Goal: Task Accomplishment & Management: Complete application form

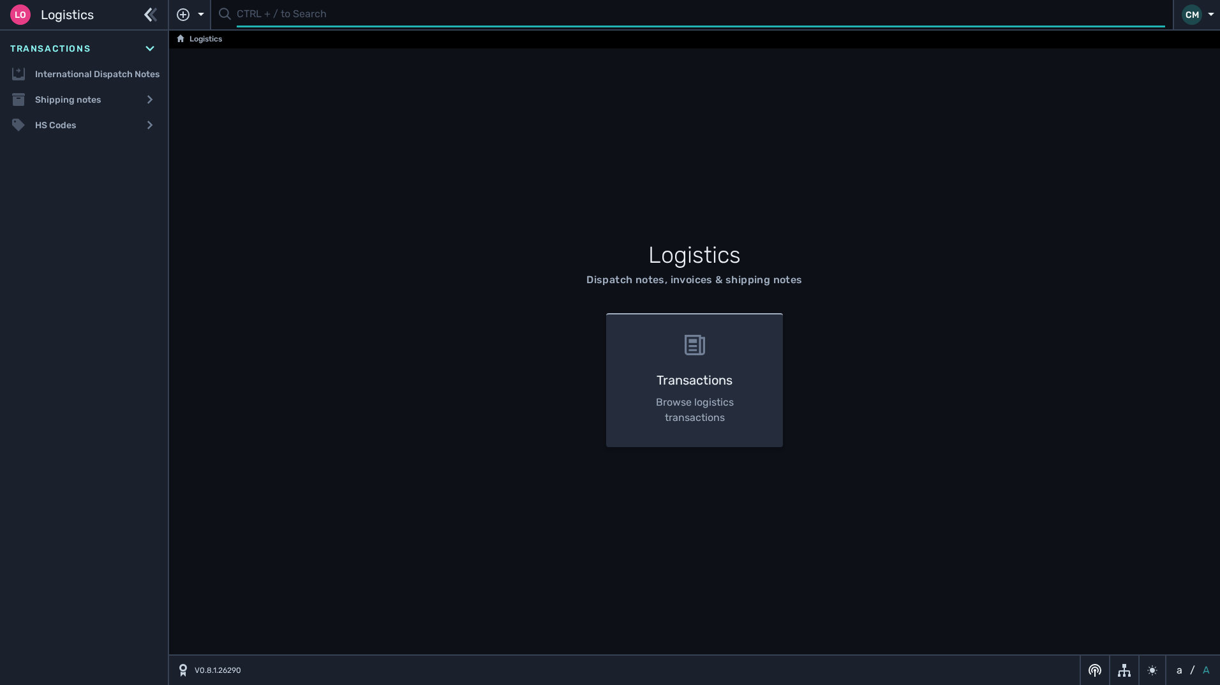
click at [394, 6] on input "text" at bounding box center [701, 15] width 929 height 25
type input "113834"
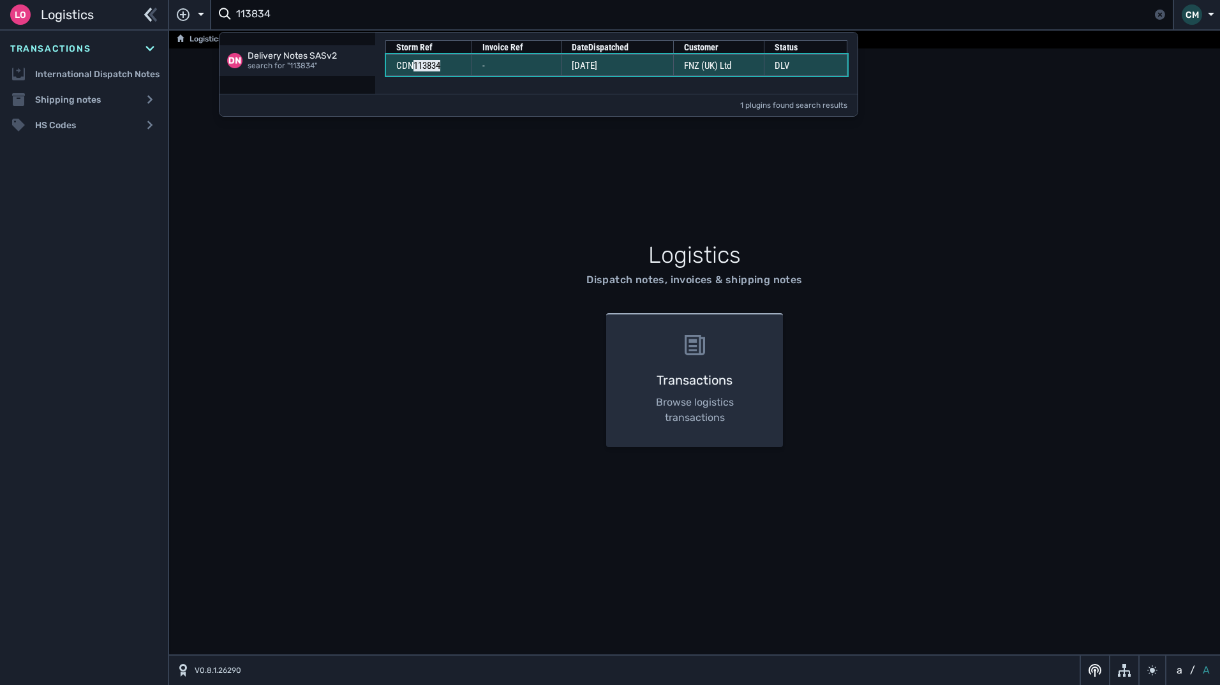
click at [536, 70] on td "-" at bounding box center [516, 65] width 89 height 22
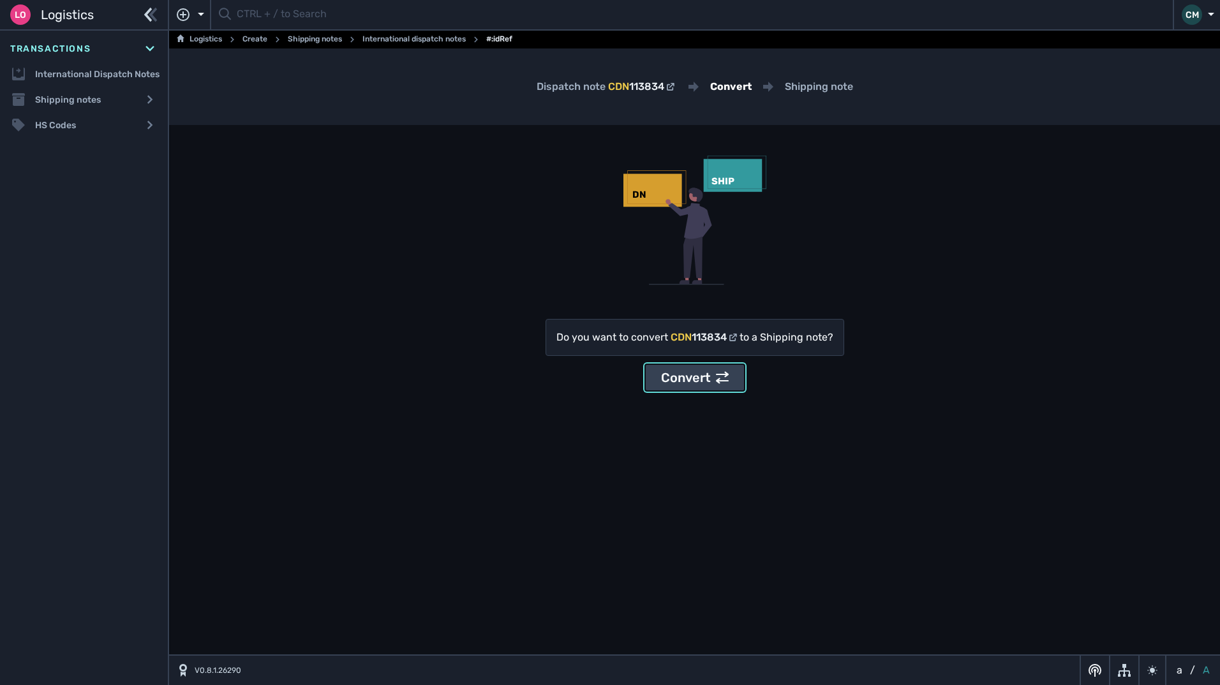
drag, startPoint x: 685, startPoint y: 373, endPoint x: 712, endPoint y: 493, distance: 123.1
click at [712, 493] on section "Dispatch note CDN 113834 Convert Shipping note DN SHIP Do you want to convert C…" at bounding box center [694, 351] width 1051 height 604
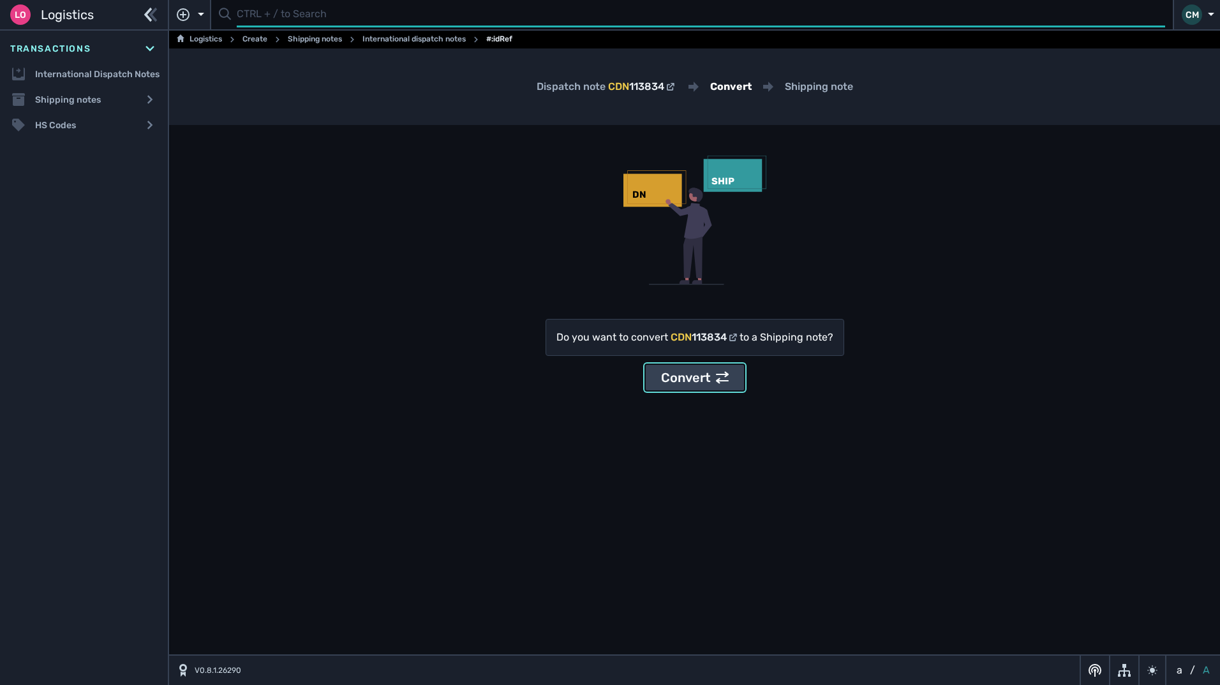
click at [293, 20] on input "text" at bounding box center [701, 15] width 929 height 25
type input "1103834"
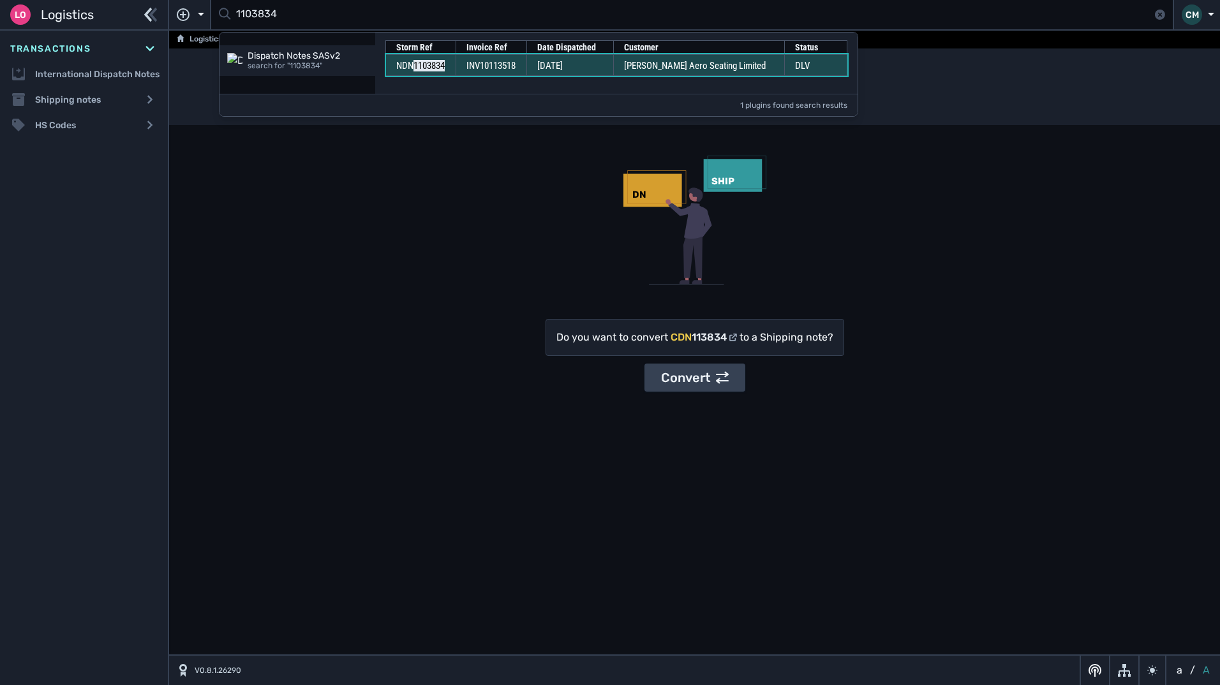
click at [678, 63] on span "[PERSON_NAME] Aero Seating Limited" at bounding box center [695, 65] width 142 height 11
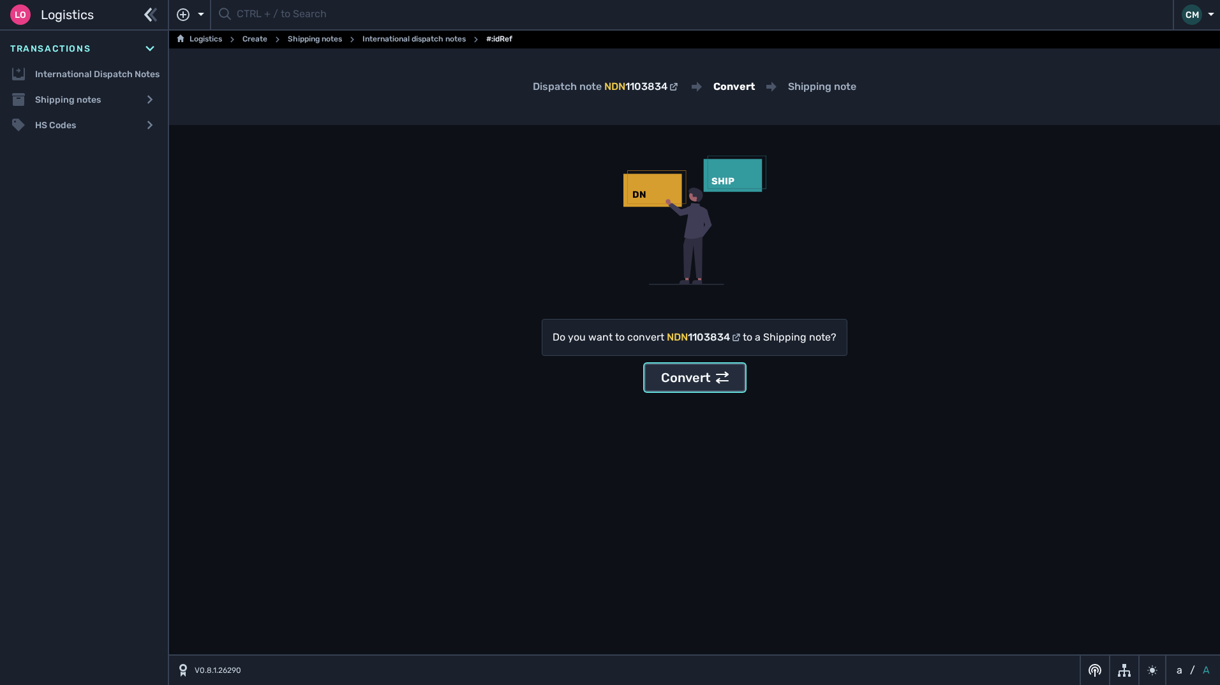
click at [692, 386] on div "Convert" at bounding box center [695, 377] width 68 height 19
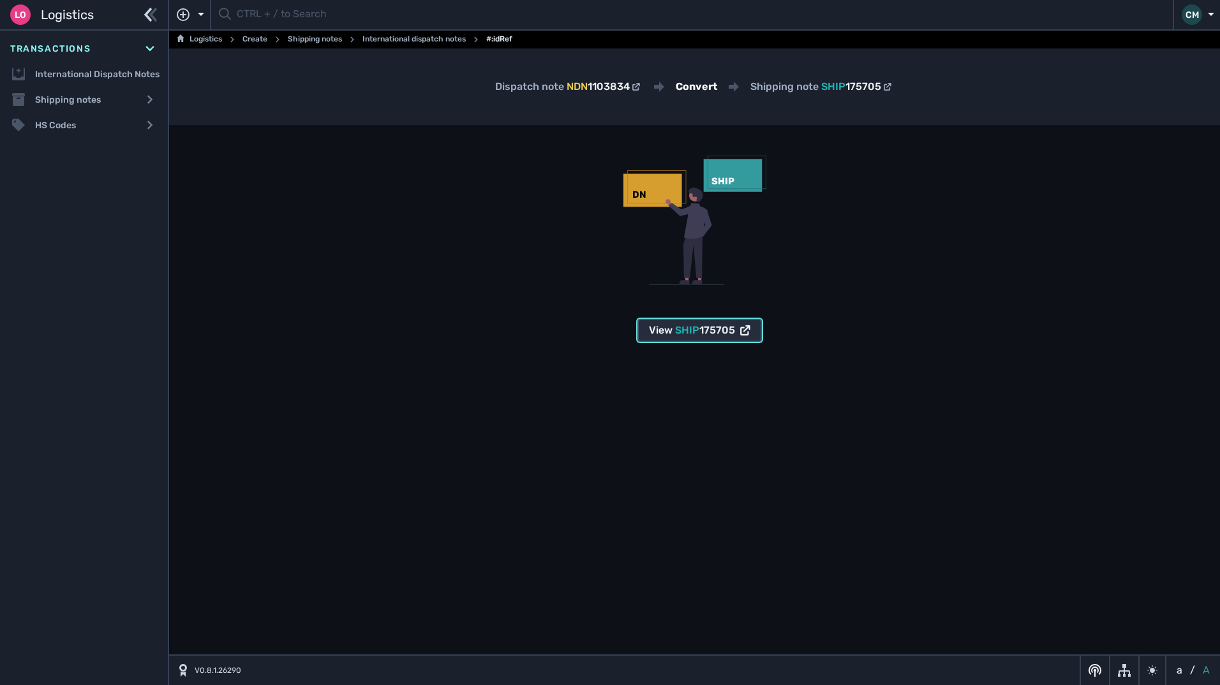
click at [704, 330] on span "175705" at bounding box center [717, 330] width 36 height 12
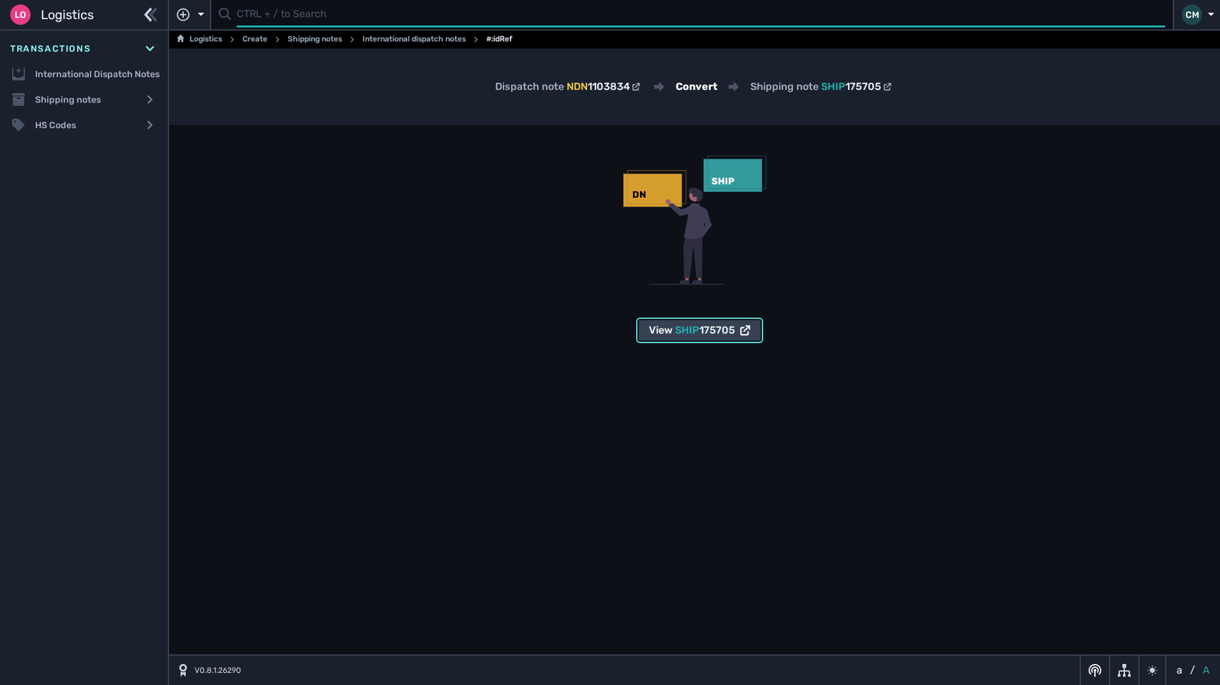
click at [424, 22] on input "text" at bounding box center [701, 15] width 929 height 25
type input "1103835"
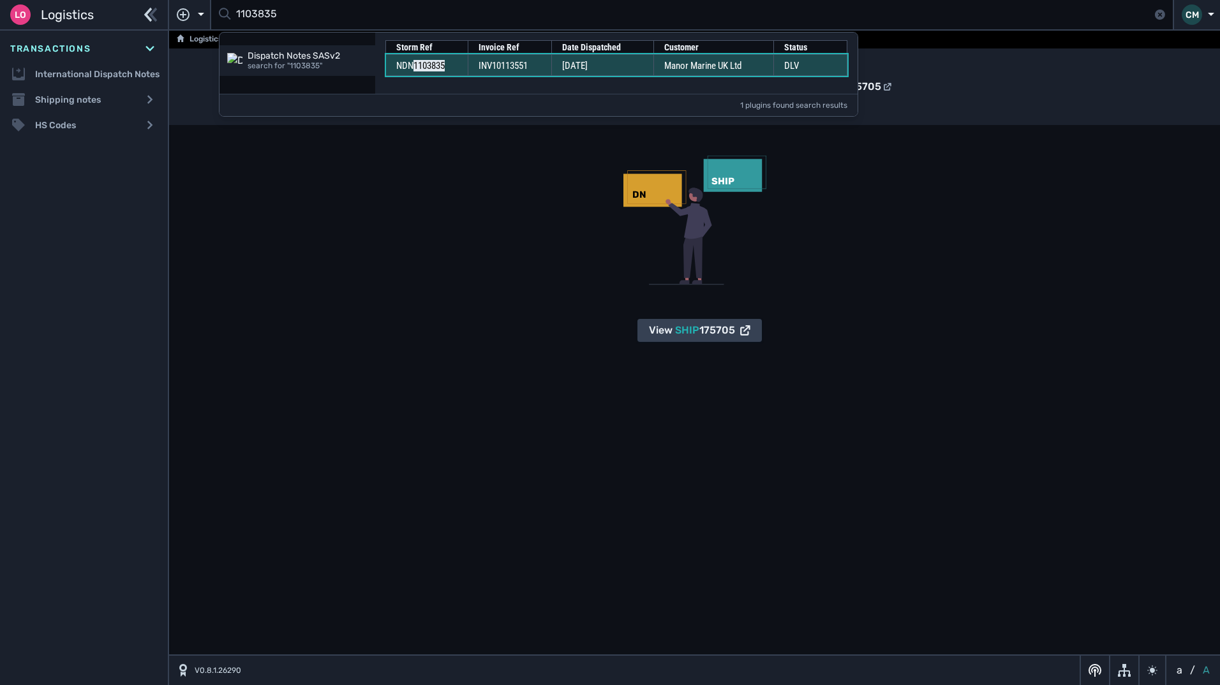
click at [546, 63] on td "INV10113551" at bounding box center [510, 65] width 84 height 22
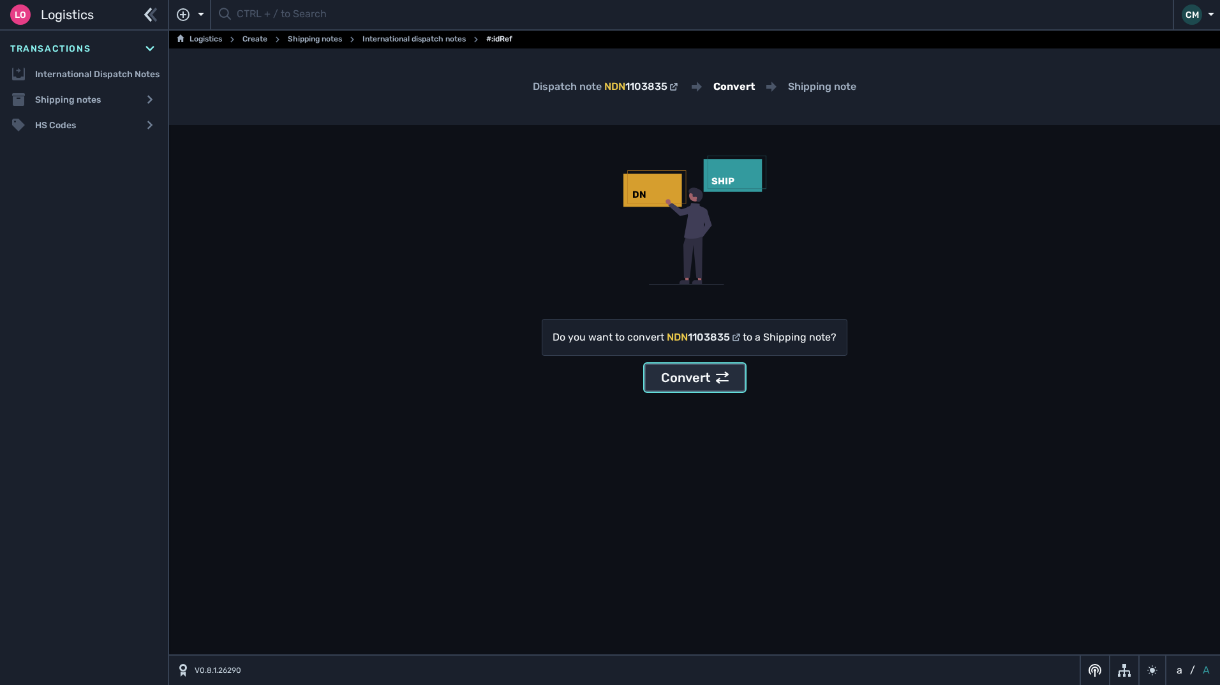
click at [706, 369] on div "Convert" at bounding box center [695, 377] width 68 height 19
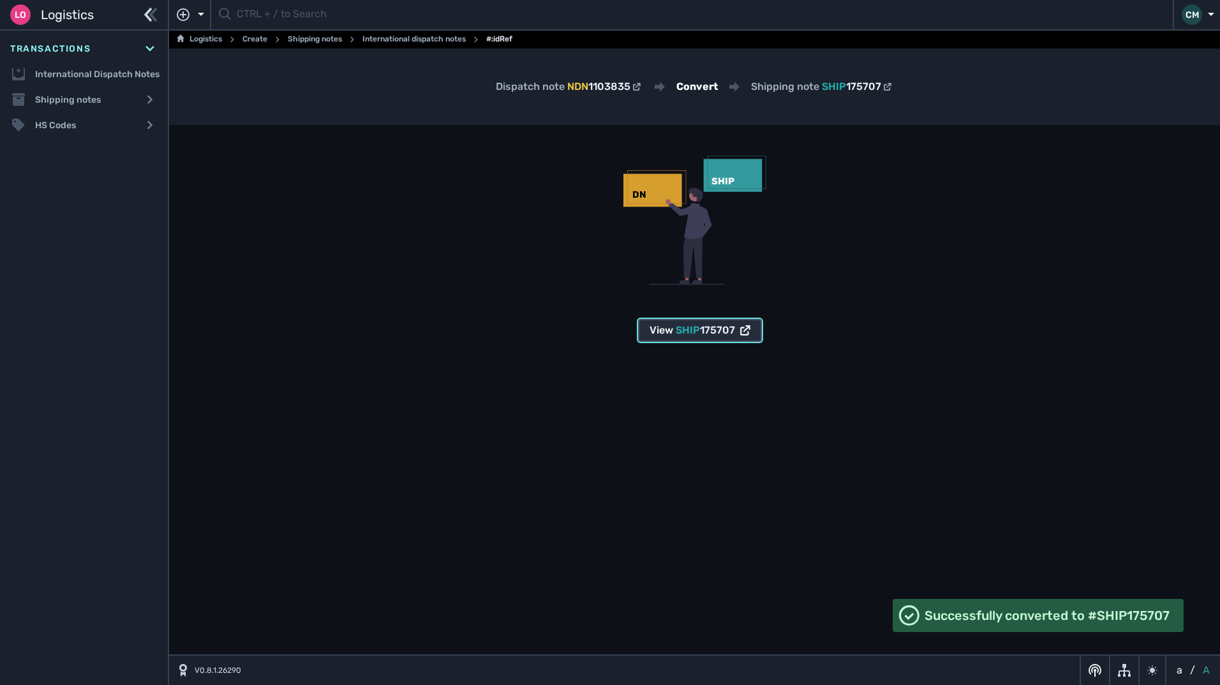
click at [682, 320] on button "View SHIP 175707" at bounding box center [700, 330] width 124 height 23
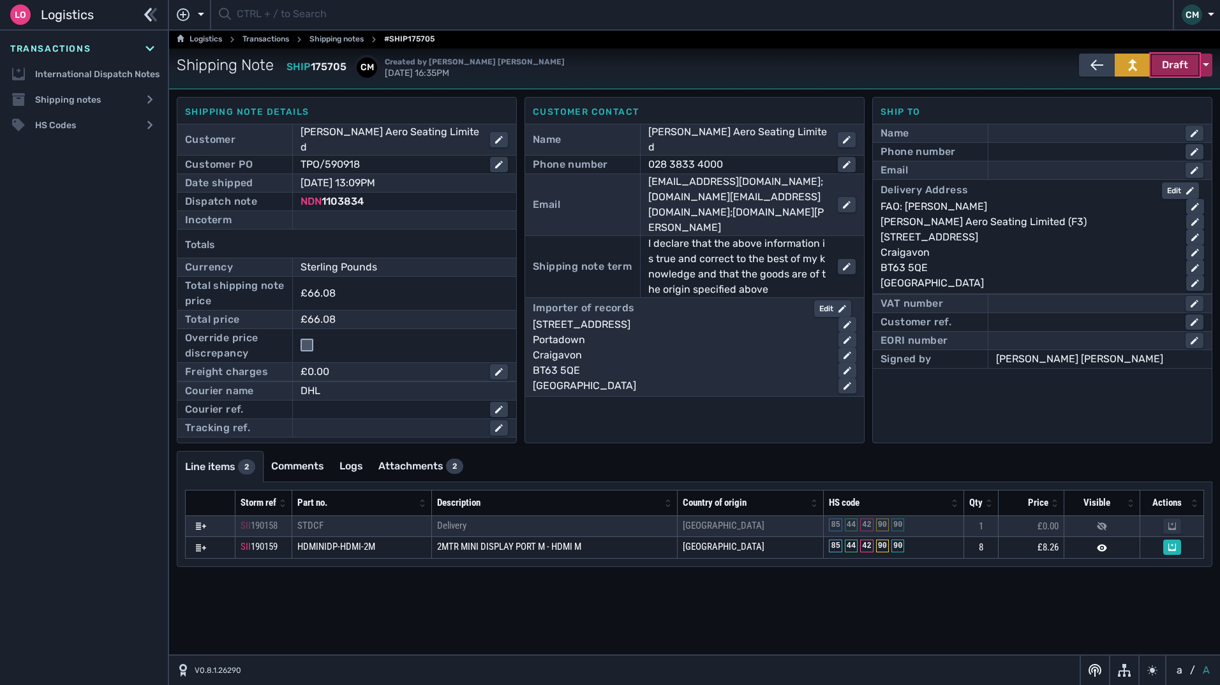
click at [1190, 66] on button "Draft" at bounding box center [1175, 65] width 49 height 23
click at [1138, 64] on icon at bounding box center [1132, 65] width 13 height 13
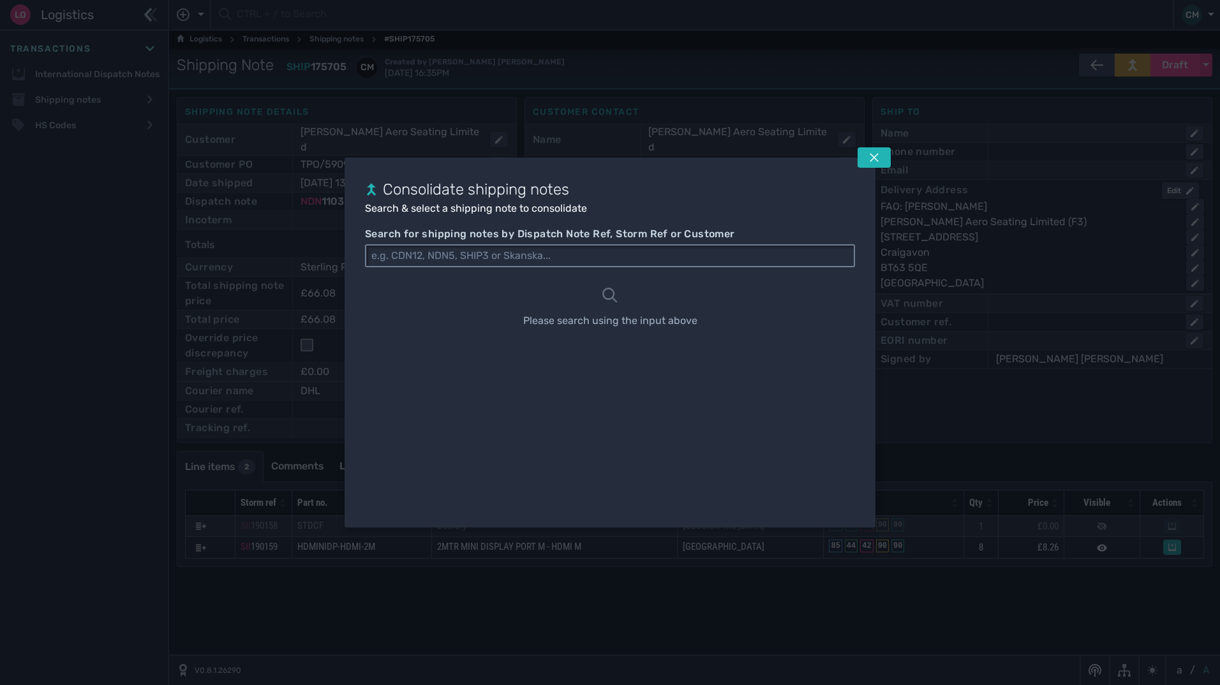
click at [560, 257] on input "Search for shipping notes by Dispatch Note Ref, Storm Ref or Customer" at bounding box center [610, 256] width 488 height 20
type input "1103831"
click at [880, 153] on button at bounding box center [874, 157] width 33 height 20
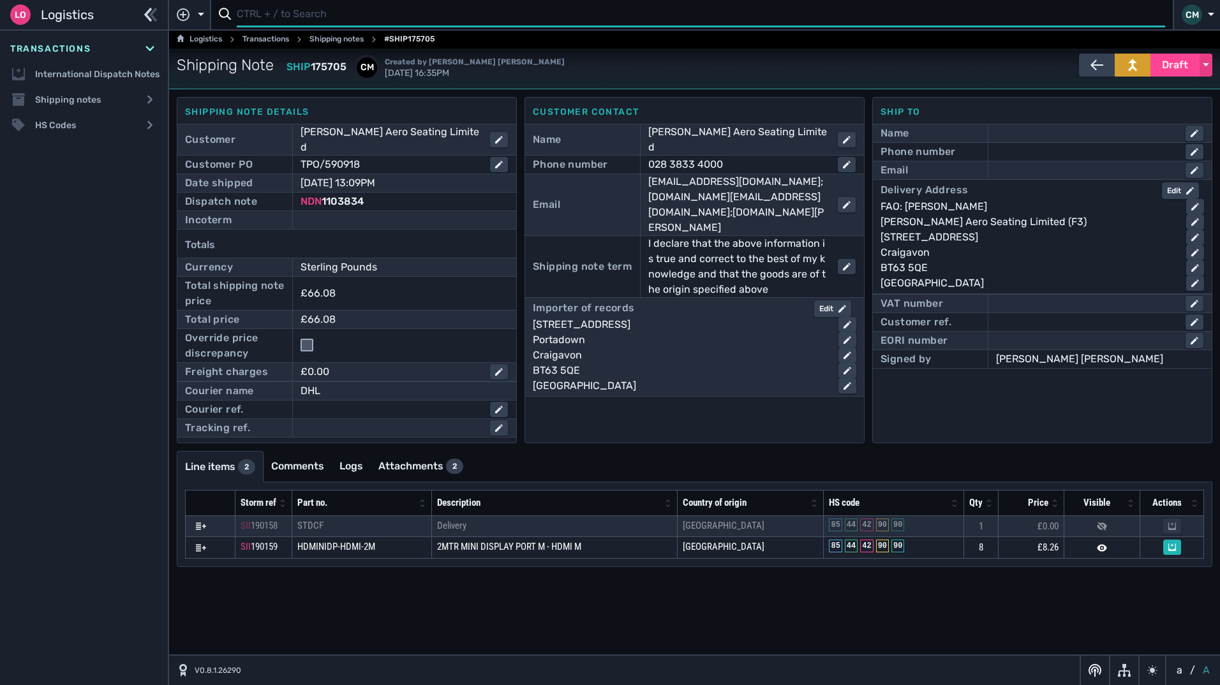
click at [364, 11] on input "text" at bounding box center [701, 15] width 929 height 25
type input "1103831"
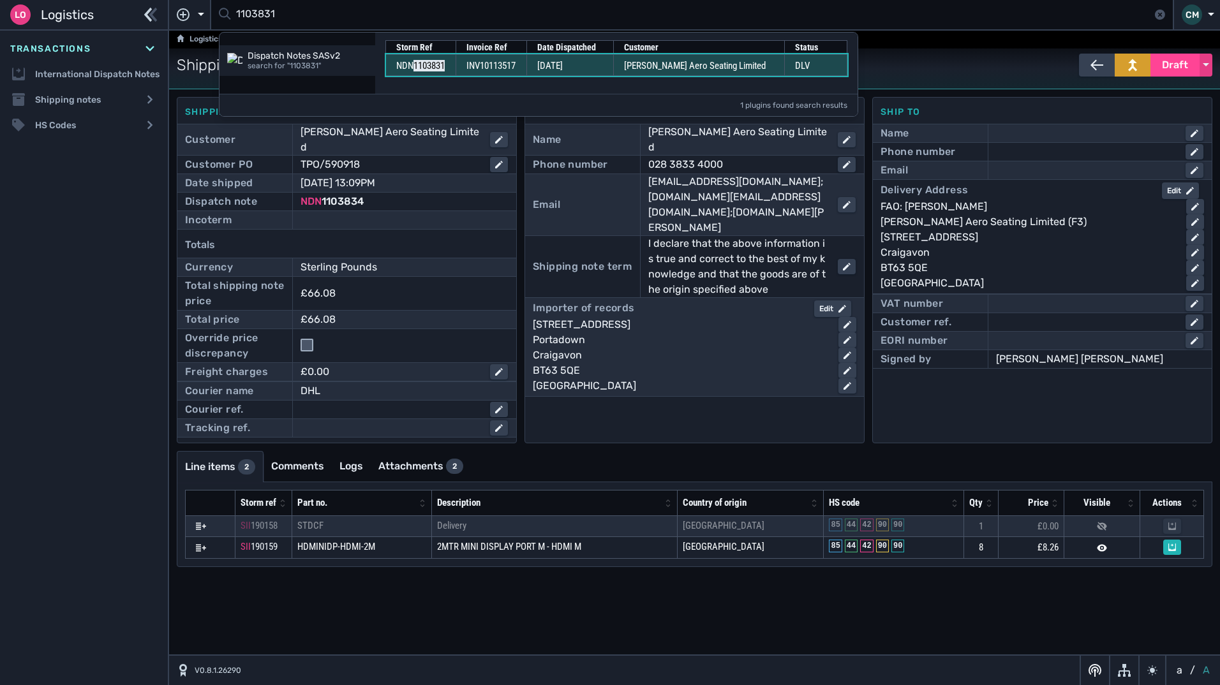
click at [563, 70] on span "[DATE]" at bounding box center [550, 65] width 26 height 11
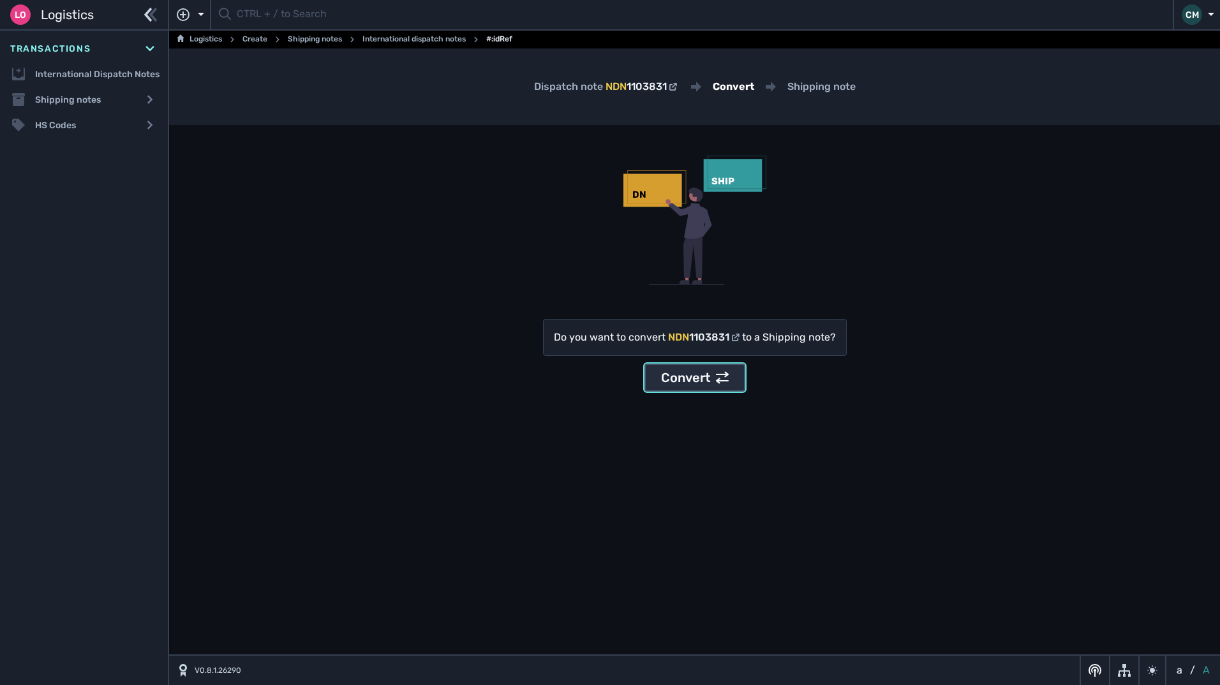
click at [710, 382] on div "Convert" at bounding box center [695, 377] width 68 height 19
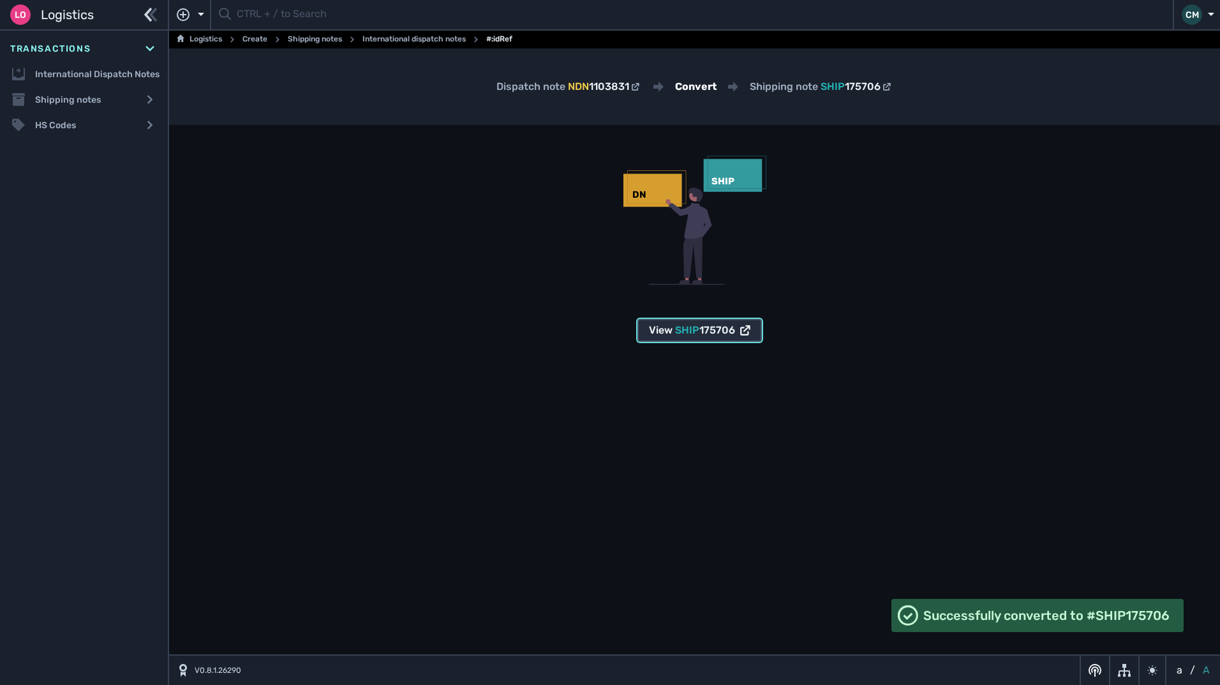
click at [683, 335] on span "SHIP" at bounding box center [687, 330] width 24 height 12
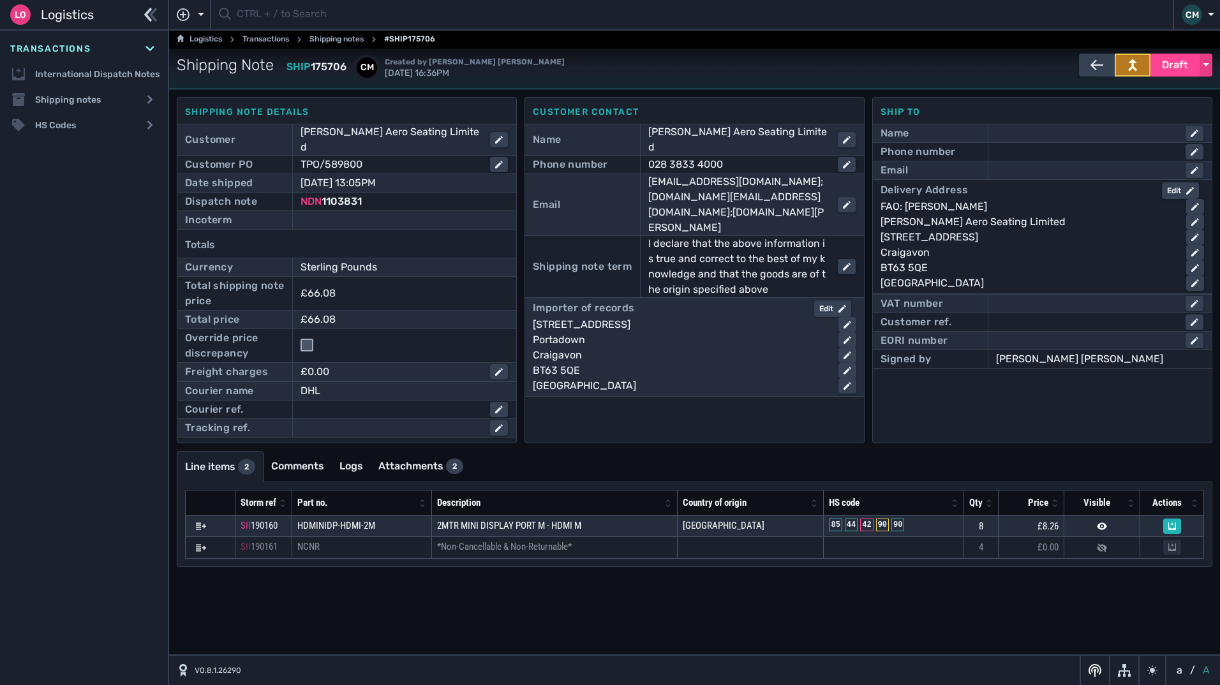
click at [1126, 68] on button at bounding box center [1133, 65] width 36 height 23
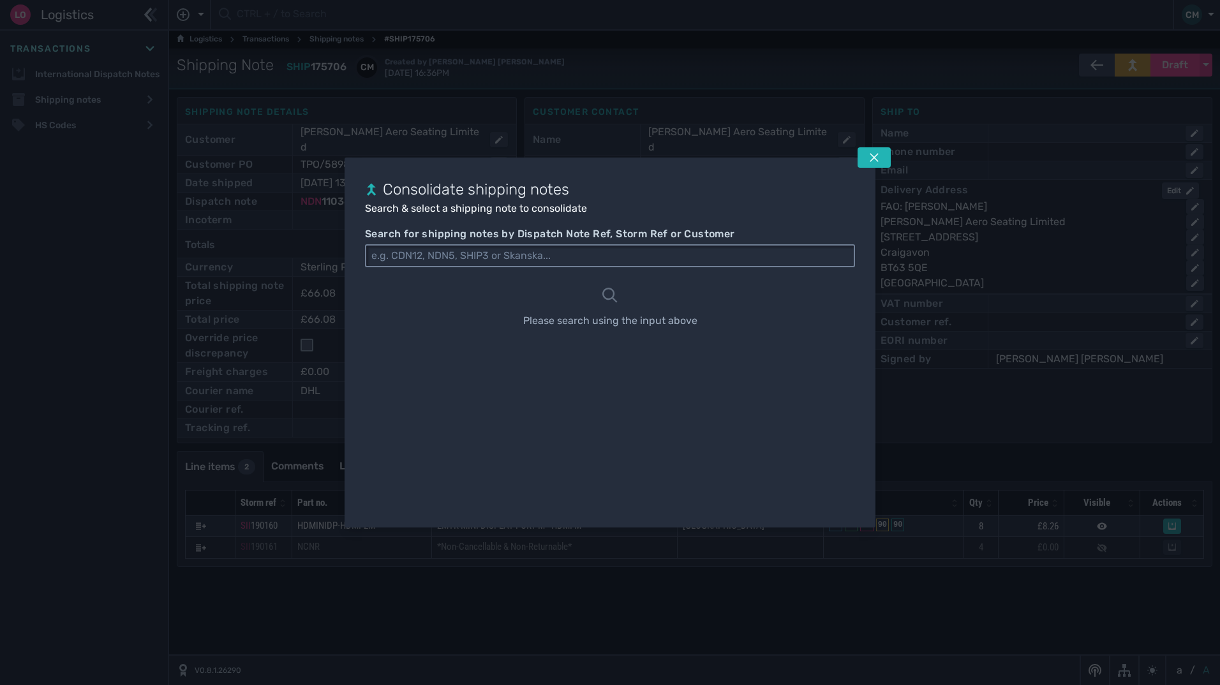
click at [666, 248] on input "Search for shipping notes by Dispatch Note Ref, Storm Ref or Customer" at bounding box center [610, 256] width 488 height 20
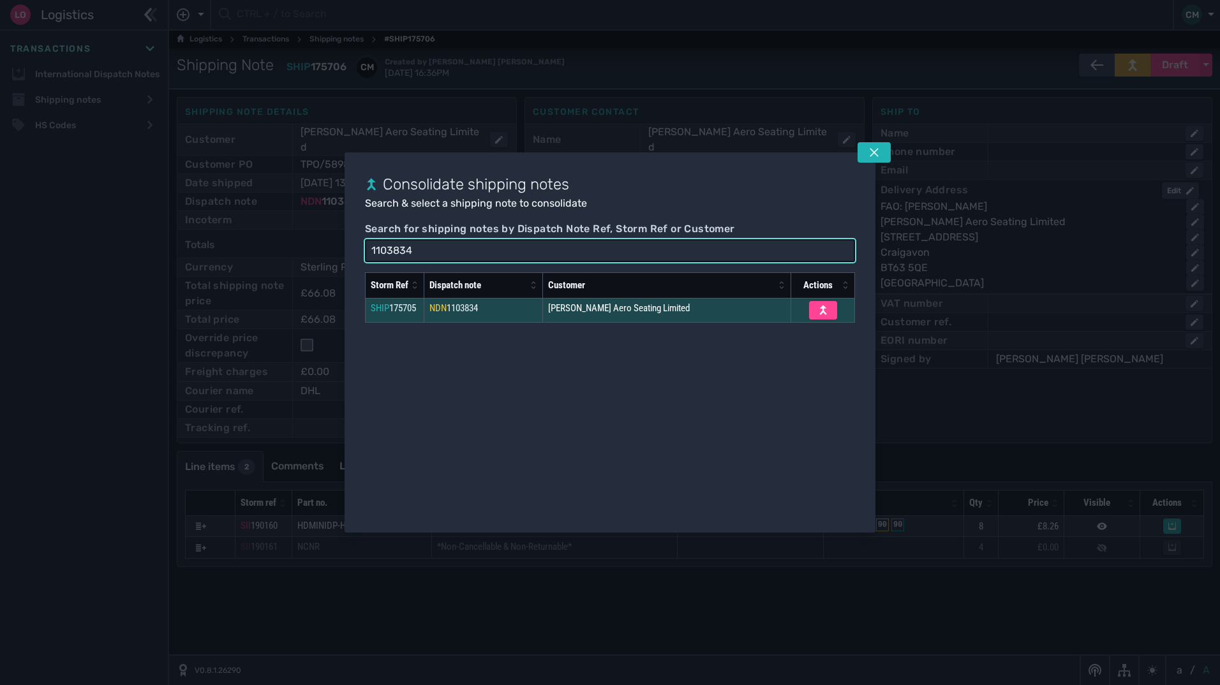
type input "1103834"
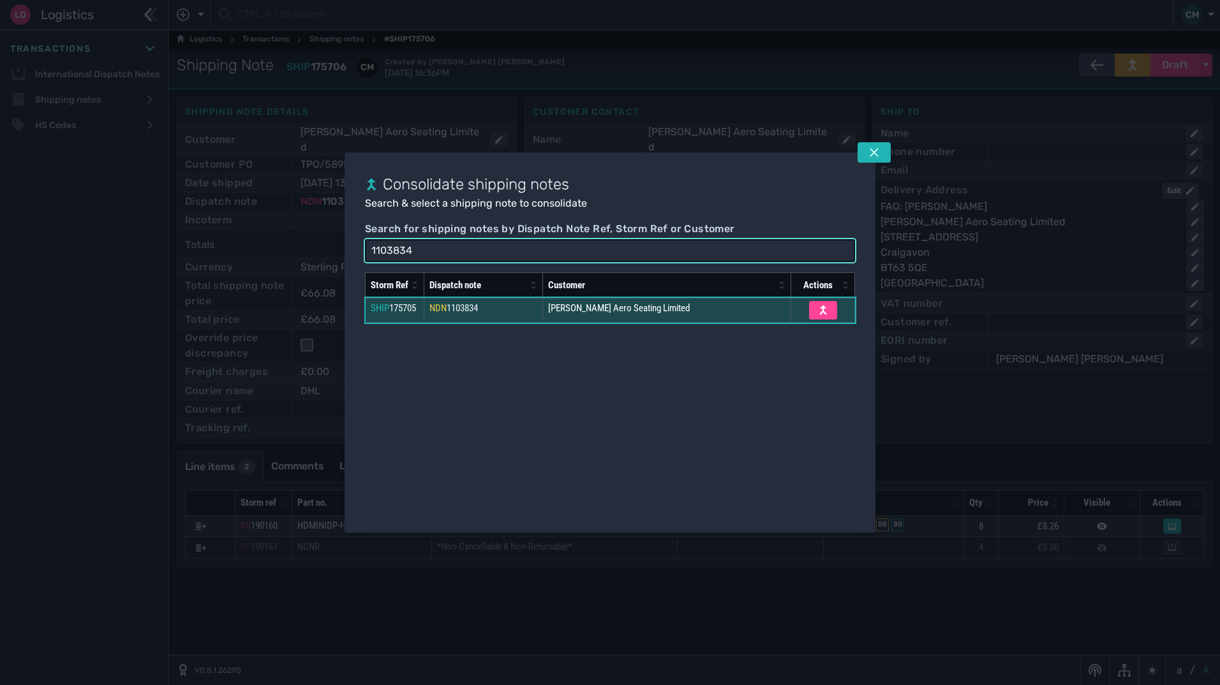
click at [602, 308] on span "[PERSON_NAME] Aero Seating Limited" at bounding box center [619, 307] width 142 height 11
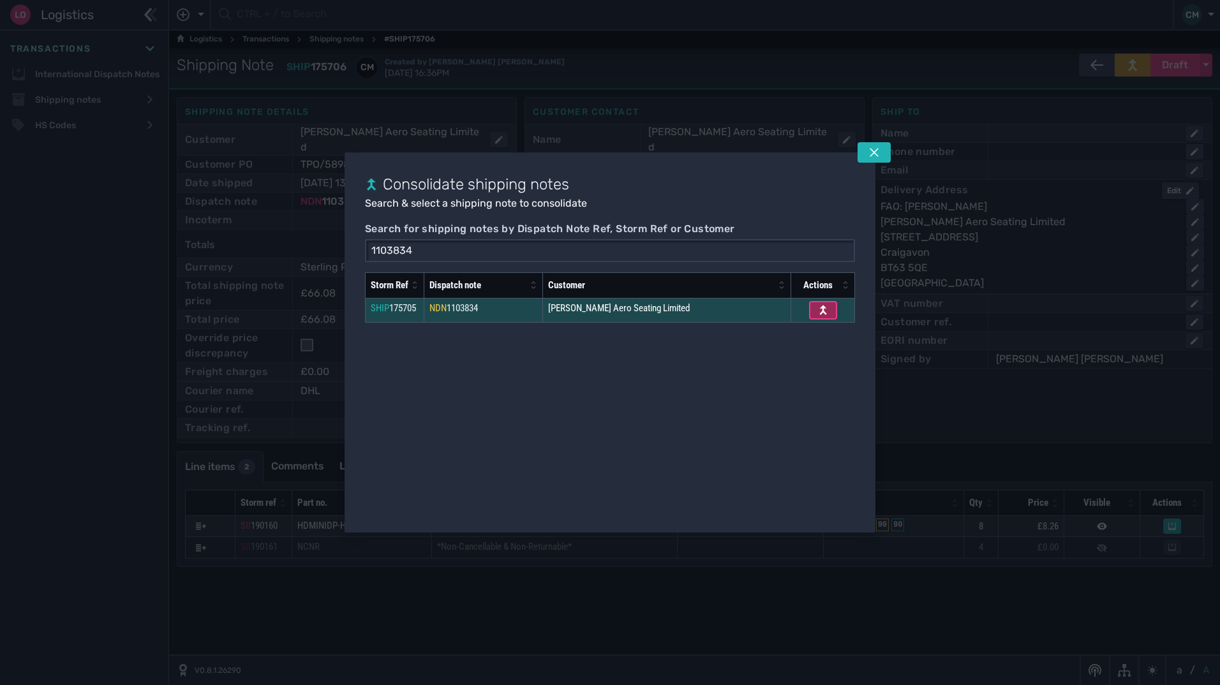
click at [812, 313] on button at bounding box center [823, 310] width 28 height 19
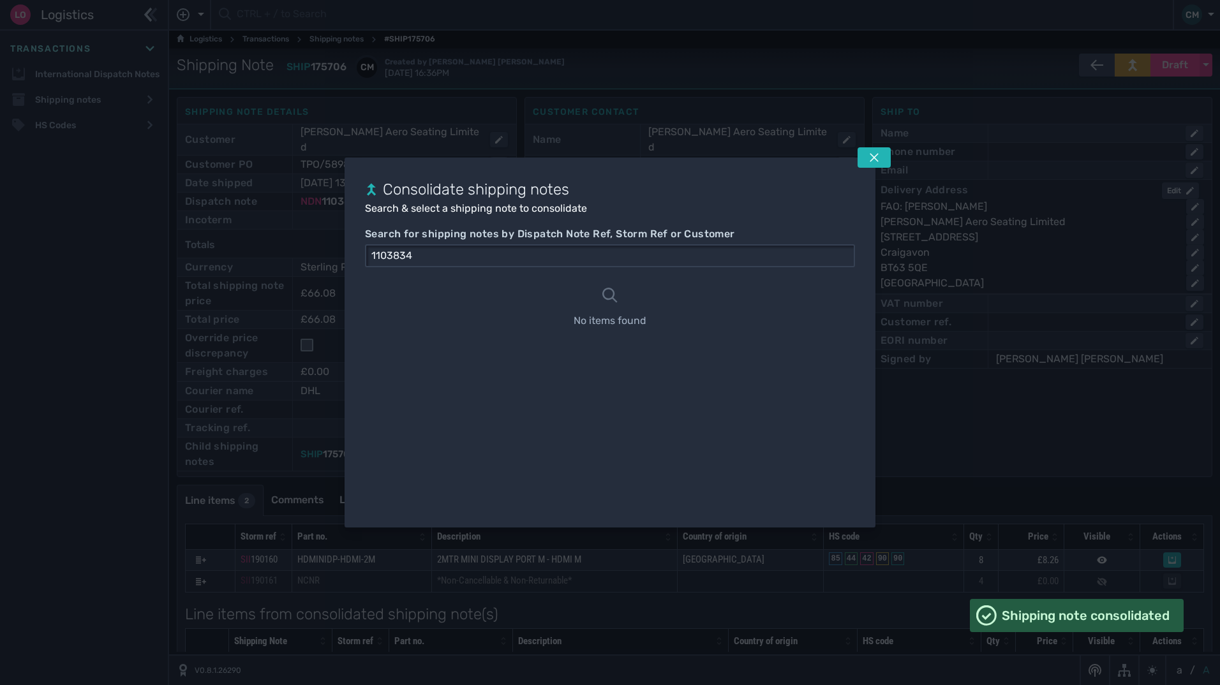
click at [871, 165] on button at bounding box center [874, 157] width 33 height 20
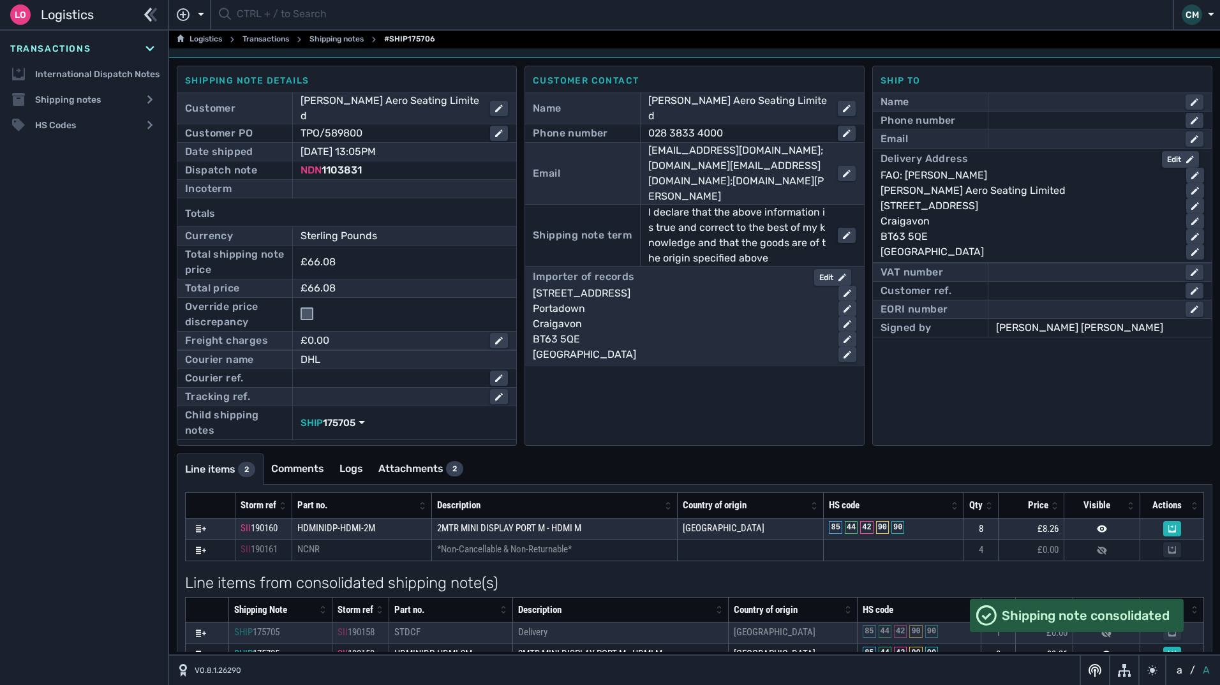
scroll to position [48, 0]
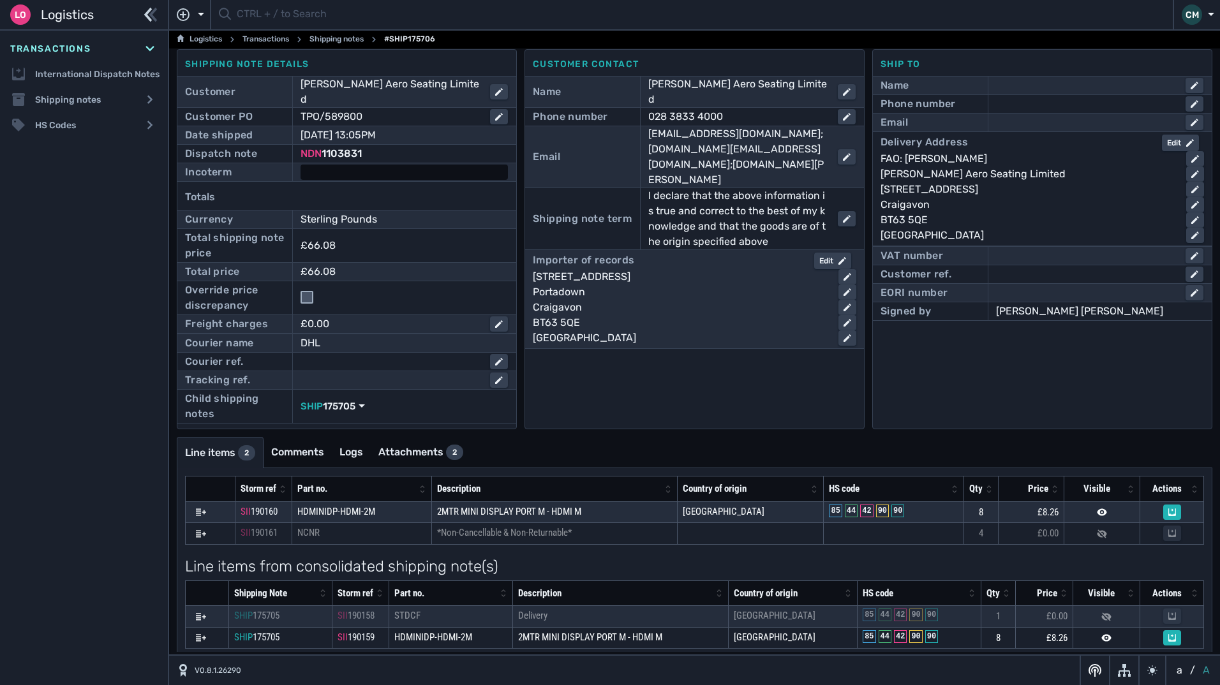
click at [317, 165] on div at bounding box center [404, 172] width 207 height 15
click at [332, 165] on select "- Ex Works - EXW Free Carrier - FCA Carriage Paid To - CPT Carriage Insurance P…" at bounding box center [404, 173] width 205 height 17
select select "[object Object]"
click at [302, 165] on select "- Ex Works - EXW Free Carrier - FCA Carriage Paid To - CPT Carriage Insurance P…" at bounding box center [404, 173] width 205 height 17
click at [819, 255] on div "Edit" at bounding box center [832, 260] width 27 height 11
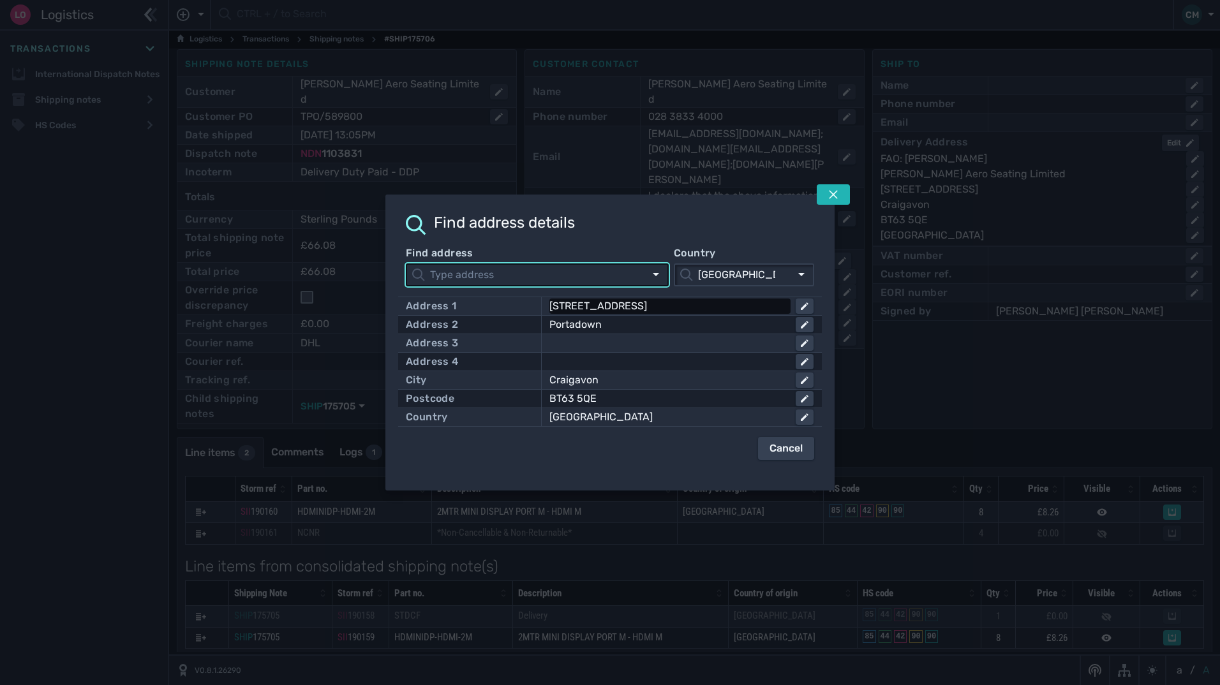
click at [765, 311] on div "[STREET_ADDRESS]" at bounding box center [667, 306] width 236 height 15
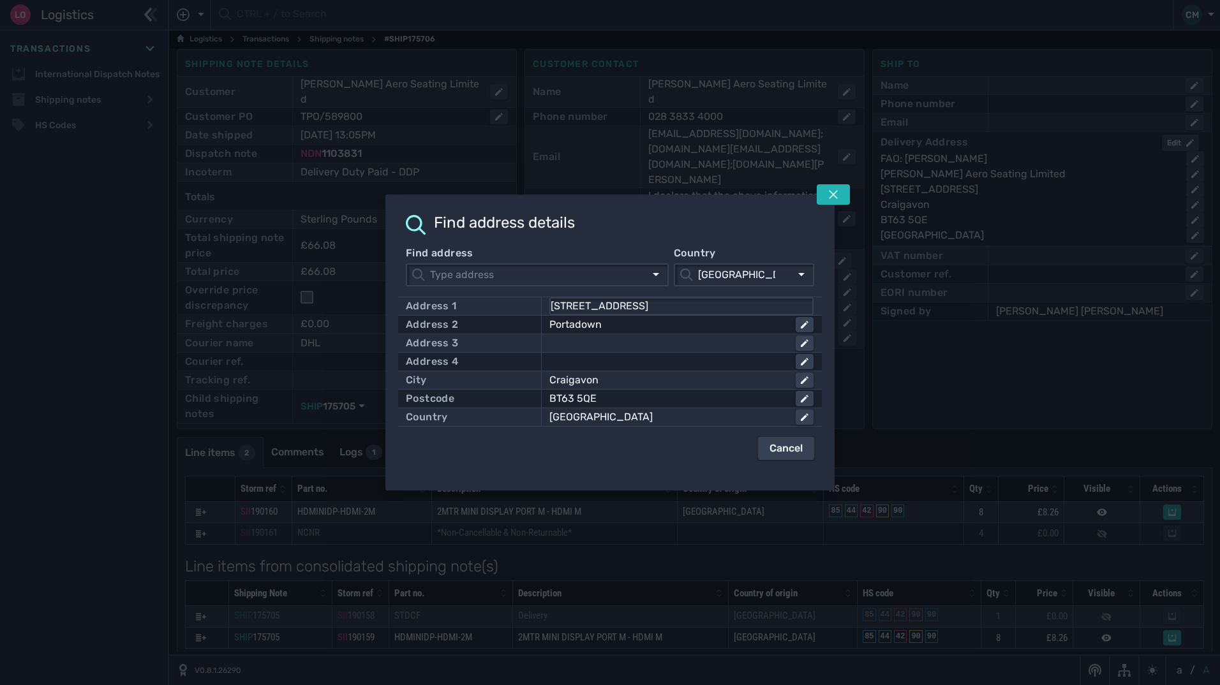
click at [765, 311] on input "[STREET_ADDRESS]" at bounding box center [682, 306] width 262 height 15
click button "submit" at bounding box center [0, 0] width 0 height 0
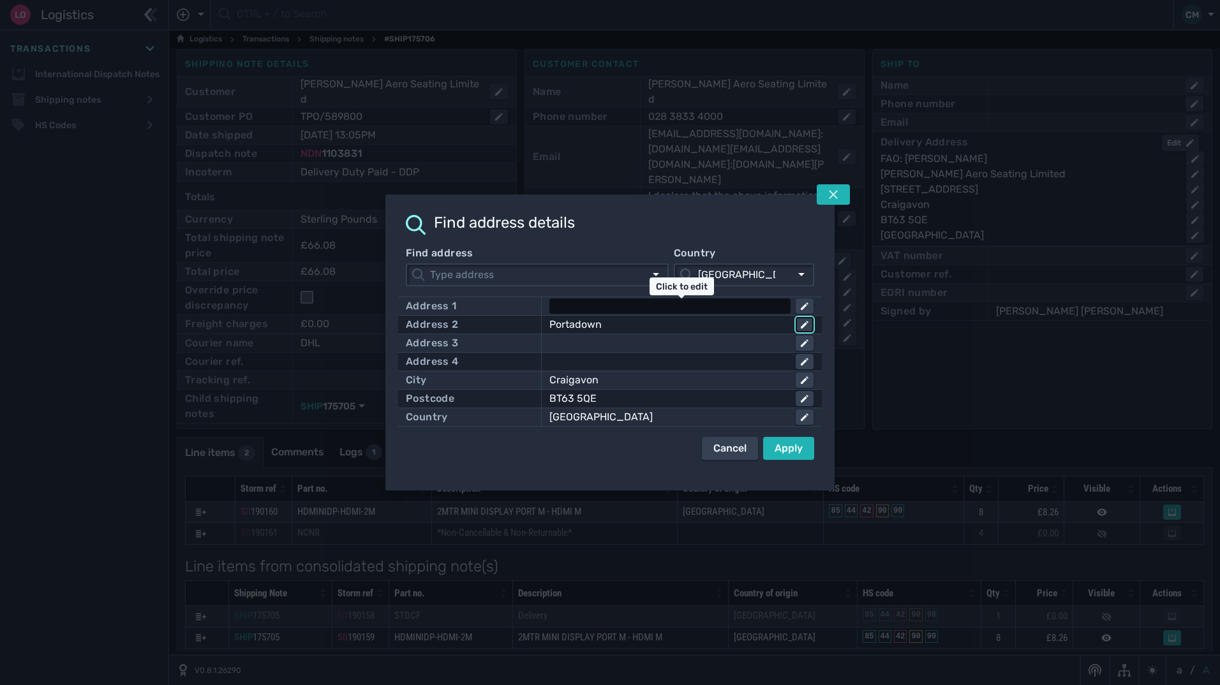
click button at bounding box center [805, 324] width 18 height 15
type input "P"
click button "submit" at bounding box center [0, 0] width 0 height 0
click button at bounding box center [805, 380] width 18 height 15
click button at bounding box center [805, 398] width 18 height 15
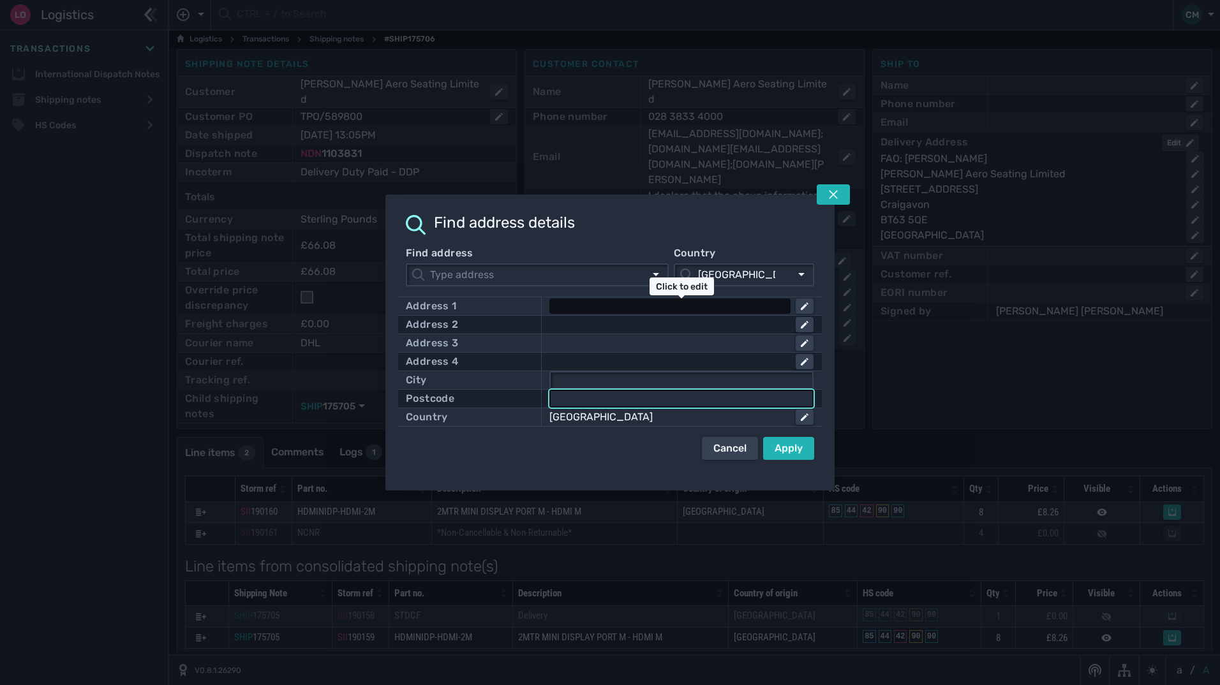
click button "submit" at bounding box center [0, 0] width 0 height 0
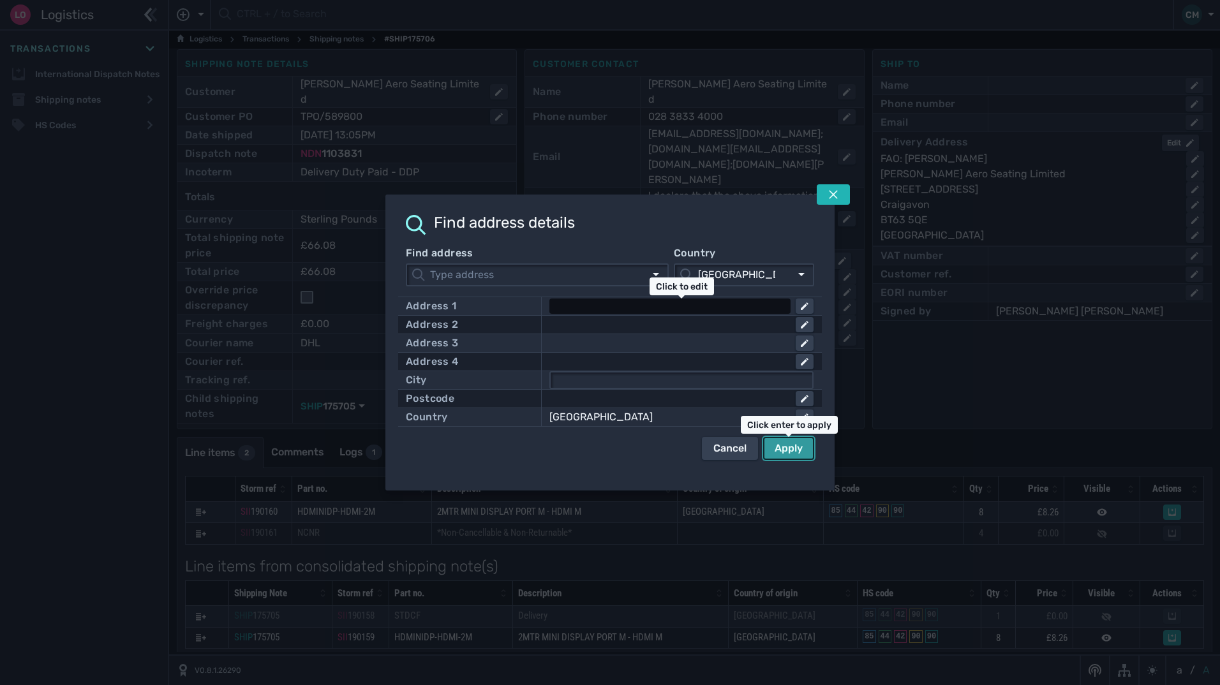
click button "Apply" at bounding box center [788, 448] width 51 height 23
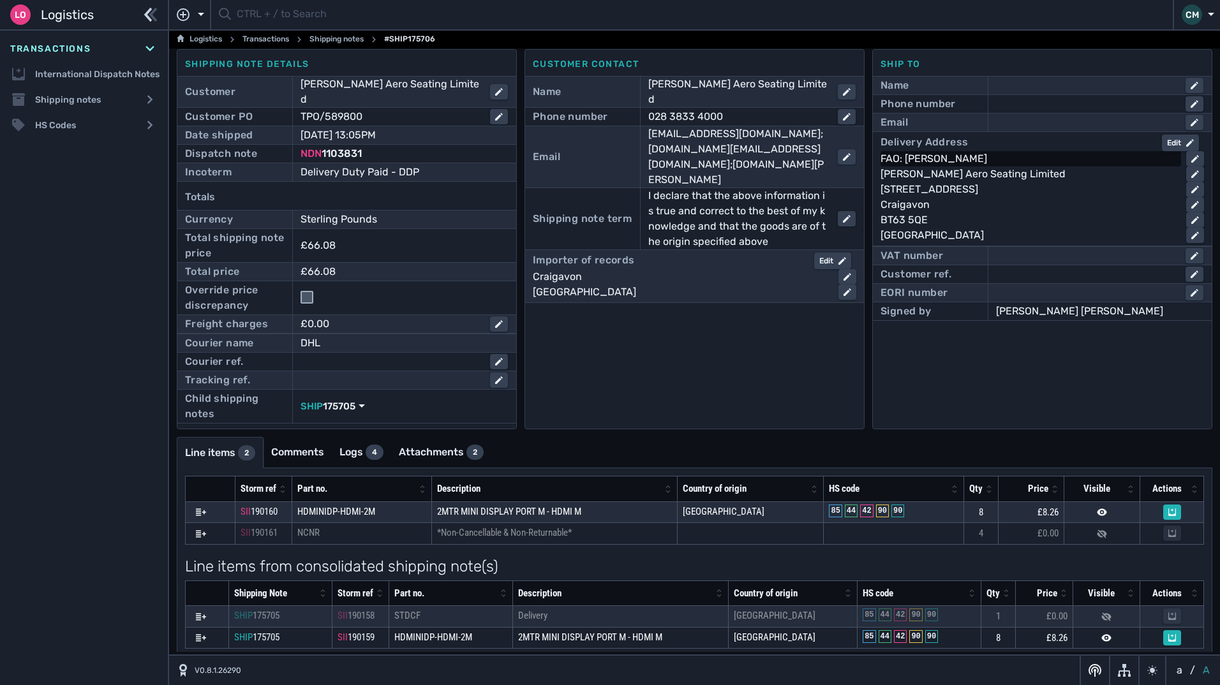
click at [953, 157] on div "FAO: Dermot Hoy" at bounding box center [1028, 158] width 295 height 15
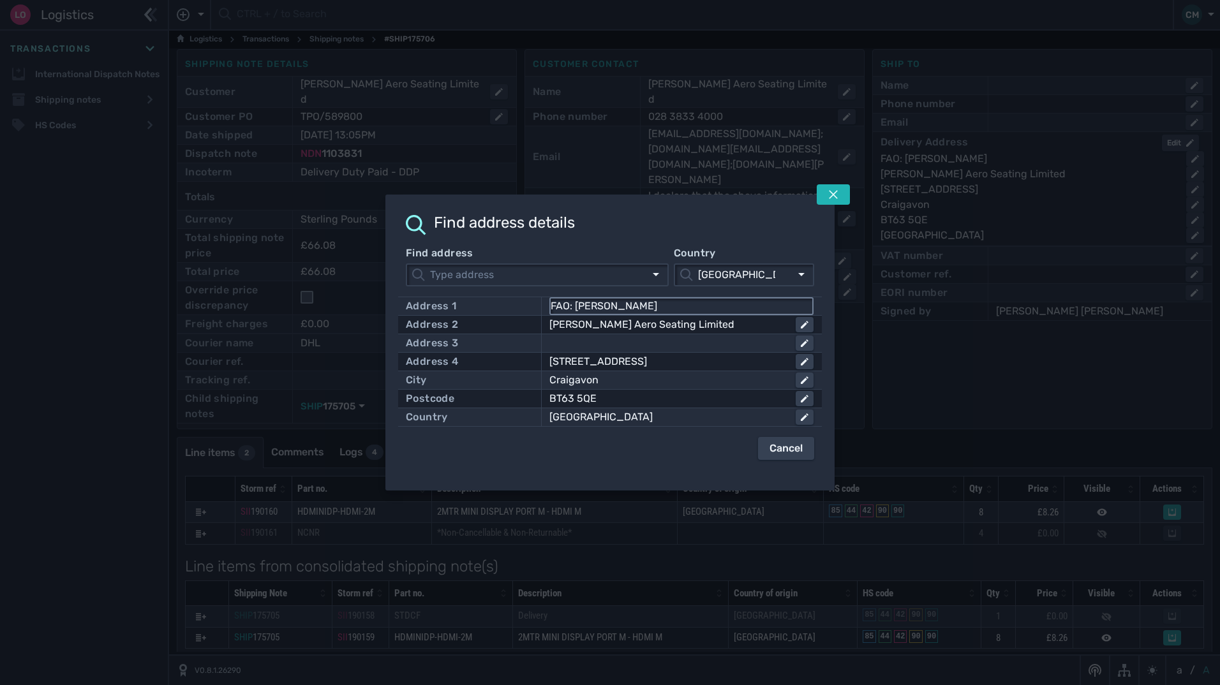
drag, startPoint x: 669, startPoint y: 305, endPoint x: 575, endPoint y: 302, distance: 94.5
click at [575, 302] on input "FAO: Dermot Hoy" at bounding box center [682, 306] width 262 height 15
click at [845, 191] on button at bounding box center [833, 194] width 33 height 20
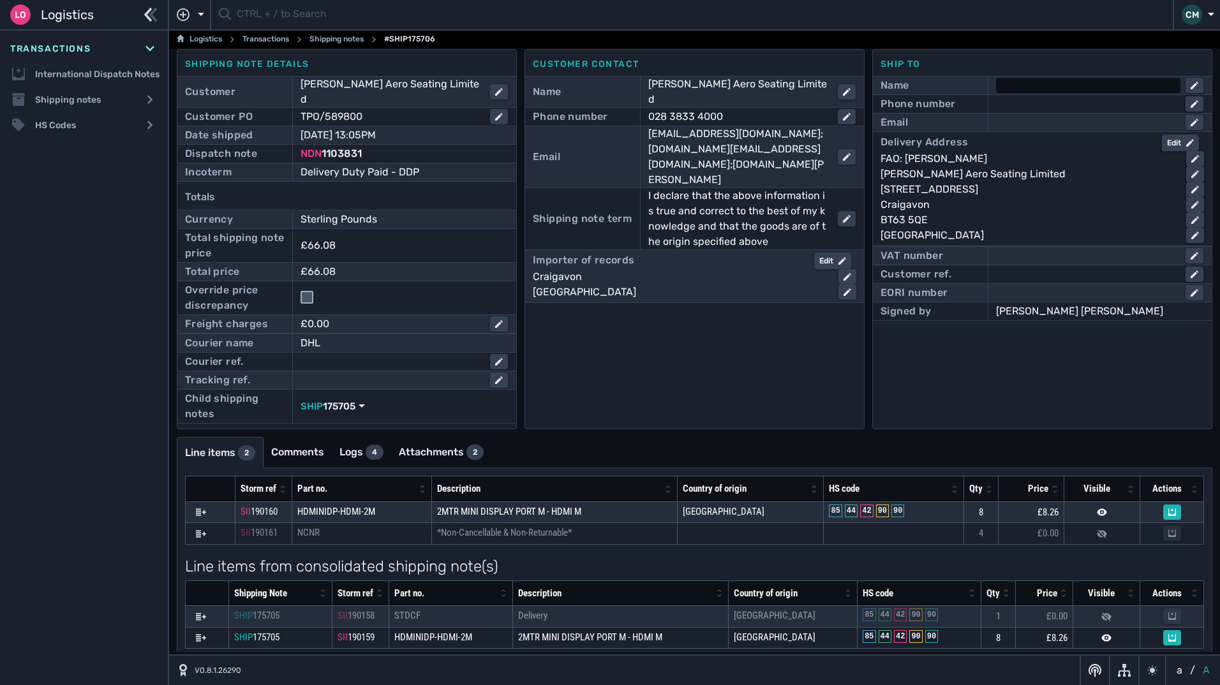
click at [1019, 90] on div at bounding box center [1088, 85] width 184 height 15
paste input "Dermot Hoy"
type input "Dermot Hoy"
click at [1034, 124] on div at bounding box center [1088, 122] width 184 height 15
paste input "dermot.hoy@thompsonaero.com"
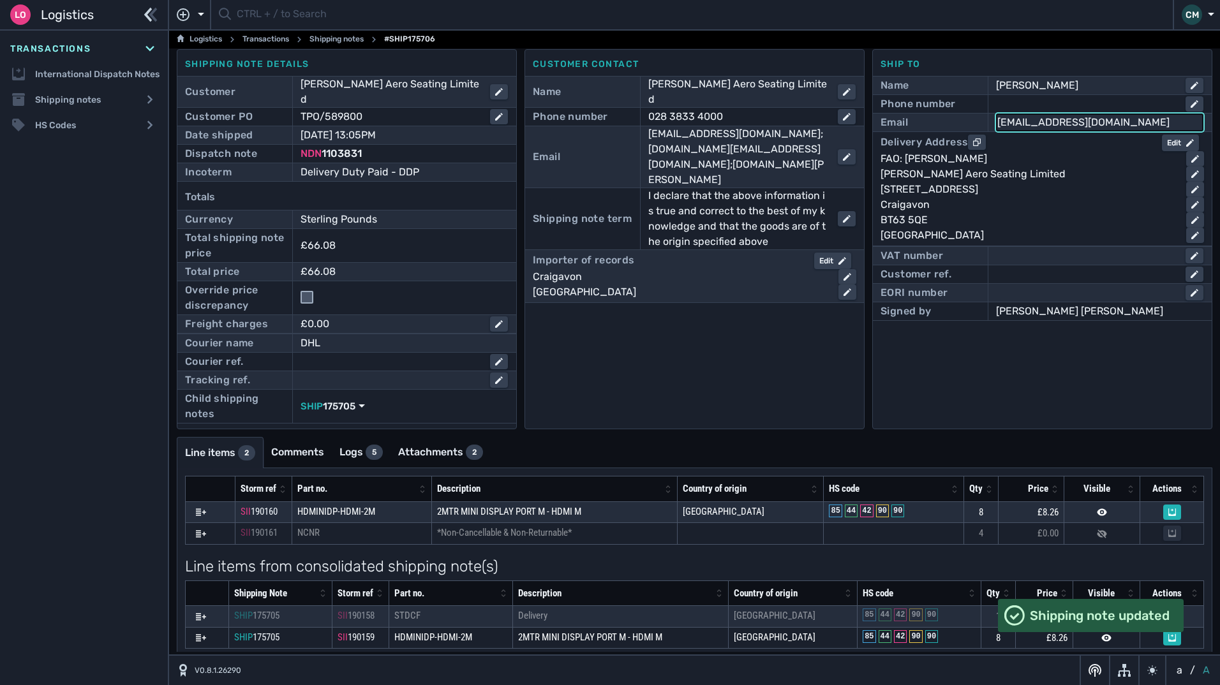
type input "dermot.hoy@thompsonaero.com"
click at [1036, 107] on div at bounding box center [1088, 103] width 184 height 15
paste input "7710093149"
type input "07710093149"
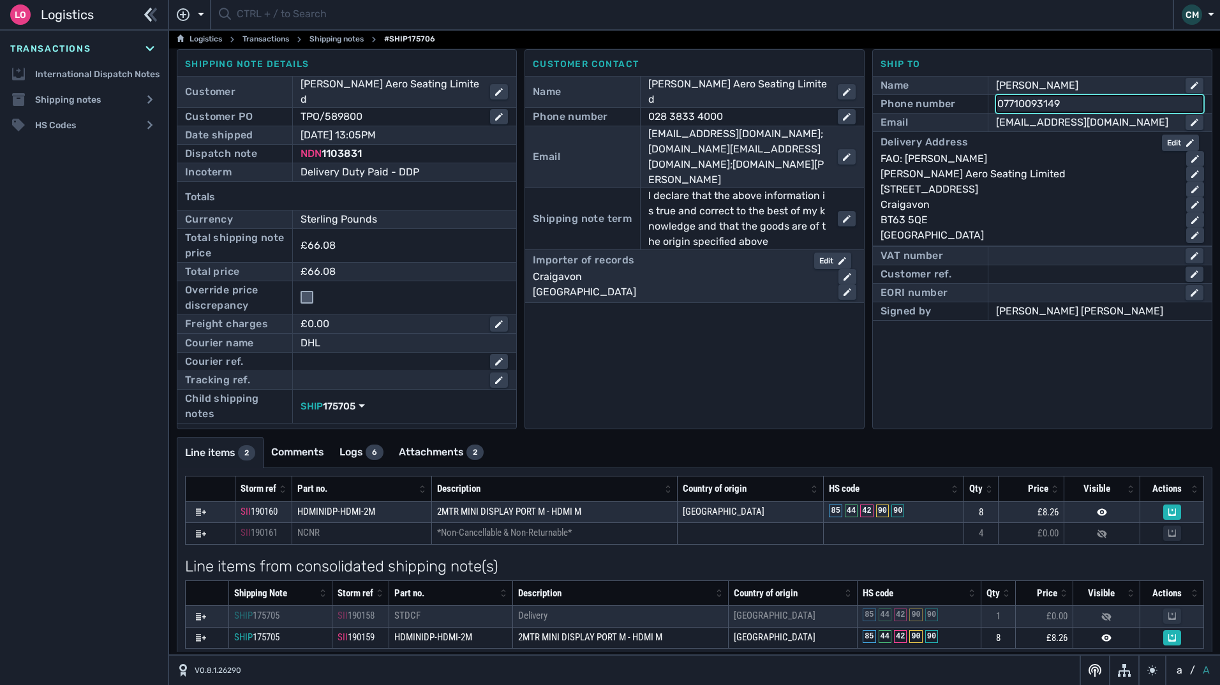
click at [920, 449] on ul "Line items 2 Comments Logs 6 Attachments 2" at bounding box center [695, 452] width 1036 height 31
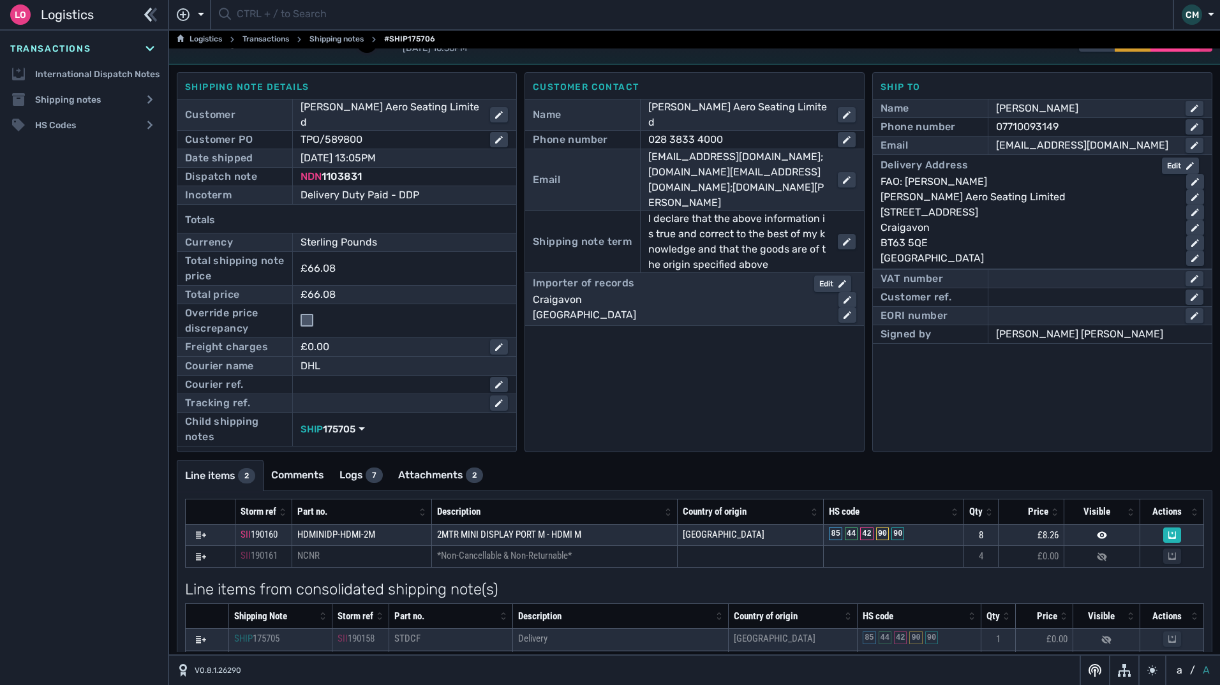
scroll to position [0, 0]
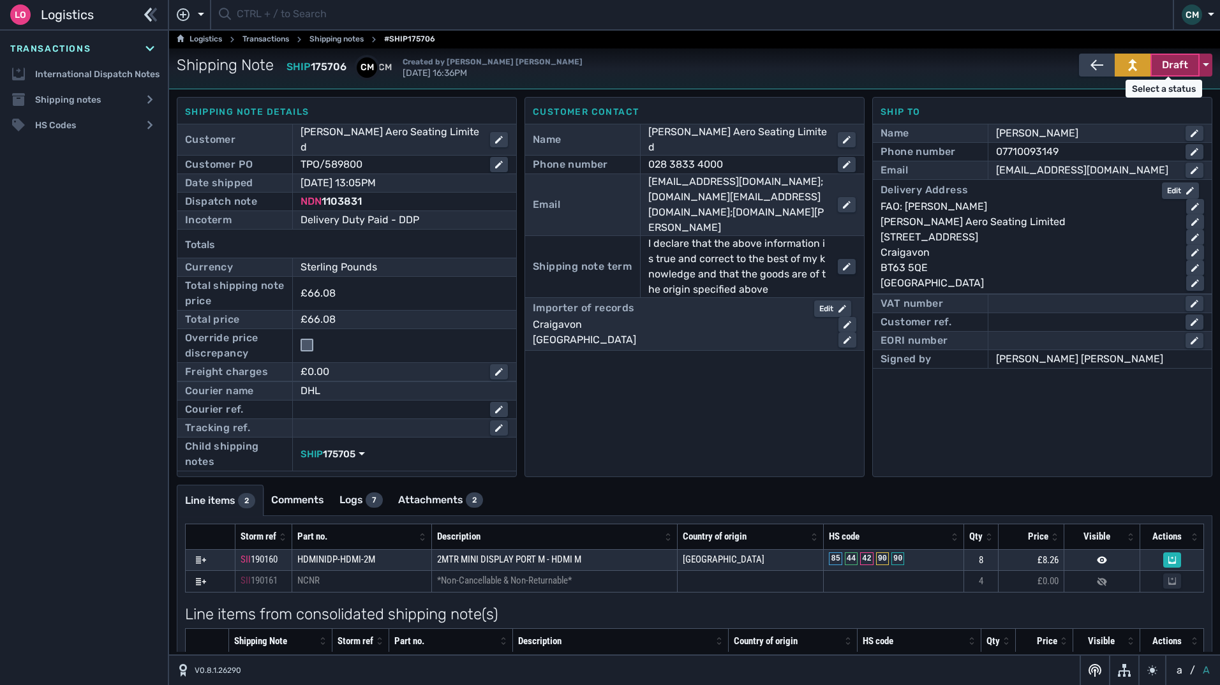
click at [1162, 70] on span "Draft" at bounding box center [1175, 64] width 26 height 15
click at [1108, 96] on div "Dispatched" at bounding box center [1151, 92] width 121 height 26
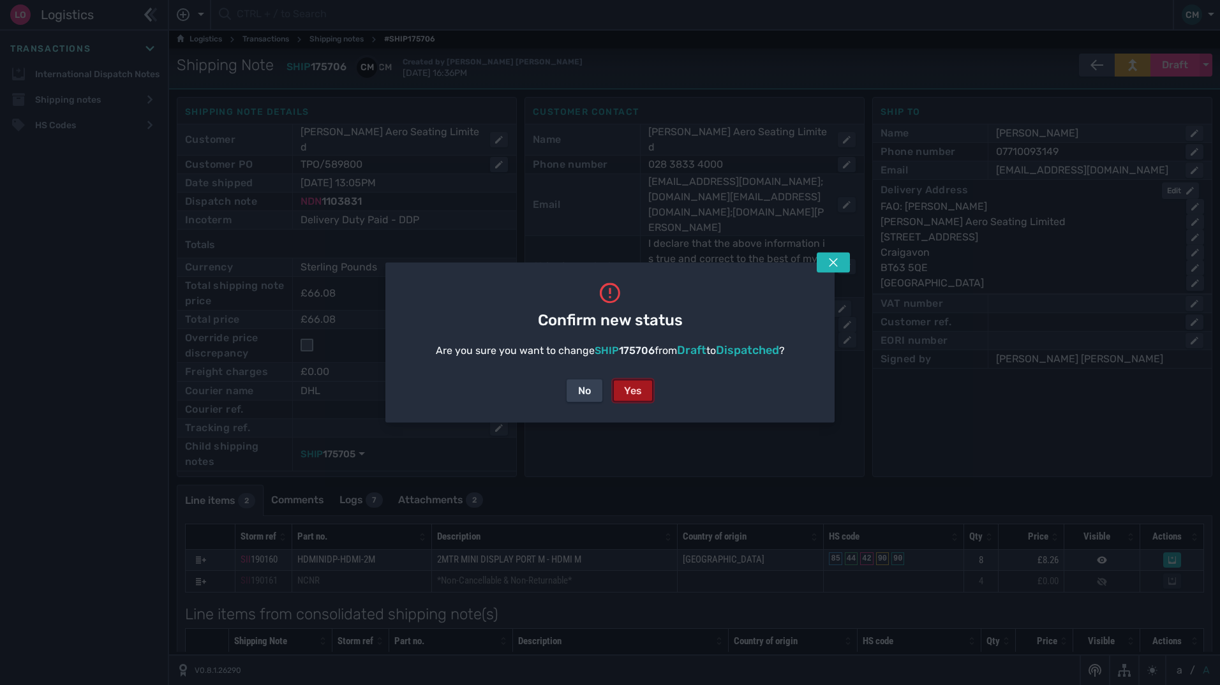
click at [622, 391] on button "Yes" at bounding box center [633, 391] width 41 height 23
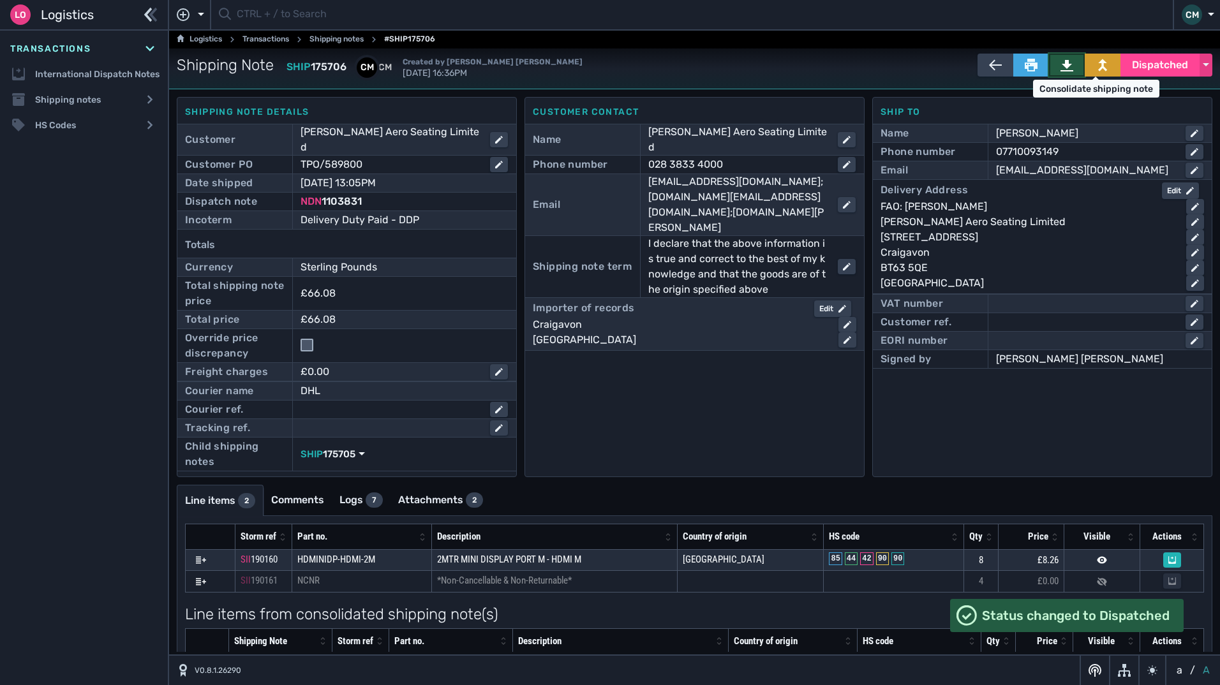
click at [1063, 63] on icon at bounding box center [1067, 65] width 13 height 13
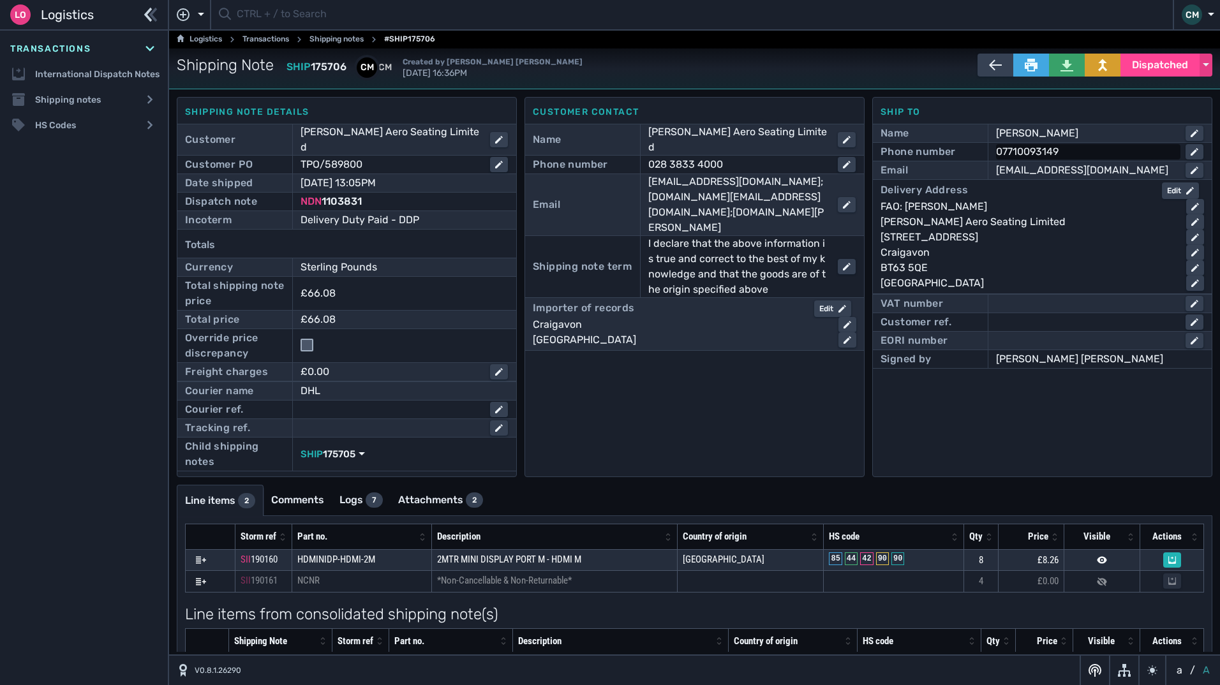
click at [1050, 148] on div "07710093149" at bounding box center [1085, 151] width 179 height 15
drag, startPoint x: 1050, startPoint y: 148, endPoint x: 1029, endPoint y: 155, distance: 21.6
click at [1029, 155] on input "07710093149" at bounding box center [1099, 151] width 205 height 15
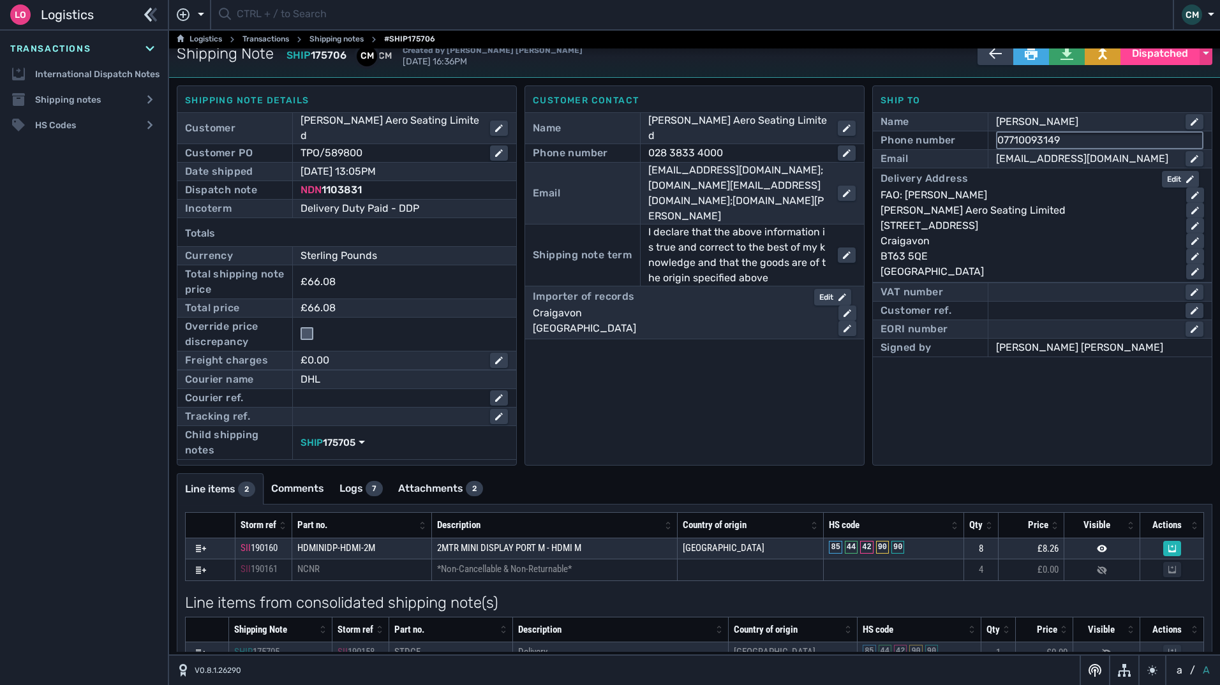
scroll to position [16, 0]
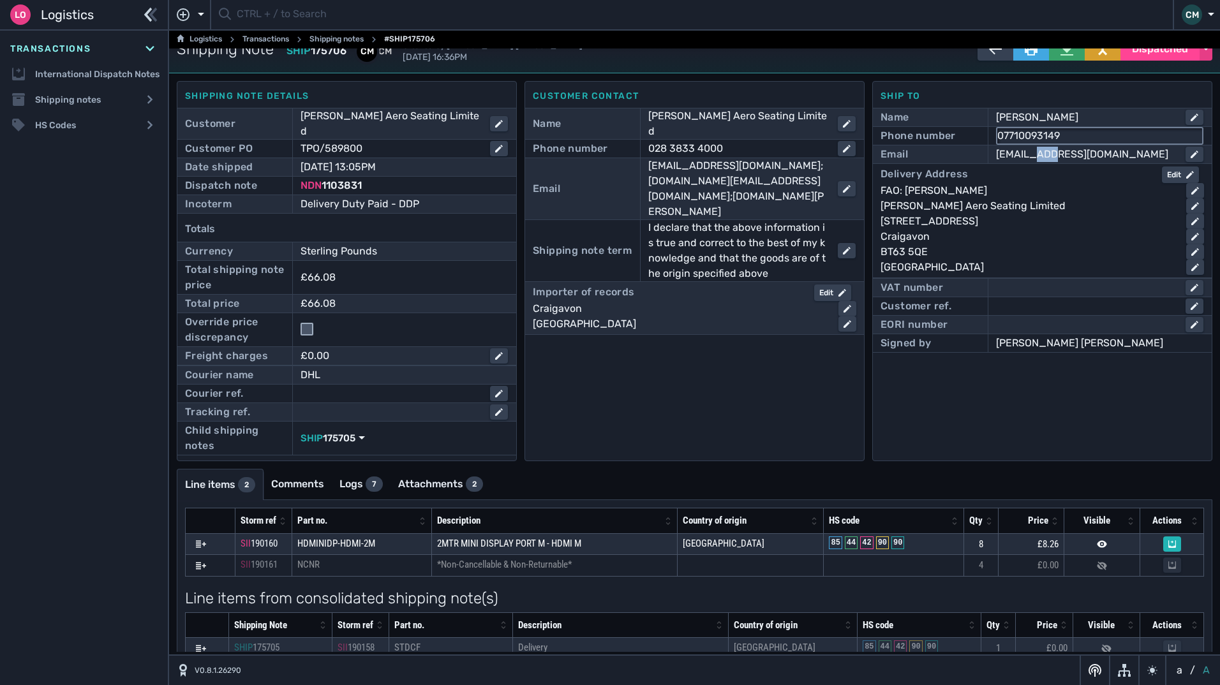
click at [1029, 155] on div "dermot.hoy@thompsonaero.com" at bounding box center [1085, 154] width 179 height 15
drag, startPoint x: 1029, startPoint y: 155, endPoint x: 1017, endPoint y: 137, distance: 22.5
click at [1017, 137] on div "07710093149" at bounding box center [1085, 135] width 179 height 15
click at [1017, 137] on input "07710093149" at bounding box center [1099, 135] width 205 height 15
click at [1152, 152] on div "dermot.hoy@thompsonaero.com" at bounding box center [1085, 154] width 179 height 15
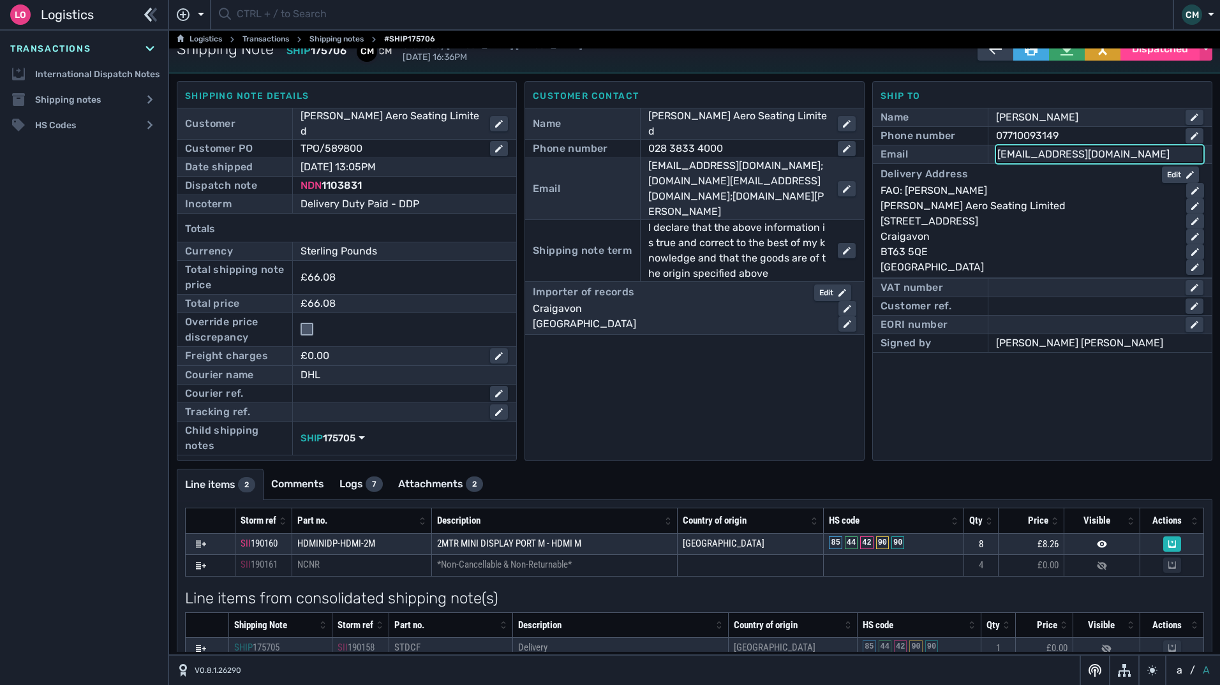
drag, startPoint x: 1156, startPoint y: 153, endPoint x: 864, endPoint y: 151, distance: 291.6
click at [864, 151] on div "Shipping note details Customer Thompson Aero Seating Limited Customer PO TPO/58…" at bounding box center [695, 271] width 1036 height 380
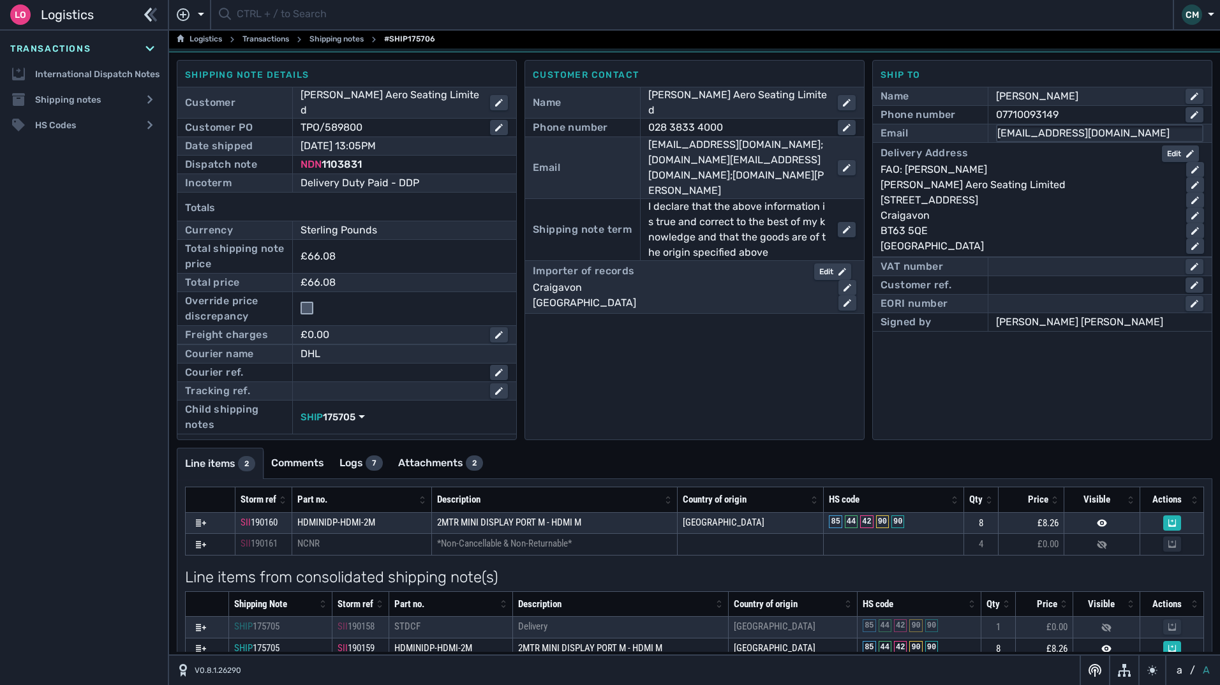
scroll to position [48, 0]
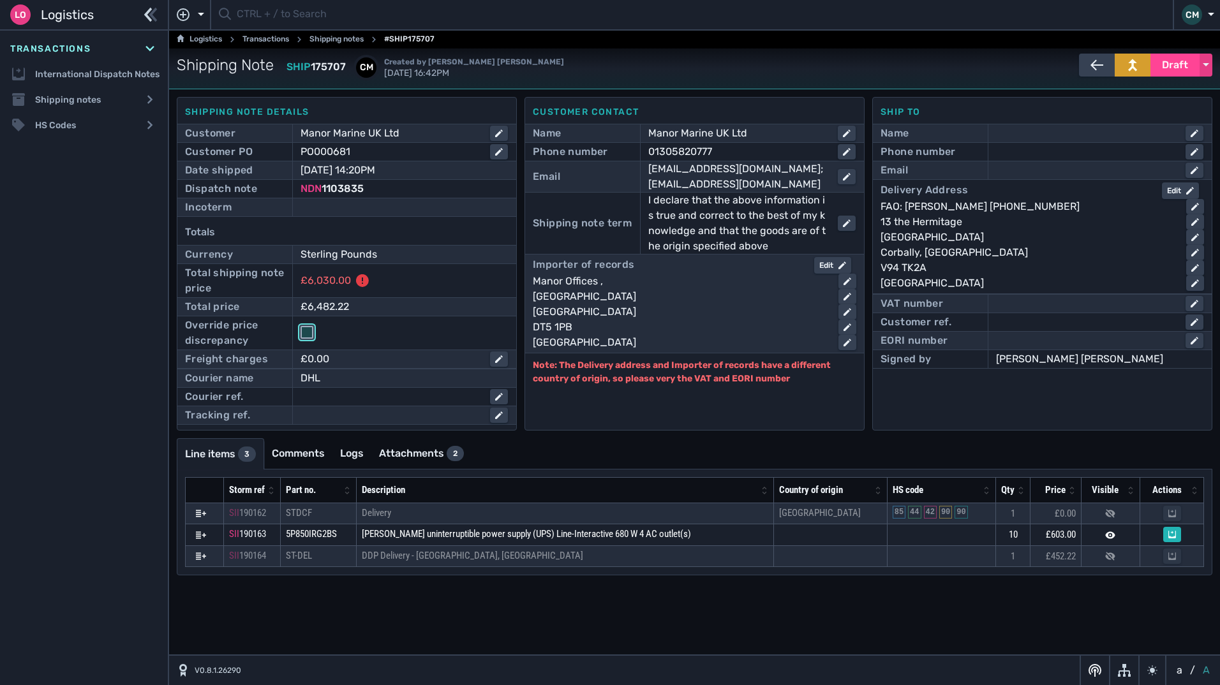
click at [309, 338] on input "checkbox" at bounding box center [307, 332] width 13 height 13
checkbox input "true"
click at [333, 214] on div at bounding box center [404, 207] width 207 height 15
click at [333, 207] on select "- Ex Works - EXW Free Carrier - FCA Carriage Paid To - CPT Carriage Insurance P…" at bounding box center [404, 208] width 205 height 17
select select "[object Object]"
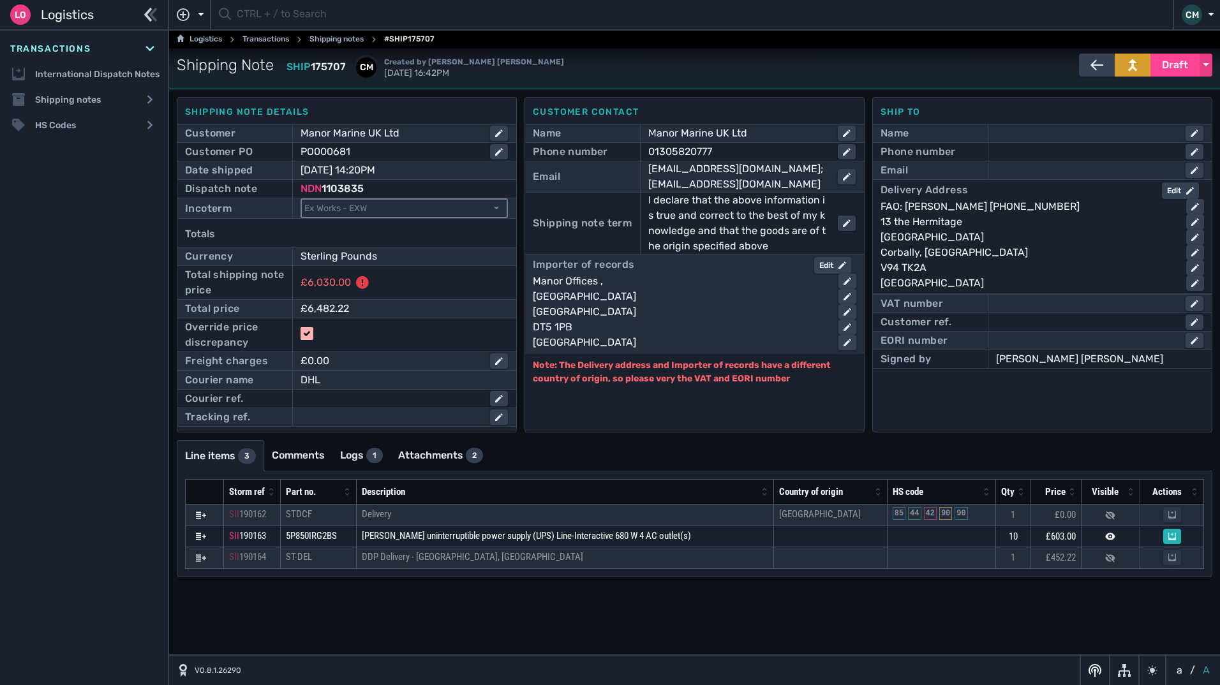
click at [302, 200] on select "- Ex Works - EXW Free Carrier - FCA Carriage Paid To - CPT Carriage Insurance P…" at bounding box center [404, 208] width 205 height 17
click at [833, 265] on div "Edit" at bounding box center [832, 265] width 27 height 11
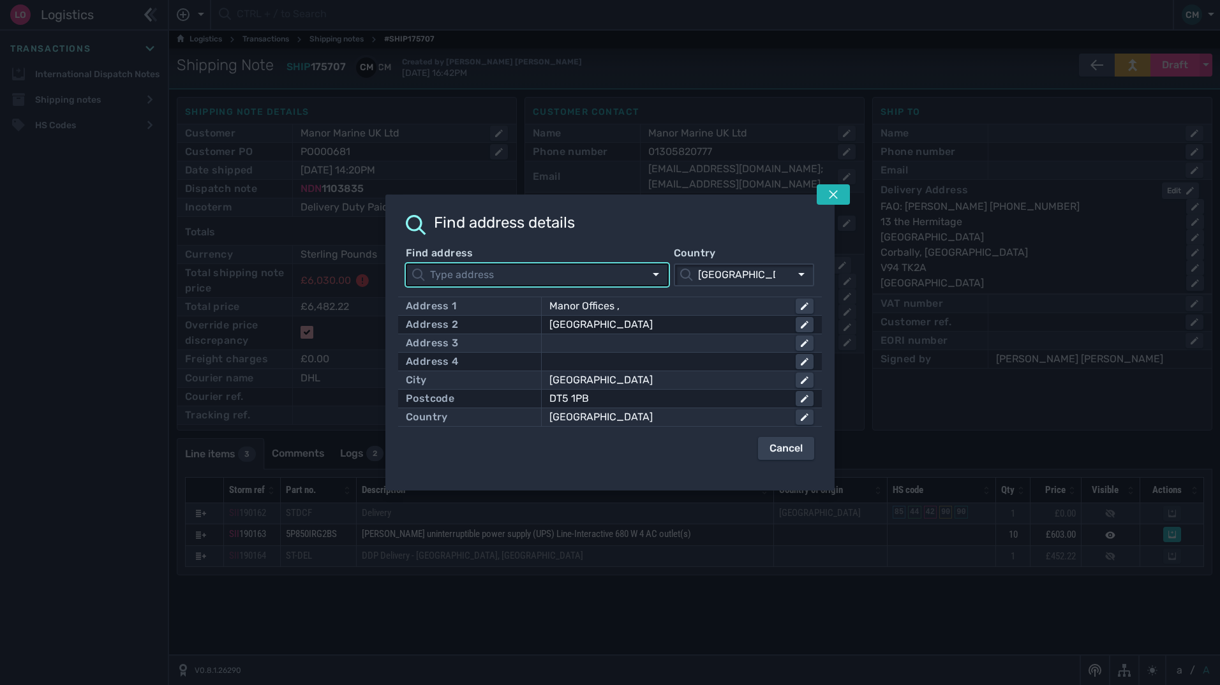
click at [745, 309] on div "Manor Offices ," at bounding box center [667, 306] width 236 height 15
click at [745, 309] on input "Manor Offices ," at bounding box center [682, 306] width 262 height 15
click button "submit" at bounding box center [0, 0] width 0 height 0
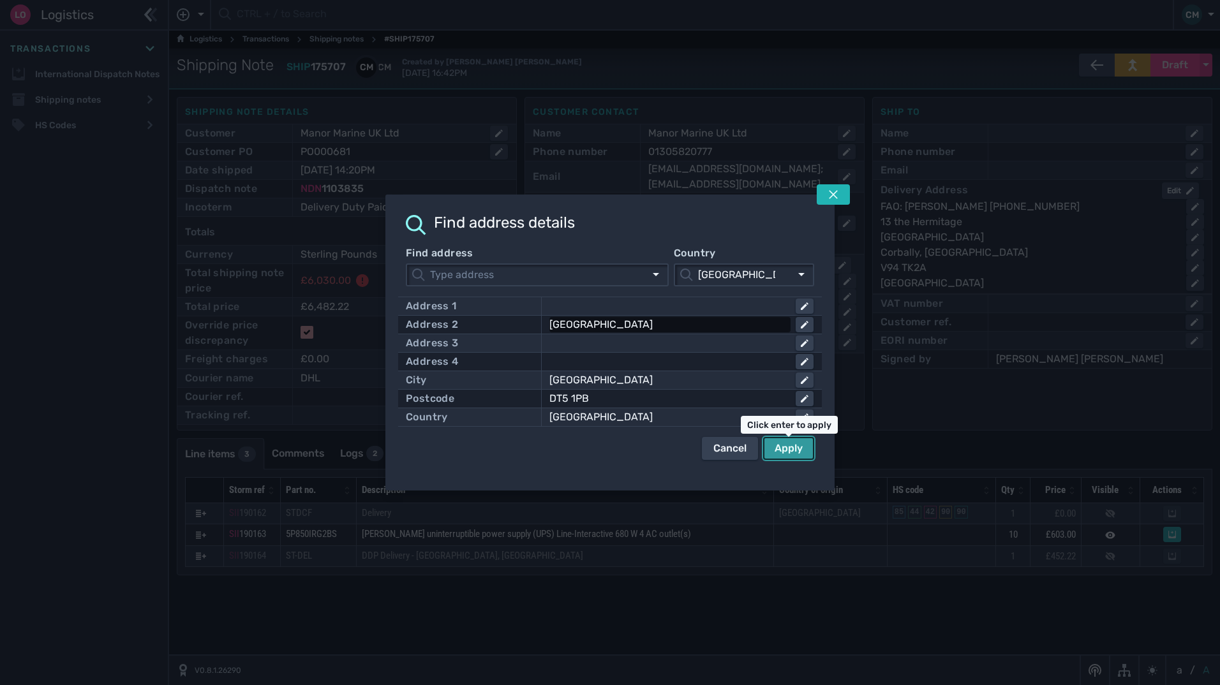
click at [750, 328] on div "Portland Port Business Centre" at bounding box center [667, 324] width 236 height 15
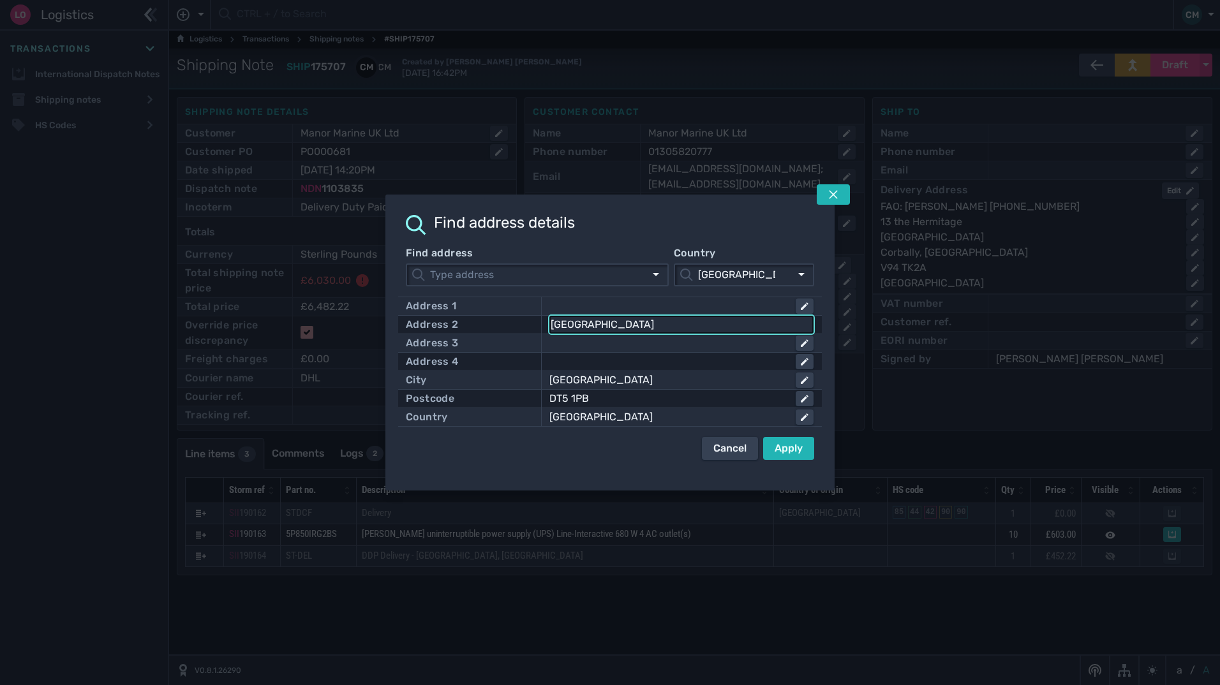
click at [750, 328] on input "Portland Port Business Centre" at bounding box center [682, 324] width 262 height 15
click button "submit" at bounding box center [0, 0] width 0 height 0
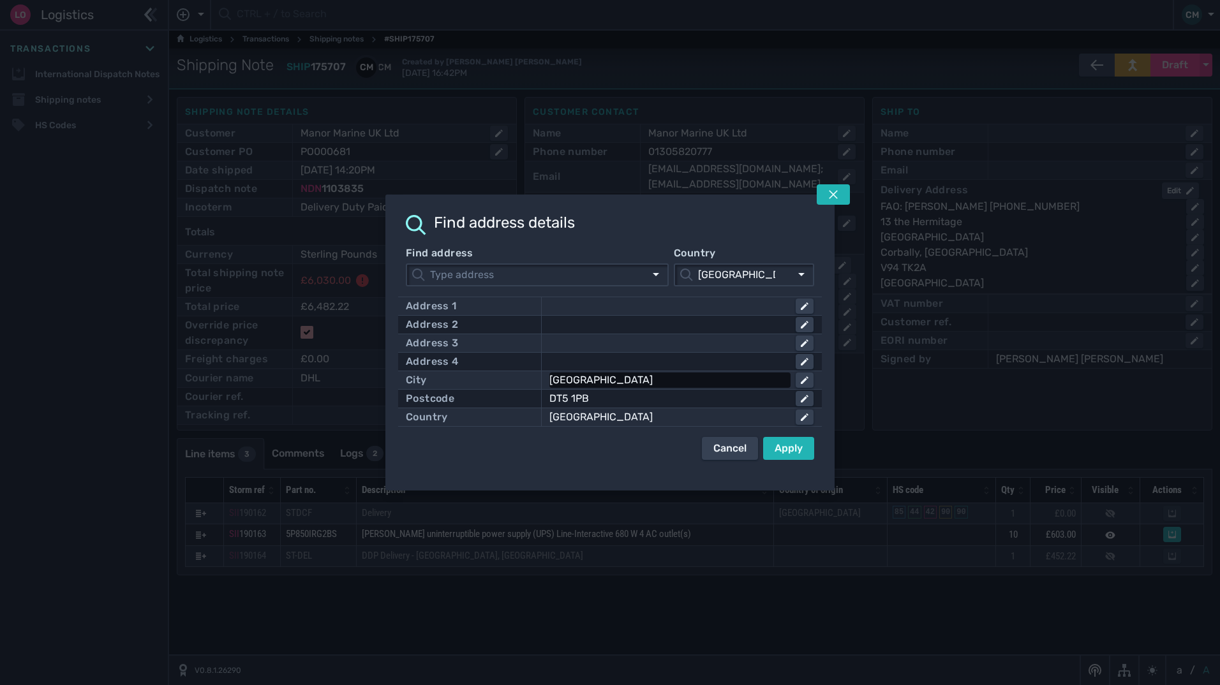
click at [698, 378] on div "Castletown" at bounding box center [667, 380] width 236 height 15
click at [698, 378] on input "Castletown" at bounding box center [682, 380] width 262 height 15
click at [677, 403] on div "DT5 1PB" at bounding box center [667, 398] width 236 height 15
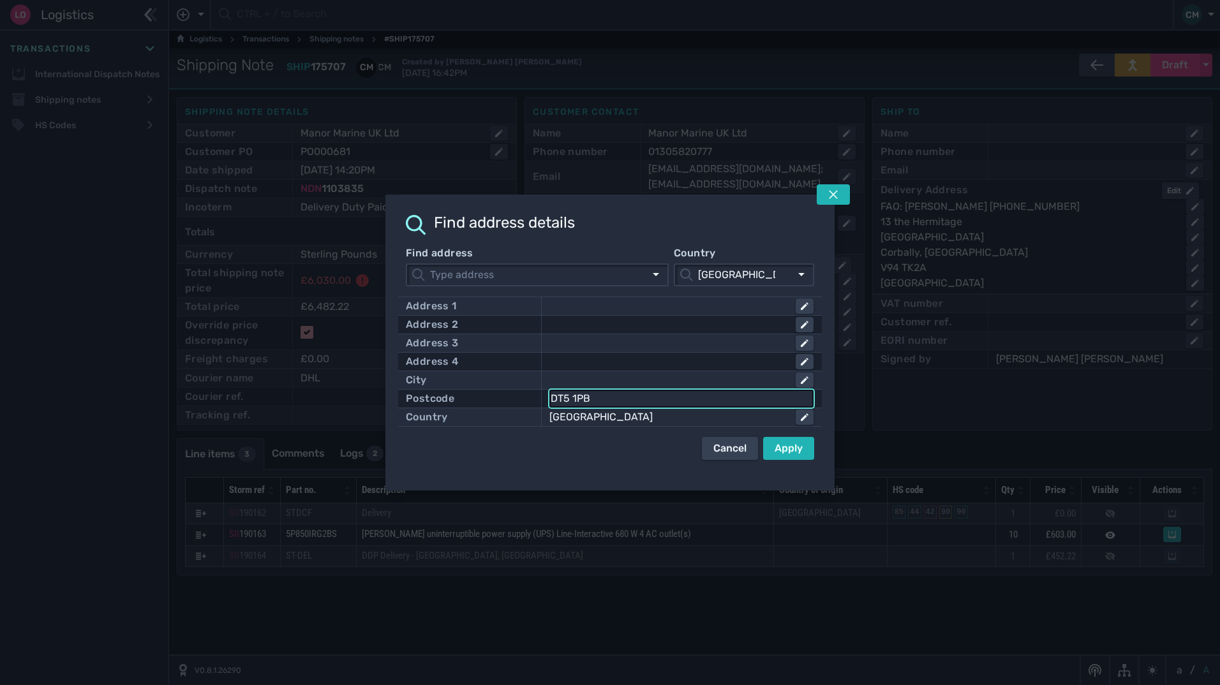
click at [677, 403] on input "DT5 1PB" at bounding box center [682, 398] width 262 height 15
click at [678, 426] on div "Country United Kingdom" at bounding box center [610, 417] width 424 height 19
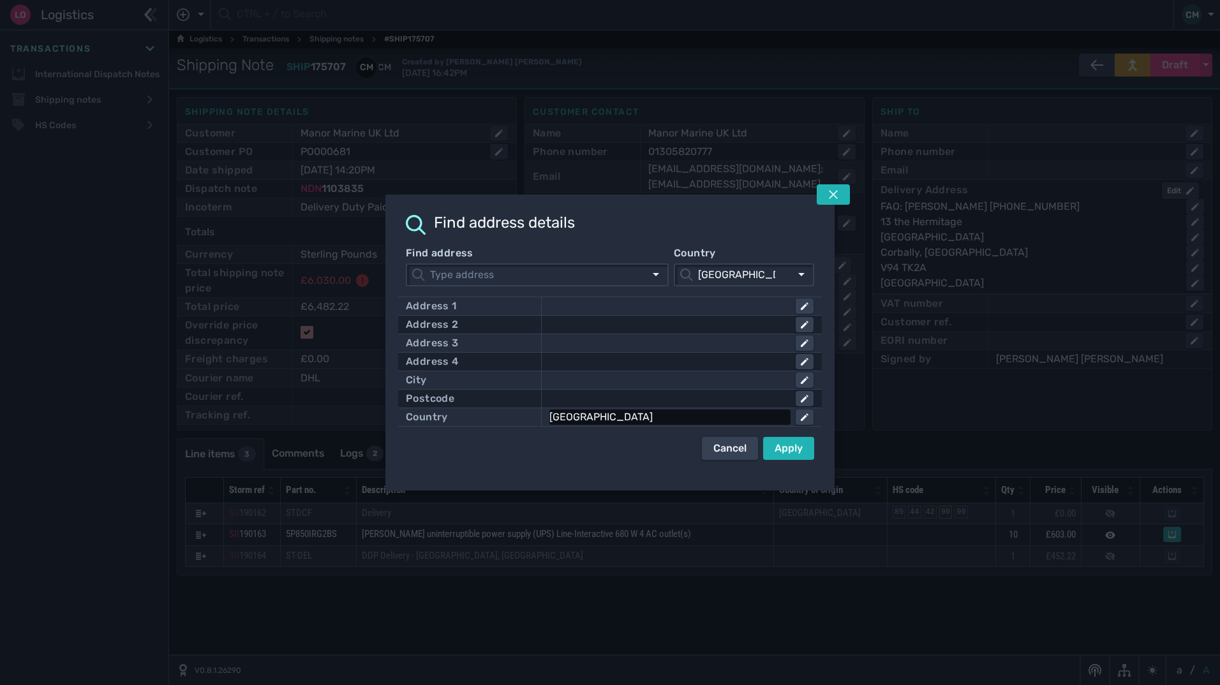
click at [676, 419] on div "[GEOGRAPHIC_DATA]" at bounding box center [667, 417] width 236 height 15
click at [676, 419] on input "[GEOGRAPHIC_DATA]" at bounding box center [655, 417] width 185 height 14
drag, startPoint x: 676, startPoint y: 419, endPoint x: 425, endPoint y: 389, distance: 253.2
click at [470, 391] on div "Address 1 Address 2 Address 3 Address 4 City Postcode Country United Kingdom Un…" at bounding box center [610, 361] width 424 height 131
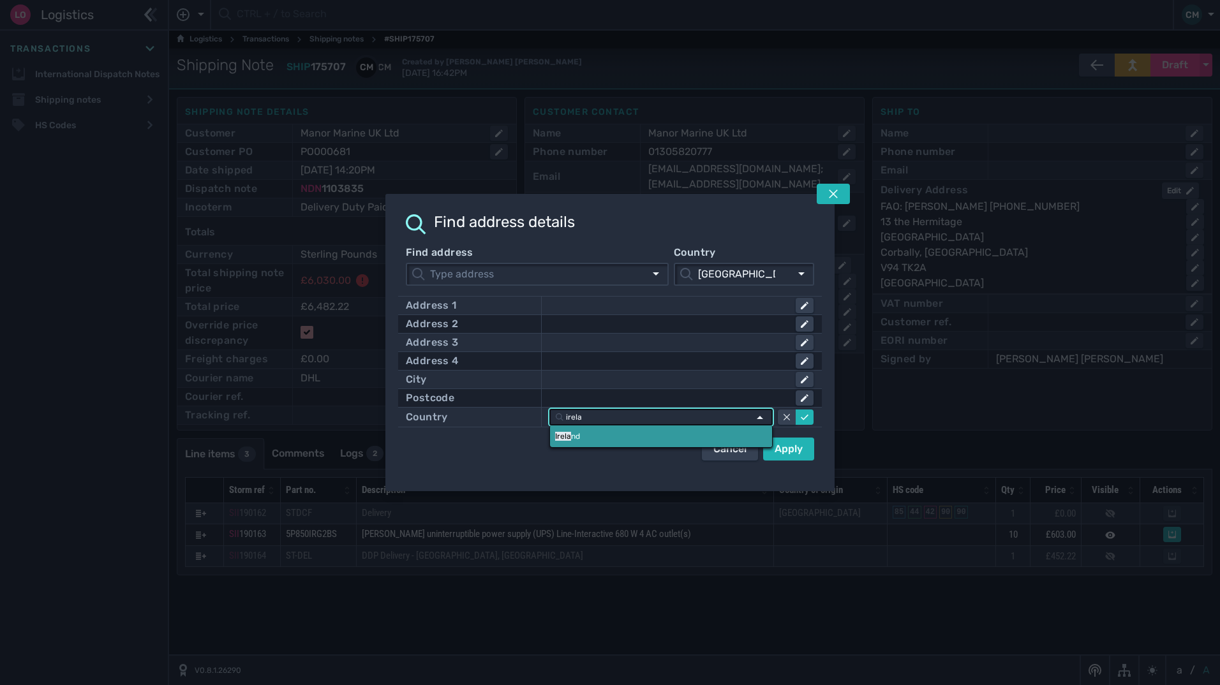
type input "irela"
click at [583, 437] on link "Irela nd" at bounding box center [661, 437] width 222 height 22
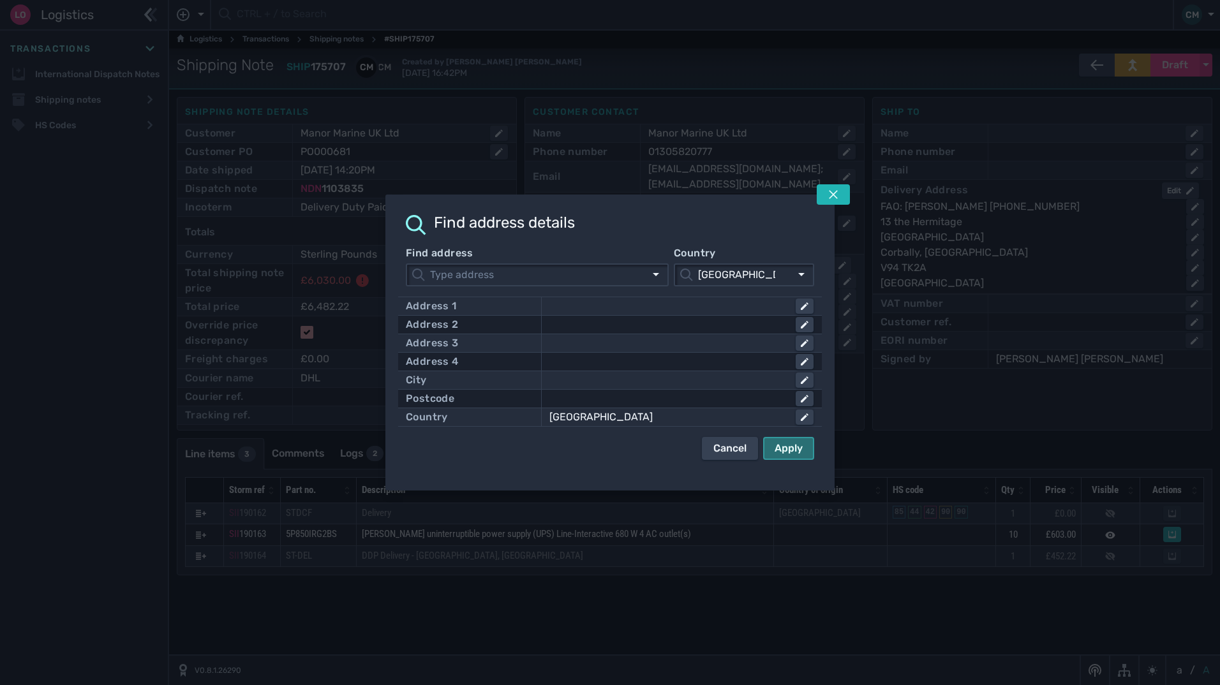
click at [789, 453] on div "Apply" at bounding box center [789, 448] width 28 height 15
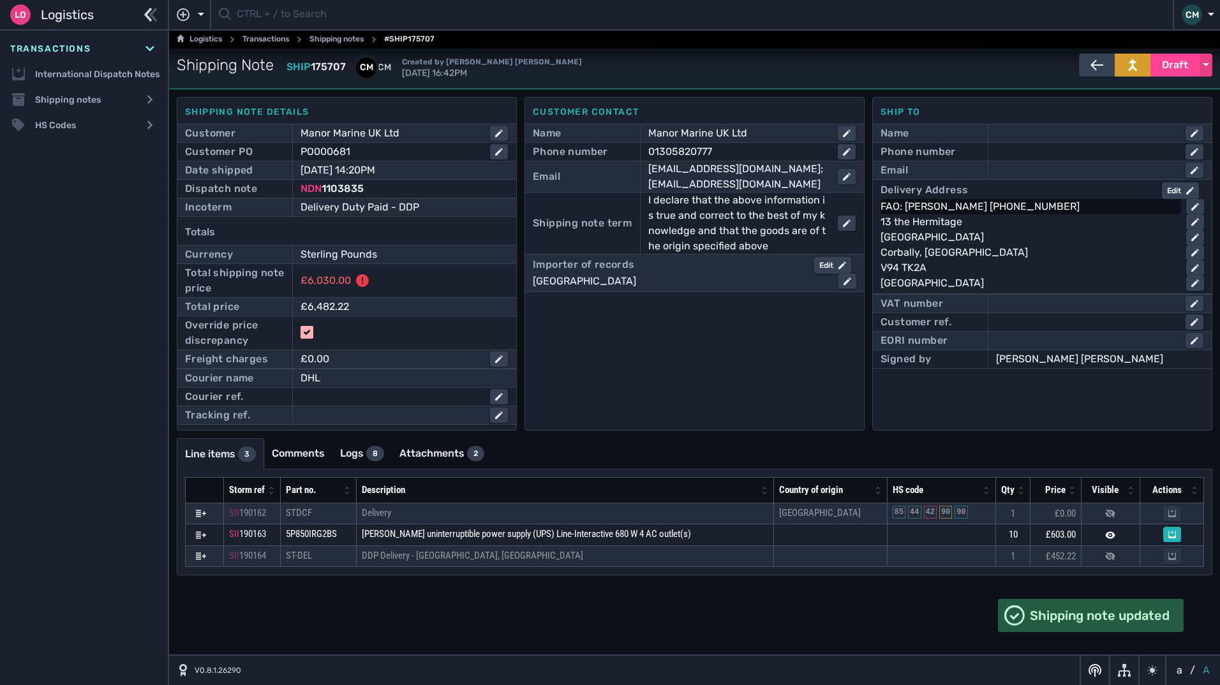
click at [997, 204] on div "FAO: William O'Neill +353873567776" at bounding box center [1028, 206] width 295 height 15
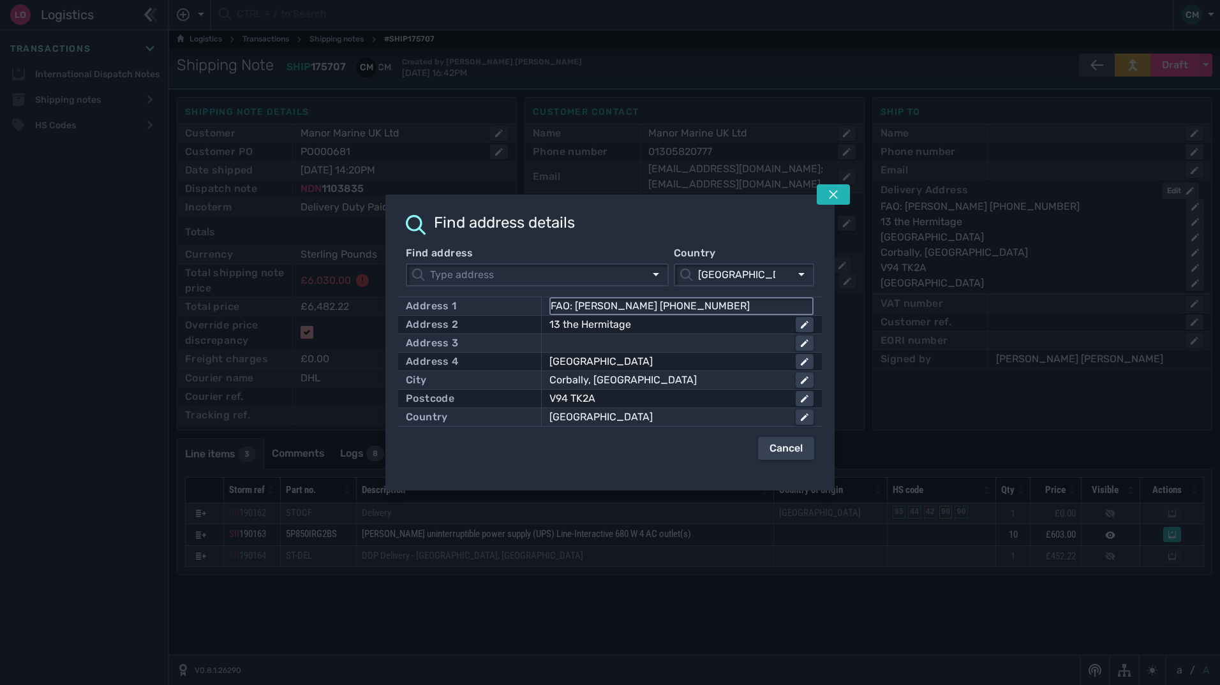
drag, startPoint x: 722, startPoint y: 304, endPoint x: 573, endPoint y: 309, distance: 149.4
click at [573, 309] on input "FAO: William O'Neill +353873567776" at bounding box center [682, 306] width 262 height 15
click at [821, 197] on button at bounding box center [833, 194] width 33 height 20
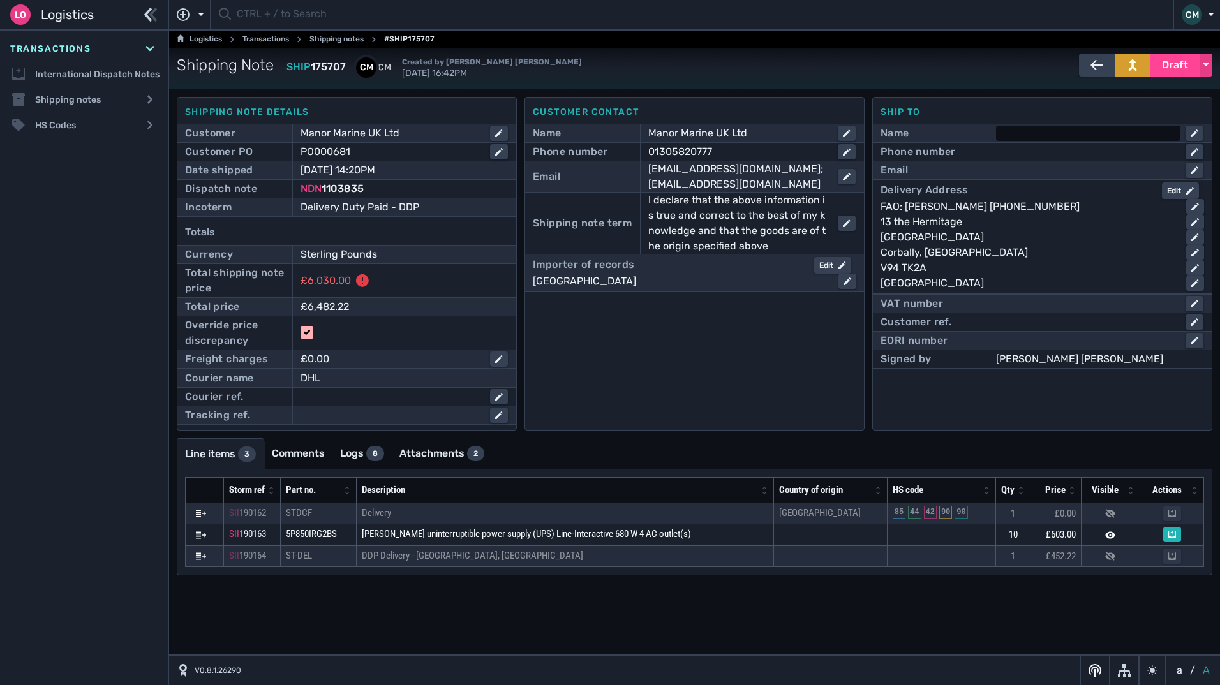
click at [1011, 132] on div at bounding box center [1088, 133] width 184 height 15
paste input "William O'Neill +353873567776"
drag, startPoint x: 1152, startPoint y: 132, endPoint x: 1068, endPoint y: 137, distance: 83.7
click at [1068, 137] on input "William O'Neill +353873567776" at bounding box center [1099, 133] width 205 height 15
type input "William O'Neill"
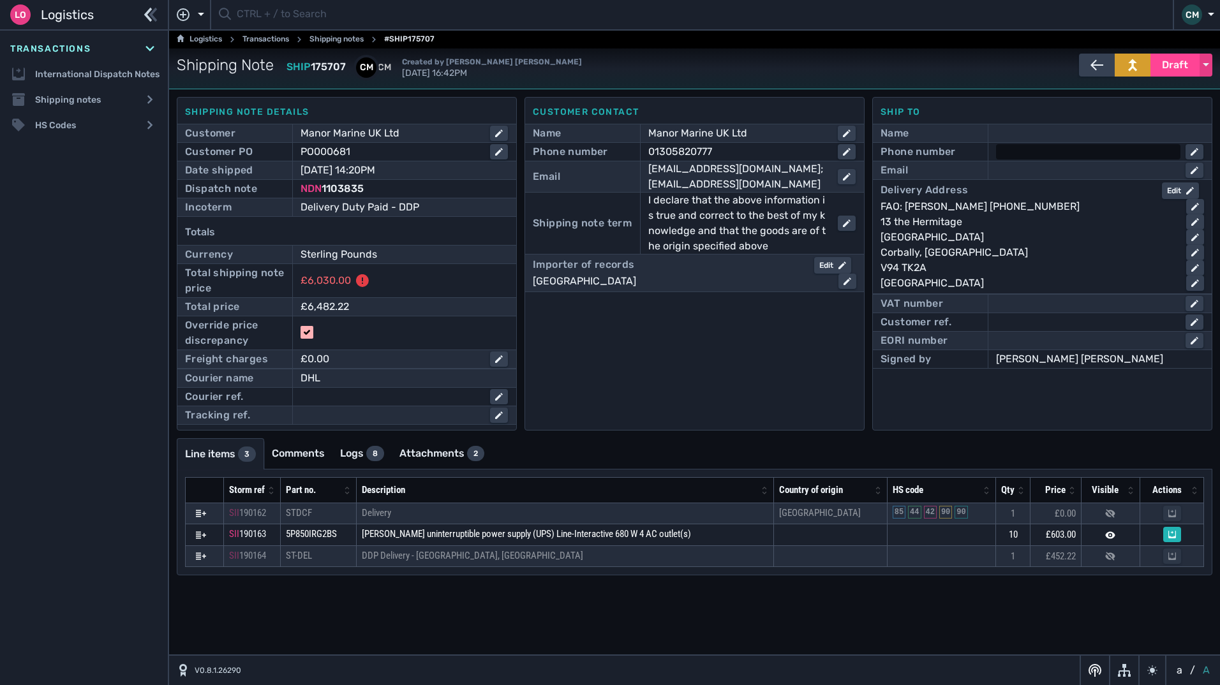
click at [1047, 147] on div at bounding box center [1088, 151] width 184 height 15
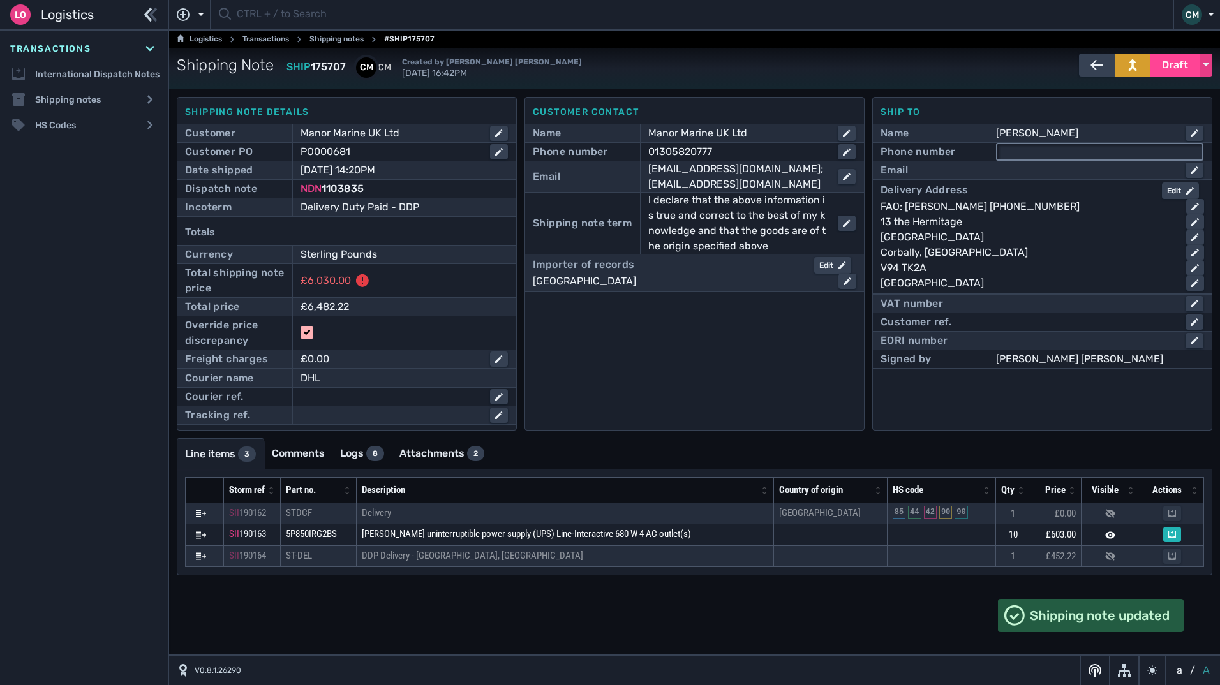
paste input "+353873567776"
type input "+353873567776"
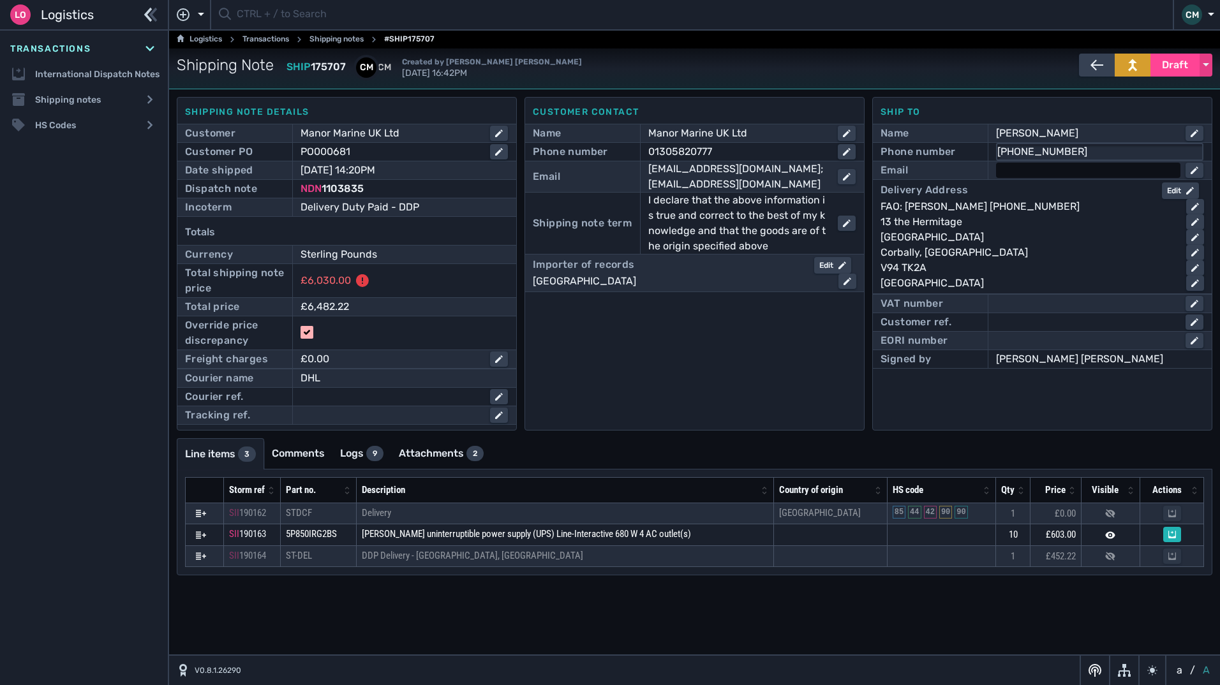
click at [1066, 172] on div at bounding box center [1088, 170] width 184 height 15
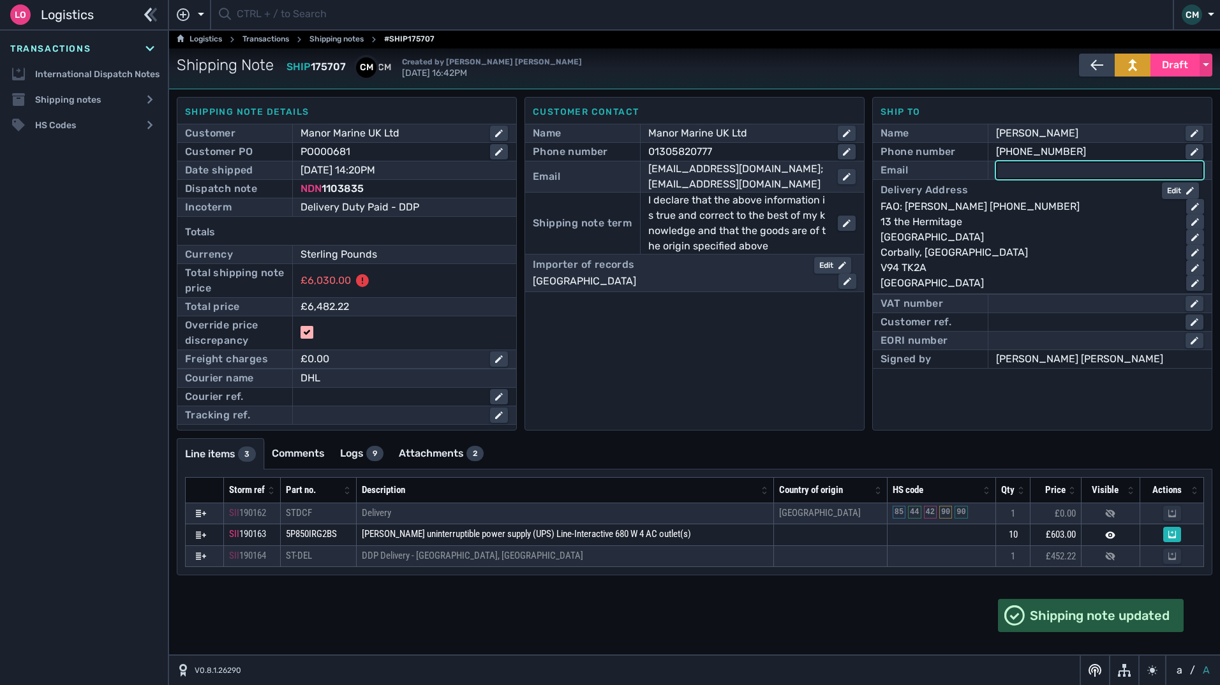
paste input "shannon.docherty@manormarine.co.uk"
type input "shannon.docherty@manormarine.co.uk"
click button "submit" at bounding box center [0, 0] width 0 height 0
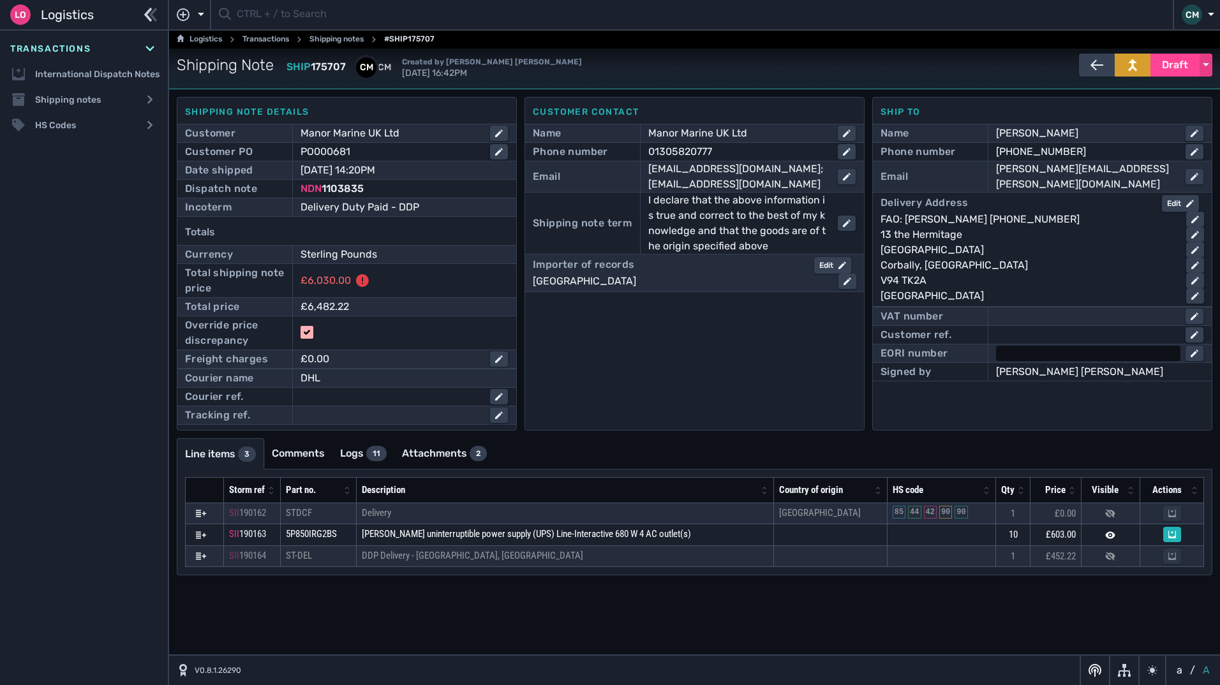
click at [1022, 355] on div at bounding box center [1088, 353] width 184 height 15
paste input "GB586027033000"
type input "GB586027033000"
click button "submit" at bounding box center [0, 0] width 0 height 0
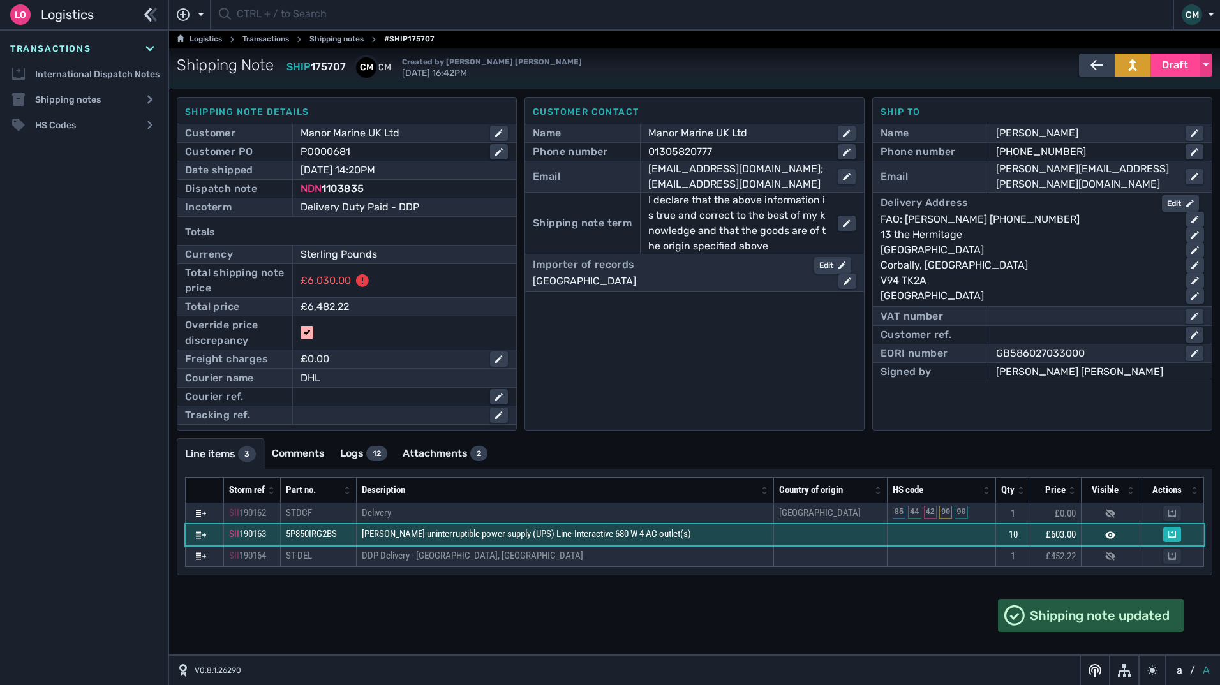
click at [601, 536] on span "Eaton uninterruptible power supply (UPS) Line-Interactive 680 W 4 AC outlet(s)" at bounding box center [526, 533] width 329 height 11
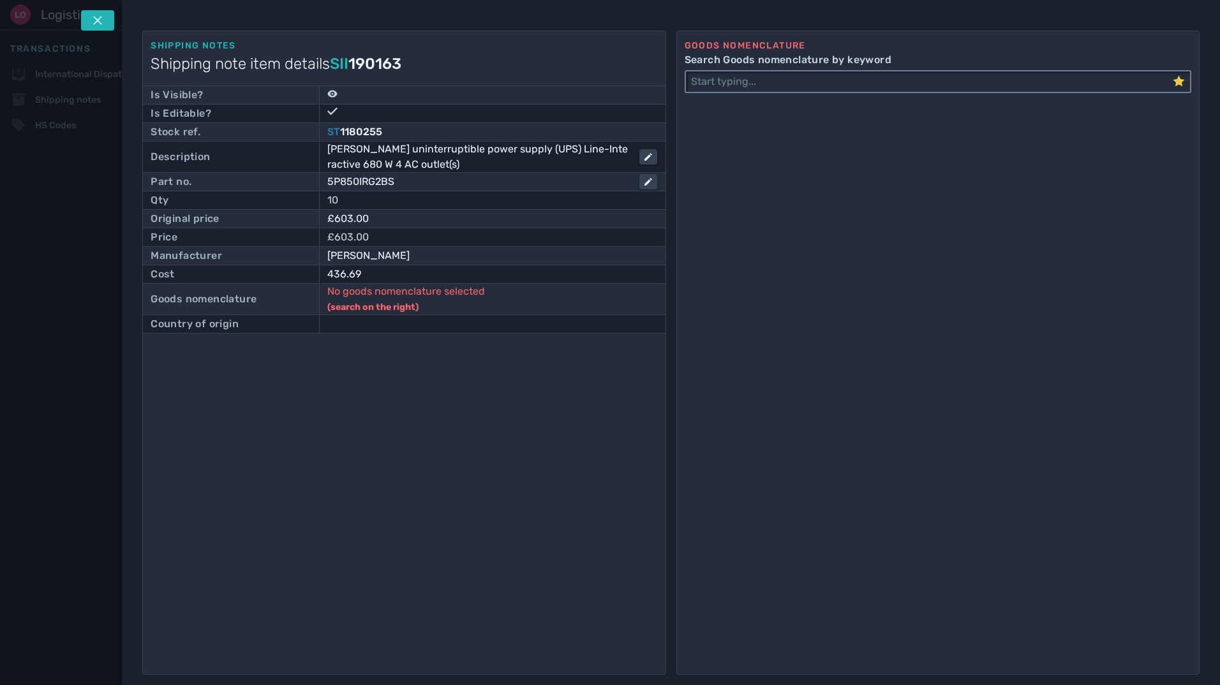
click at [828, 75] on input "Search Goods nomenclature by keyword" at bounding box center [929, 81] width 487 height 20
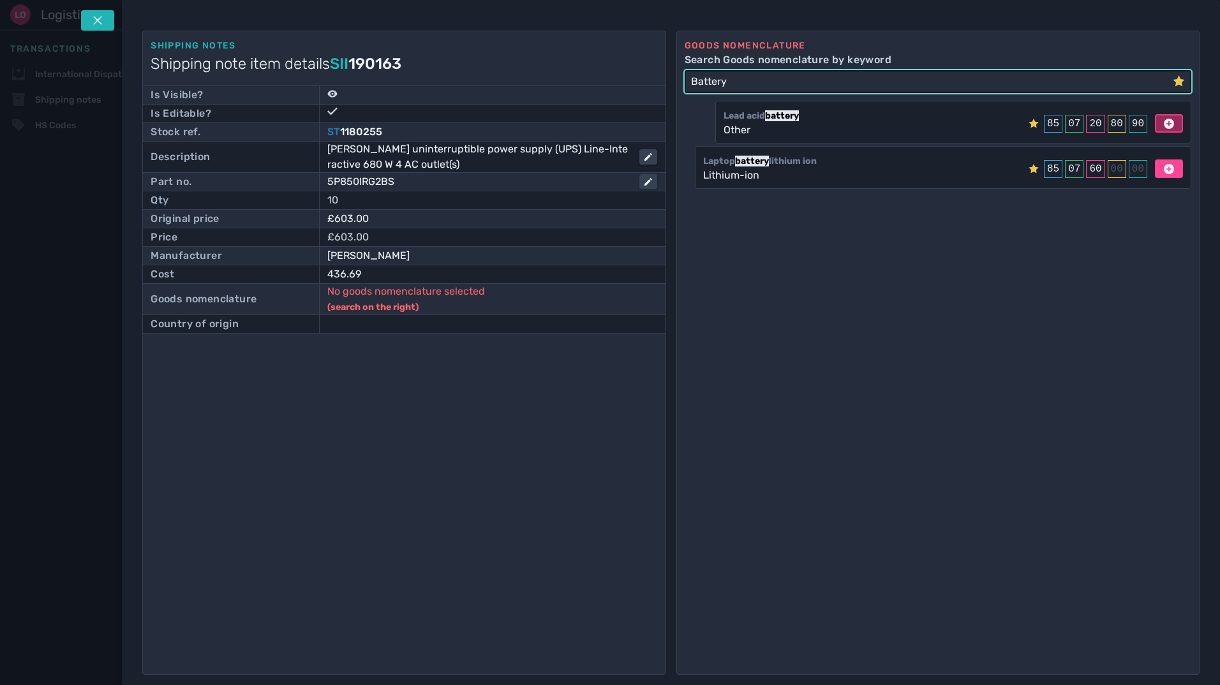
type input "Battery"
click at [1169, 123] on button at bounding box center [1169, 123] width 28 height 19
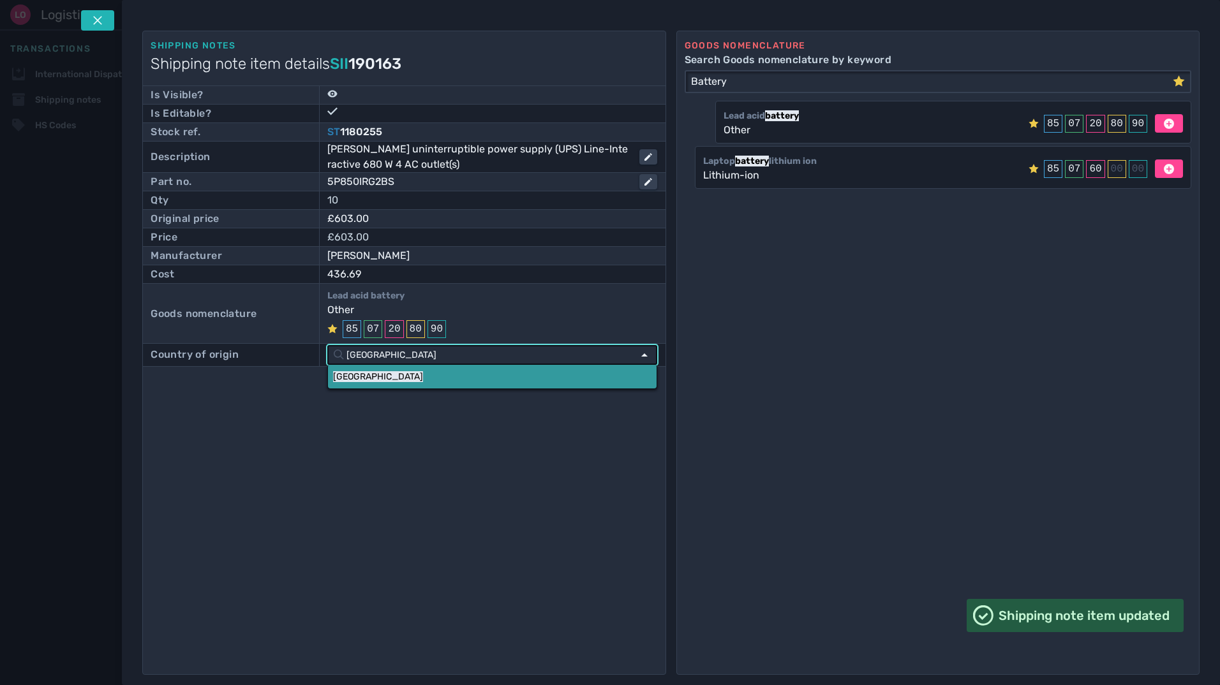
click at [387, 373] on link "[GEOGRAPHIC_DATA]" at bounding box center [492, 377] width 329 height 24
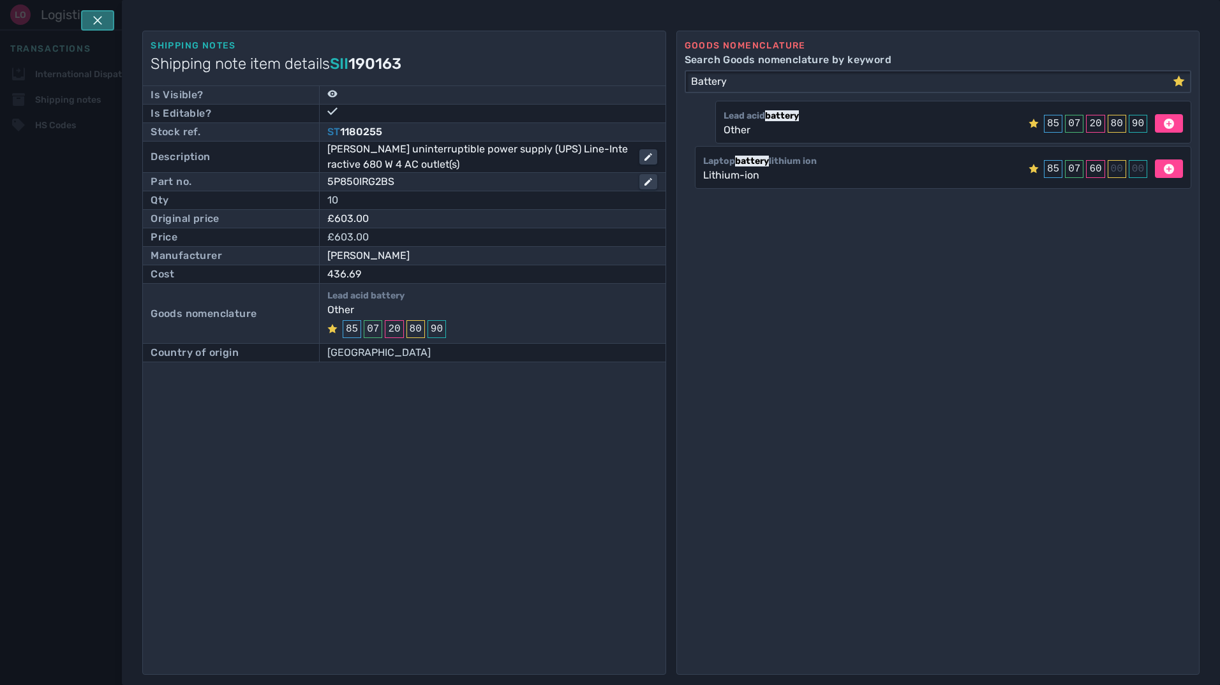
click at [109, 24] on button at bounding box center [97, 20] width 33 height 20
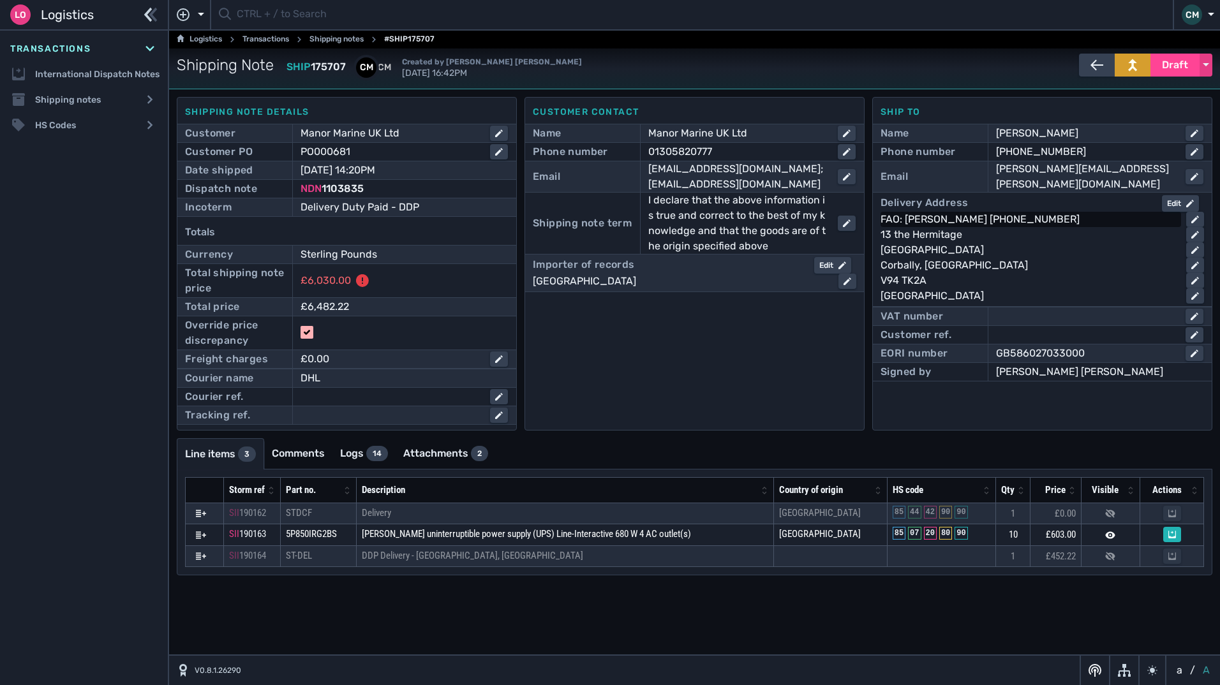
click at [1070, 220] on div "FAO: William O'Neill +353873567776" at bounding box center [1028, 219] width 295 height 15
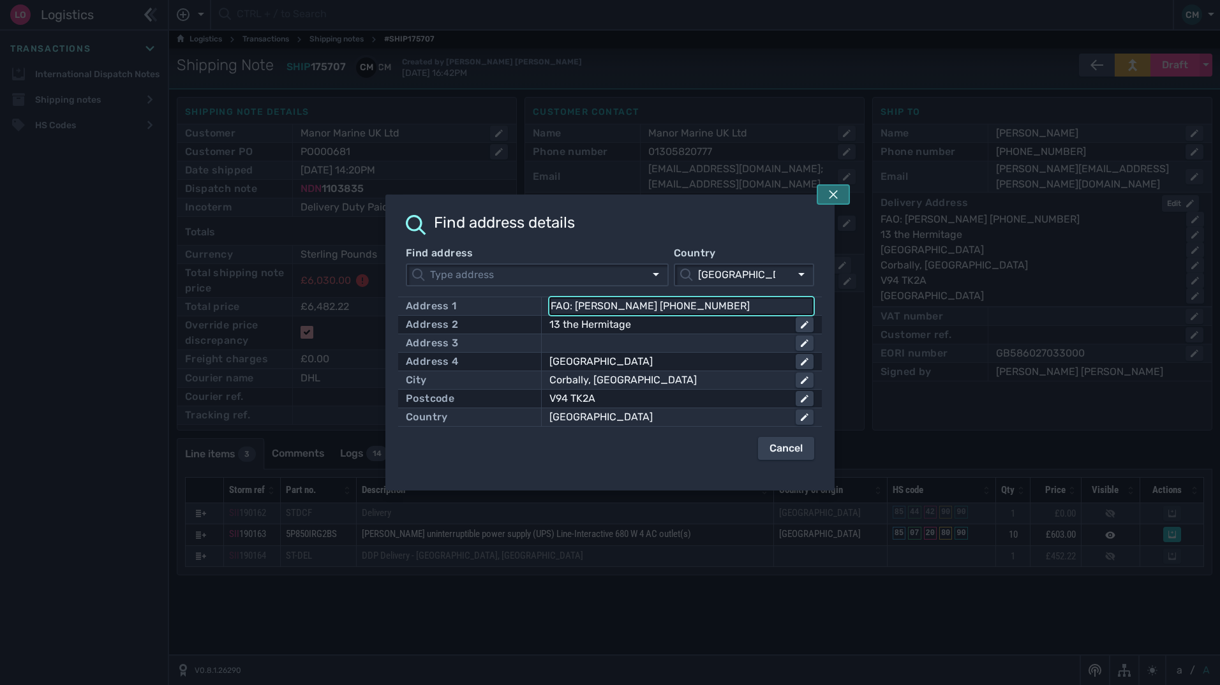
click at [836, 195] on icon at bounding box center [833, 195] width 10 height 10
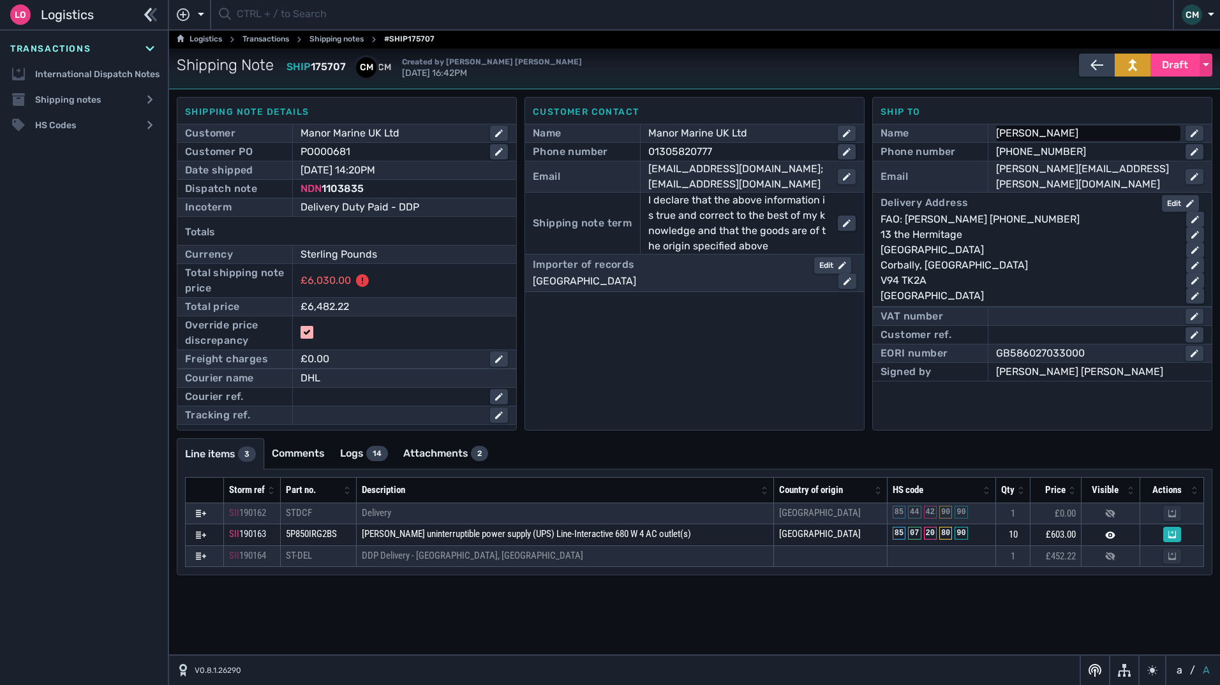
click at [1118, 130] on div "William O'Neill" at bounding box center [1085, 133] width 179 height 15
drag, startPoint x: 1090, startPoint y: 135, endPoint x: 669, endPoint y: 133, distance: 421.2
click at [678, 135] on div "Shipping note details Customer Manor Marine UK Ltd Customer PO PO000681 Date sh…" at bounding box center [695, 264] width 1036 height 334
click at [1096, 154] on div "+353873567776" at bounding box center [1085, 151] width 179 height 15
click at [1096, 154] on input "+353873567776" at bounding box center [1099, 151] width 205 height 15
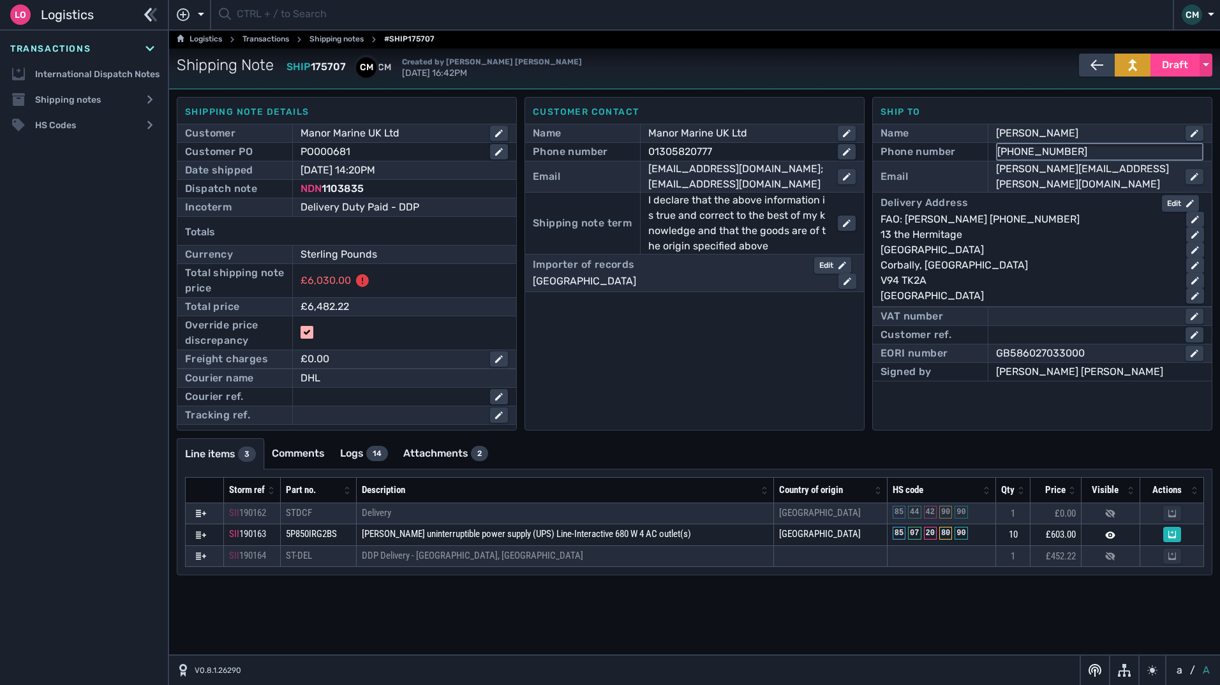
click at [1095, 154] on input "+353873567776" at bounding box center [1099, 151] width 205 height 15
click at [1111, 141] on div "William O'Neill" at bounding box center [1085, 133] width 179 height 15
click at [1091, 149] on div "+353873567776" at bounding box center [1085, 151] width 179 height 15
drag, startPoint x: 1091, startPoint y: 155, endPoint x: 1022, endPoint y: 153, distance: 69.6
click at [1022, 153] on input "+353873567776" at bounding box center [1099, 151] width 205 height 15
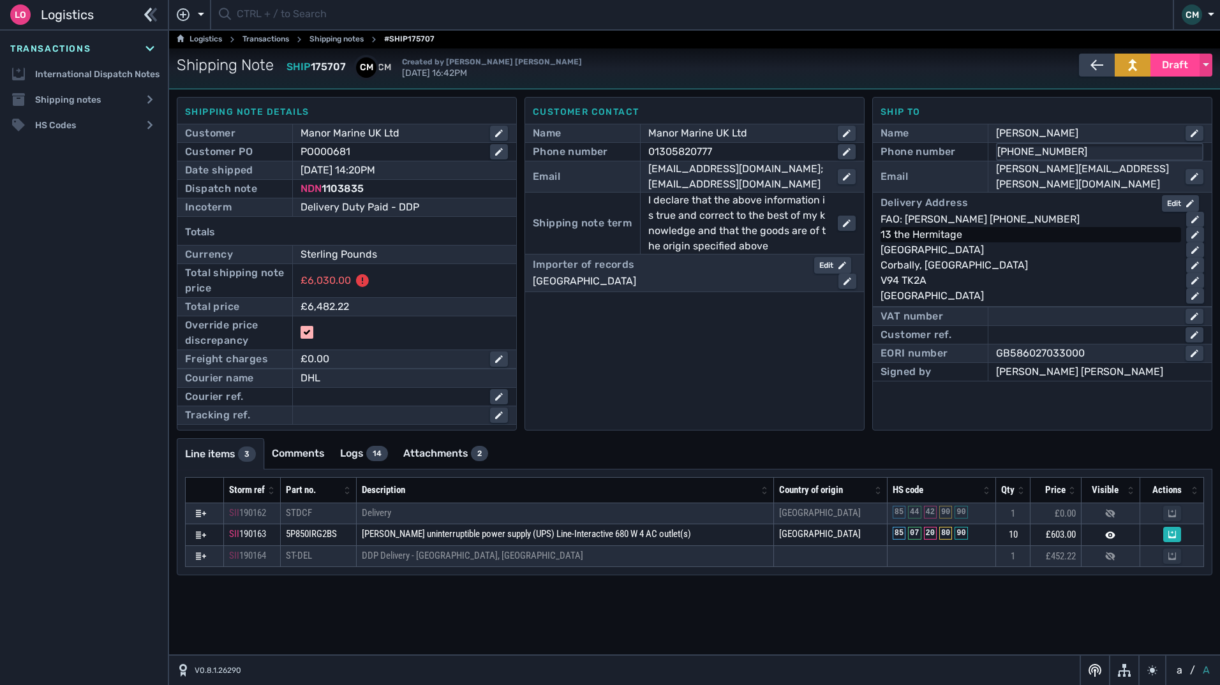
click at [967, 232] on div "13 the Hermitage" at bounding box center [1028, 234] width 295 height 15
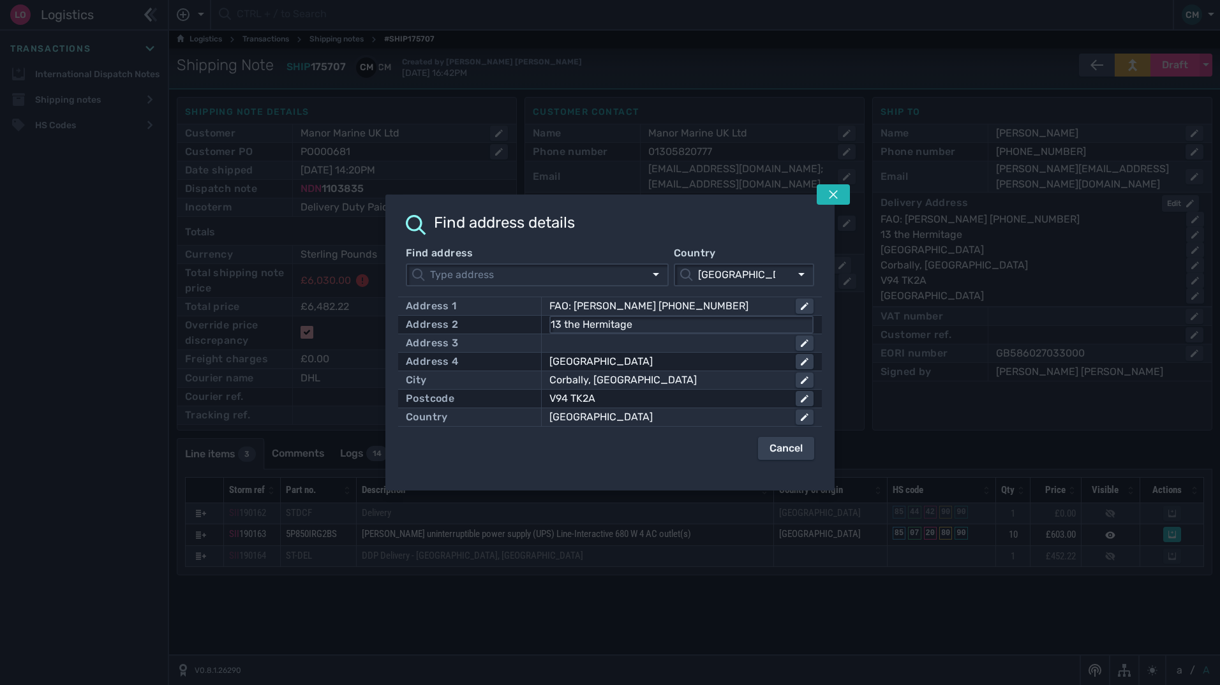
drag, startPoint x: 833, startPoint y: 193, endPoint x: 816, endPoint y: 195, distance: 17.3
click at [833, 193] on icon at bounding box center [833, 195] width 10 height 10
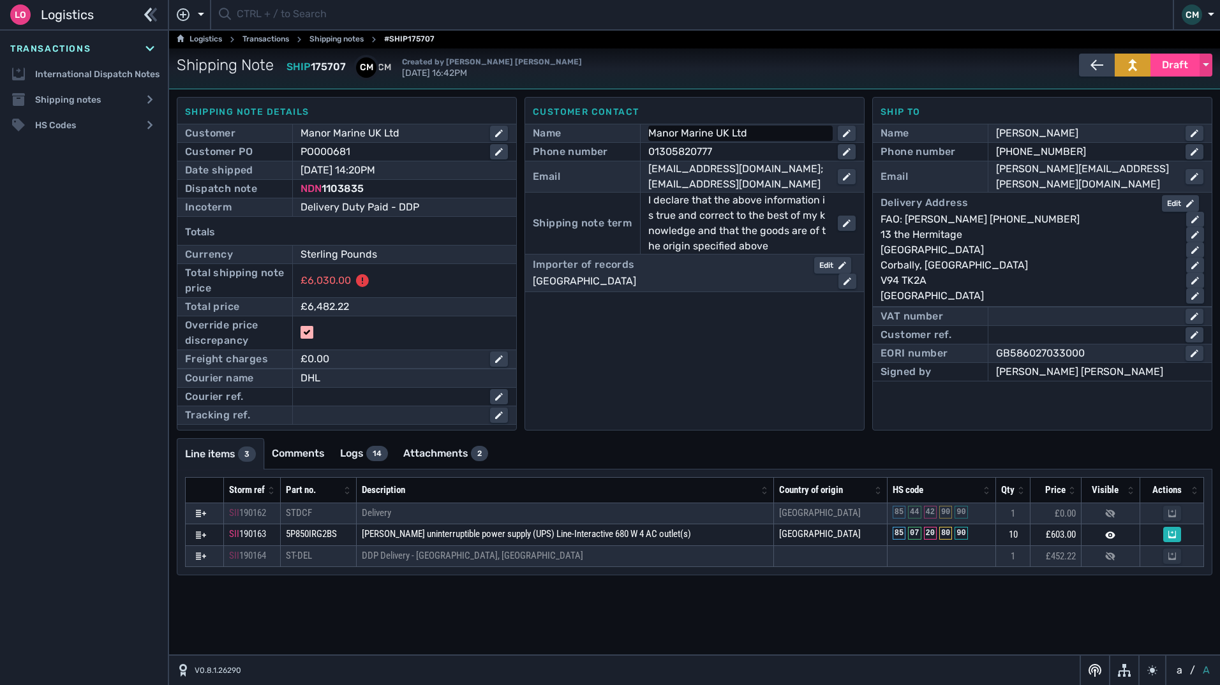
click at [753, 133] on div "Manor Marine UK Ltd" at bounding box center [737, 133] width 179 height 15
click at [937, 258] on div "Corbally, Limerick" at bounding box center [1028, 265] width 295 height 15
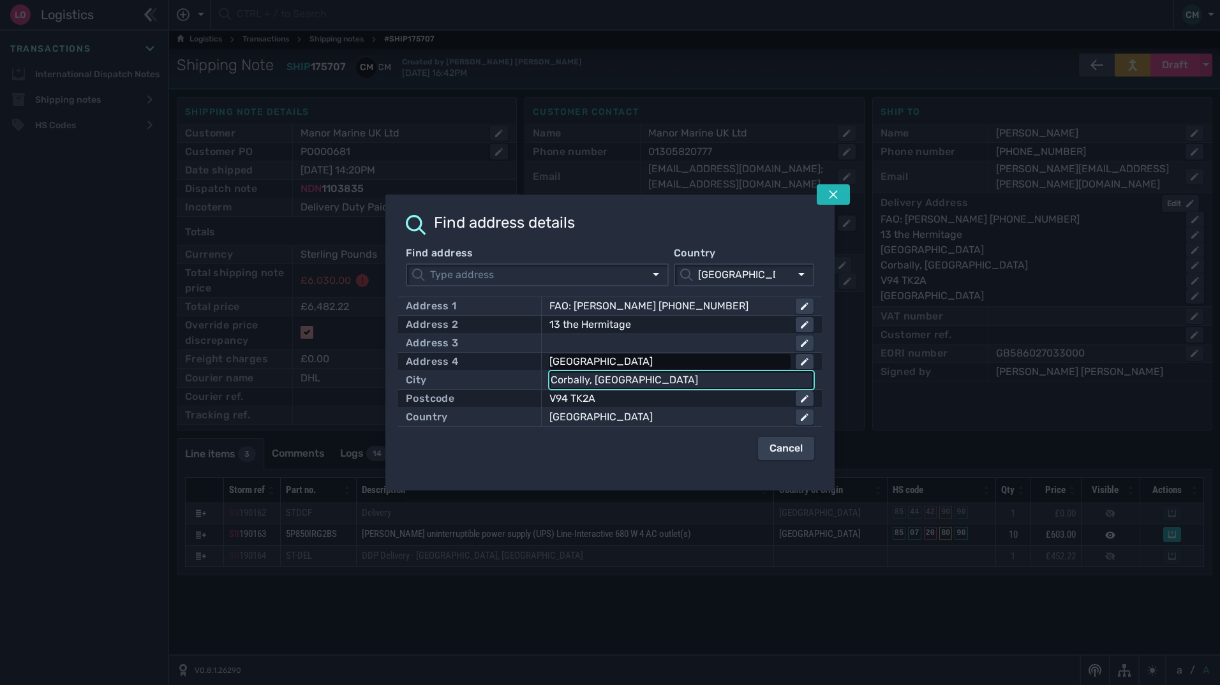
click at [599, 364] on div "Mill Road" at bounding box center [667, 361] width 236 height 15
click at [607, 361] on input "Mill Road" at bounding box center [682, 361] width 262 height 15
click at [649, 385] on div "Corbally, Limerick" at bounding box center [667, 380] width 236 height 15
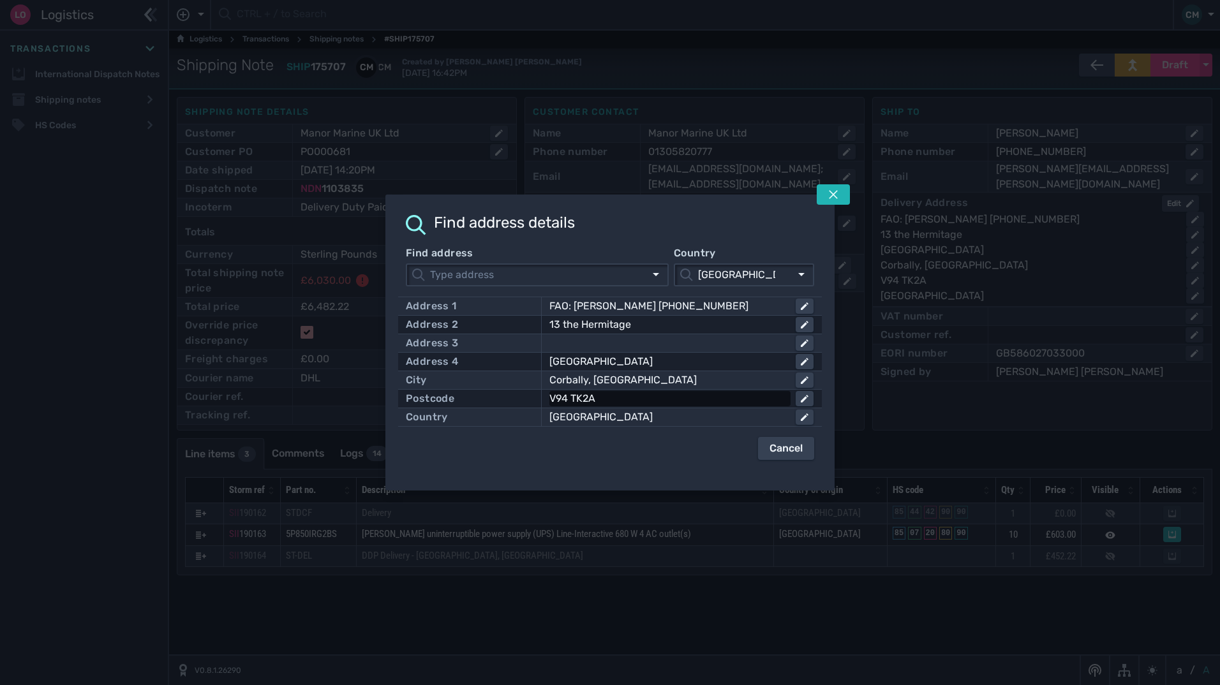
click at [596, 398] on div "V94 TK2A" at bounding box center [667, 398] width 236 height 15
click at [596, 398] on input "V94 TK2A" at bounding box center [682, 398] width 262 height 15
click at [565, 379] on div "Corbally, Limerick" at bounding box center [667, 380] width 236 height 15
click at [571, 380] on input "Corbally, Limerick" at bounding box center [682, 380] width 262 height 15
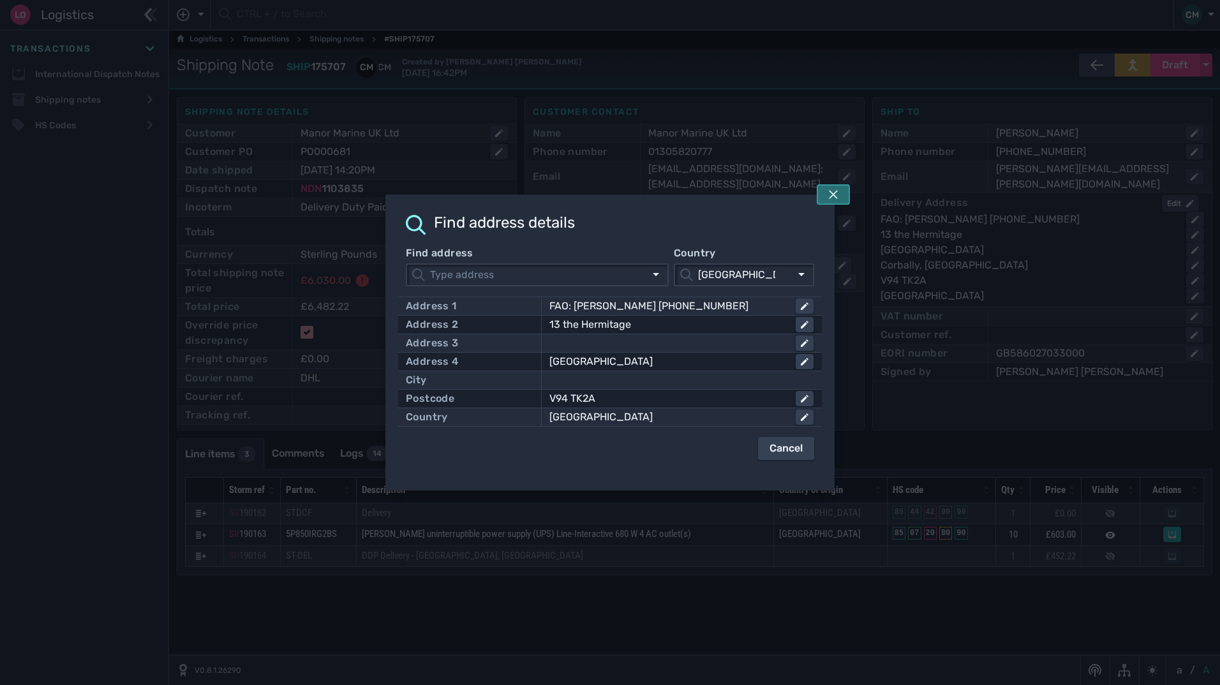
click at [836, 204] on button at bounding box center [833, 194] width 33 height 20
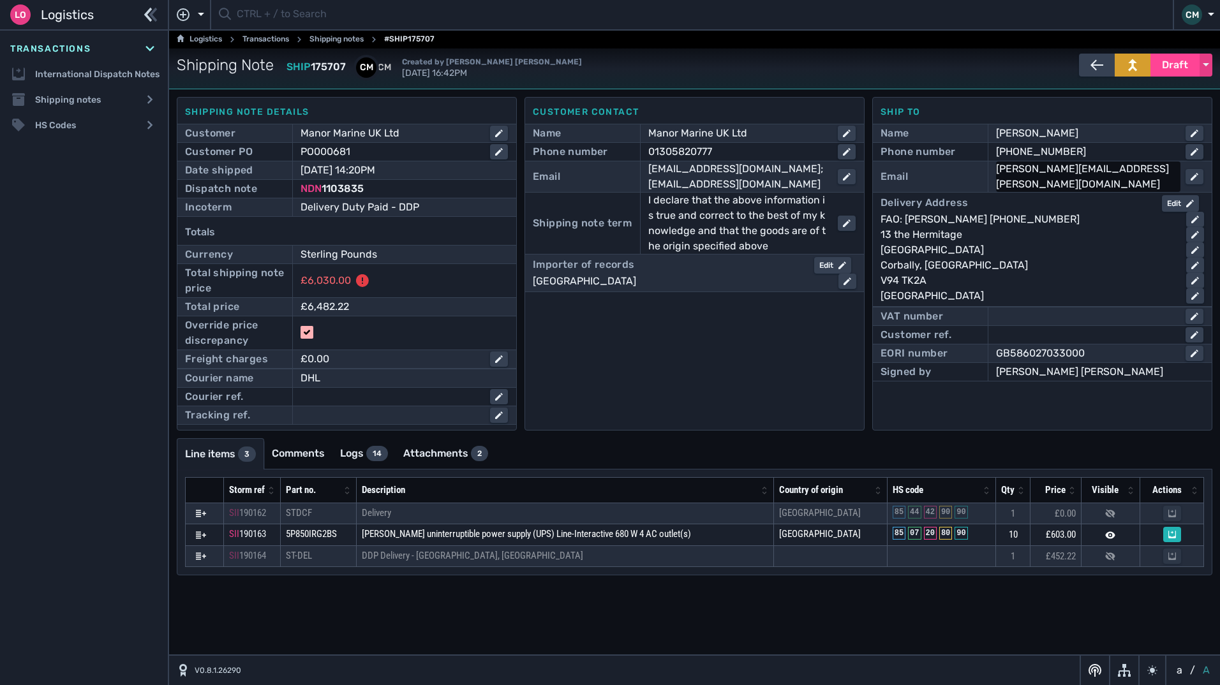
click at [1027, 184] on div "shannon.docherty@manormarine.co.uk" at bounding box center [1085, 176] width 179 height 31
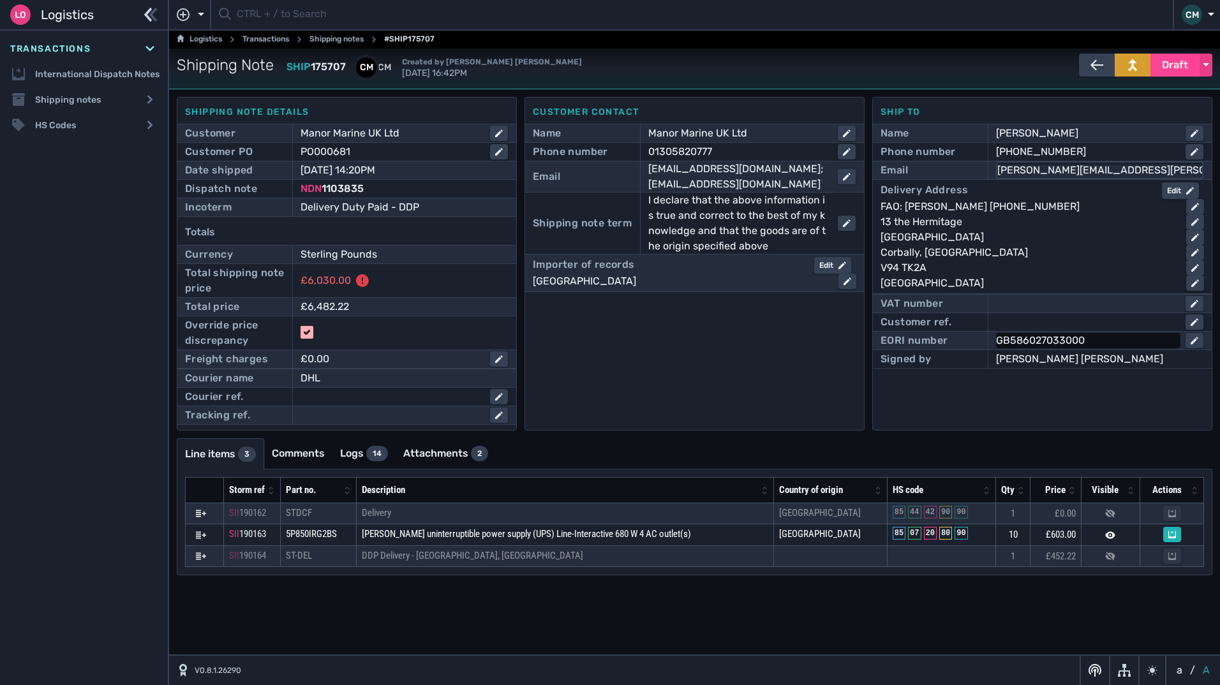
click at [1030, 340] on div "GB586027033000" at bounding box center [1085, 340] width 179 height 15
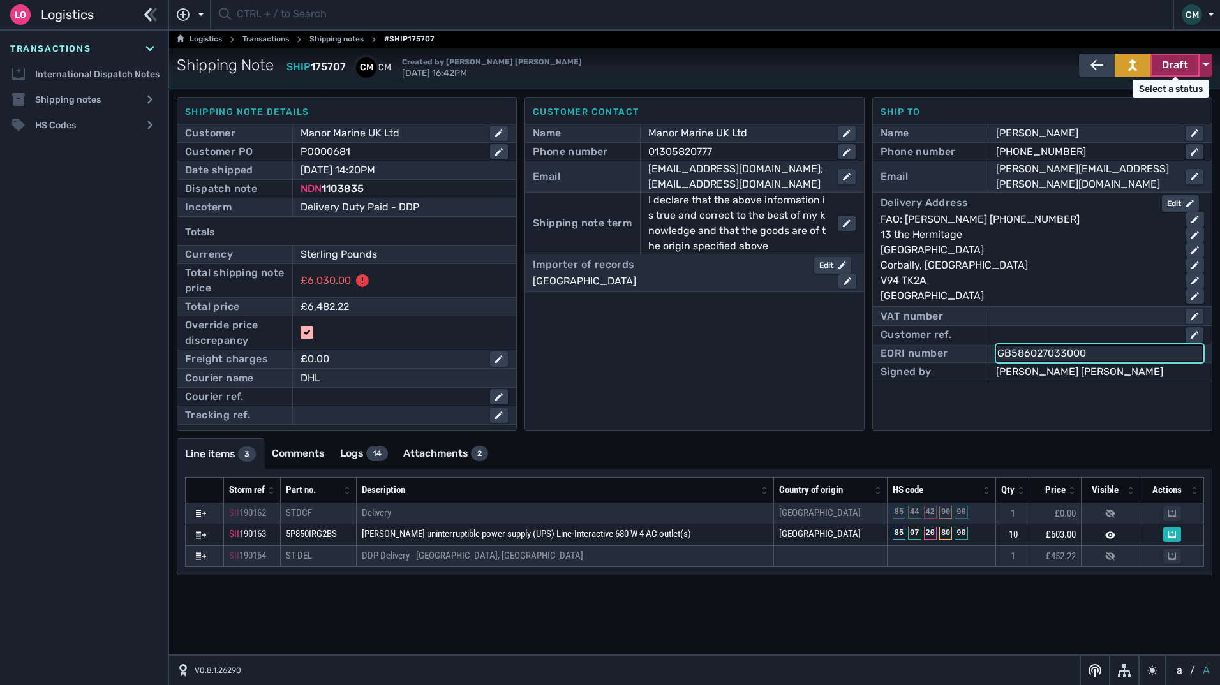
click at [1167, 63] on span "Draft" at bounding box center [1175, 64] width 26 height 15
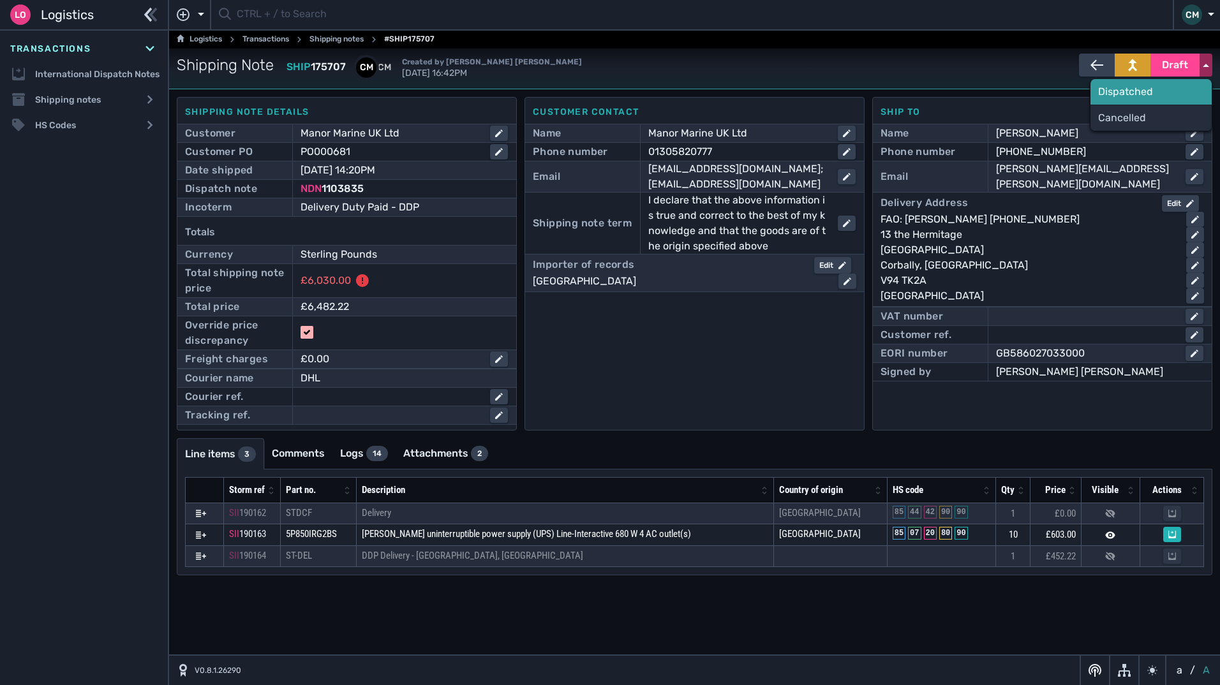
click at [1133, 92] on div "Dispatched" at bounding box center [1151, 92] width 121 height 26
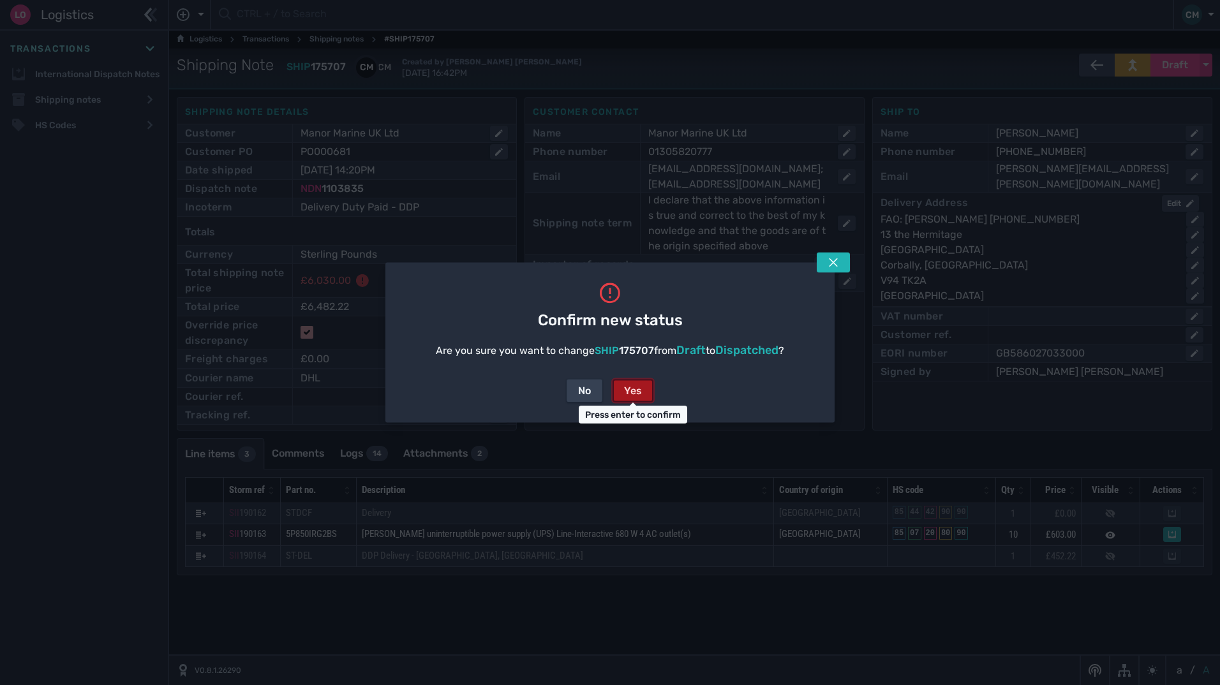
click at [638, 393] on div "Yes" at bounding box center [633, 391] width 18 height 15
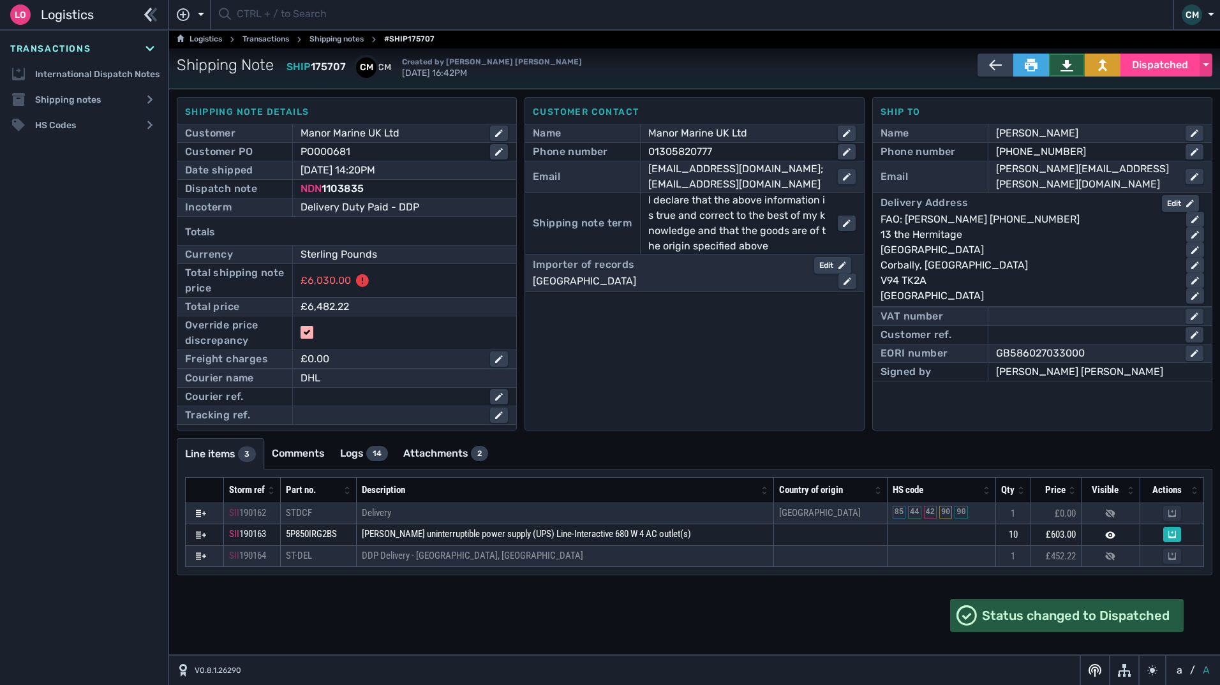
click at [1060, 61] on button at bounding box center [1067, 65] width 36 height 23
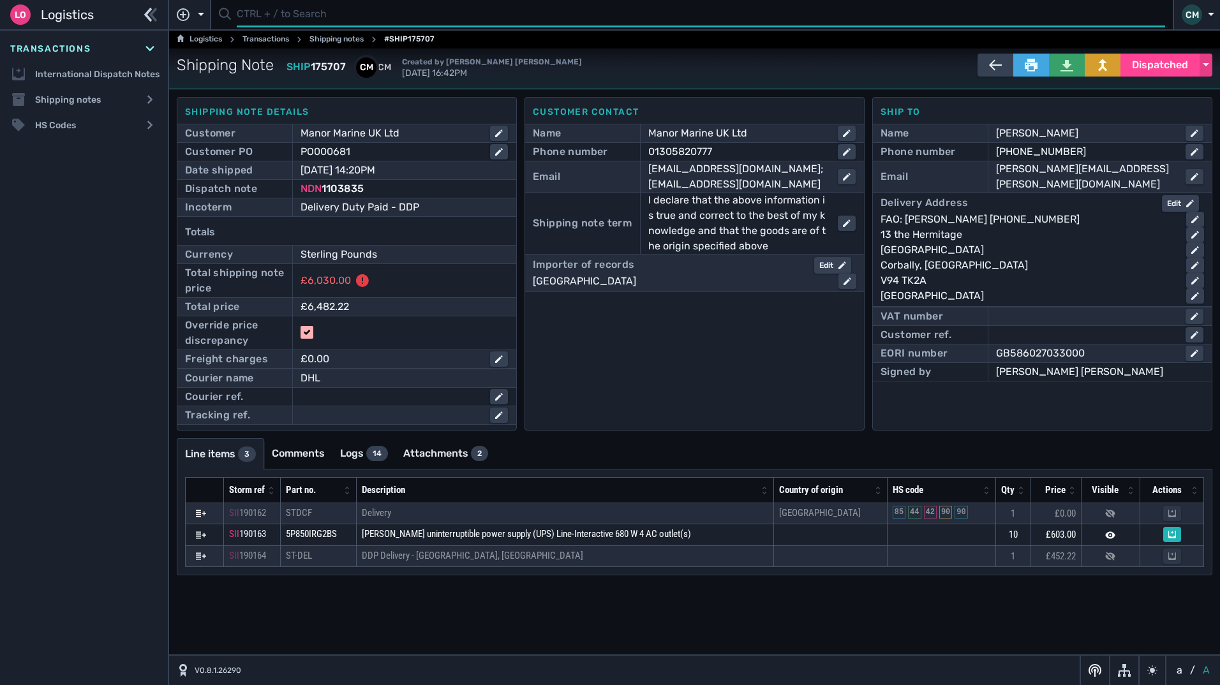
click at [341, 7] on input "text" at bounding box center [701, 15] width 929 height 25
paste input "1103849"
type input "1103849"
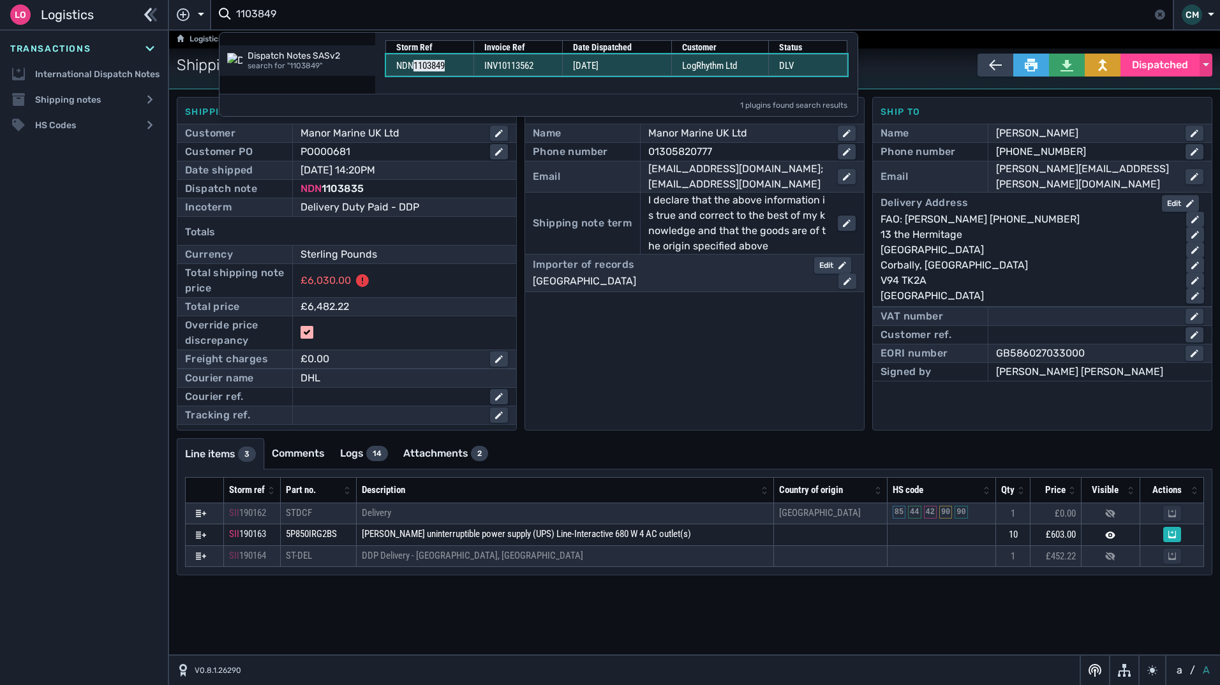
click at [486, 64] on span "INV10113562" at bounding box center [508, 65] width 49 height 11
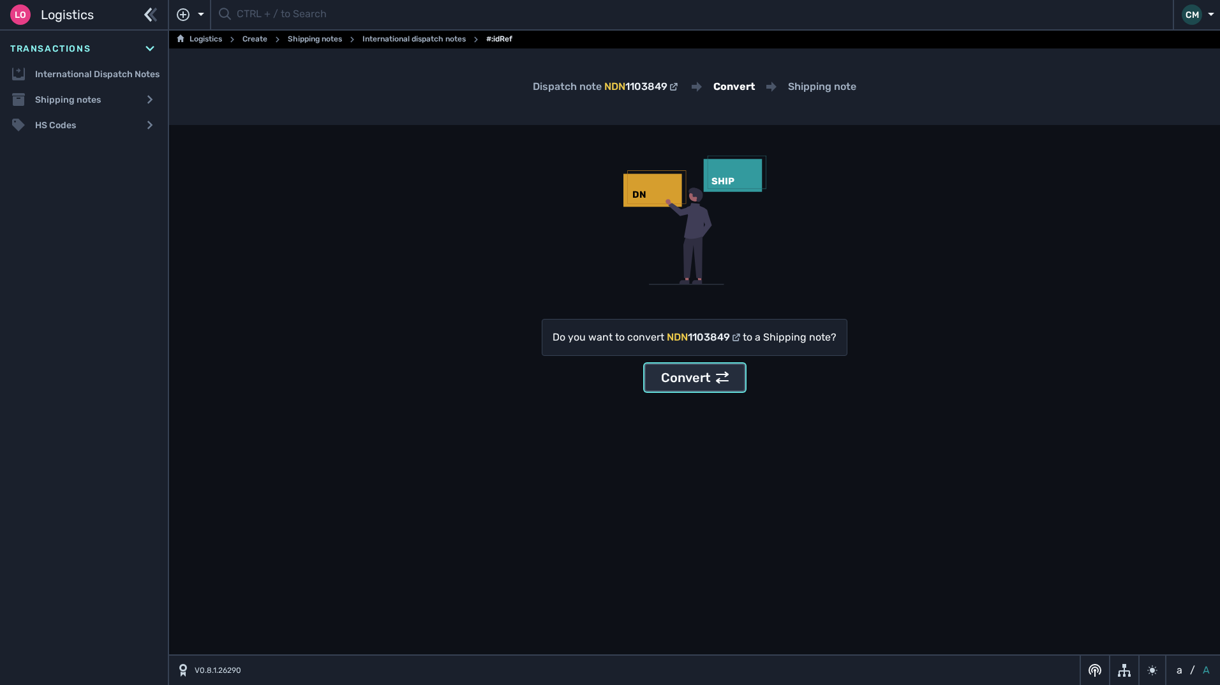
click at [657, 369] on button "Convert" at bounding box center [695, 378] width 101 height 28
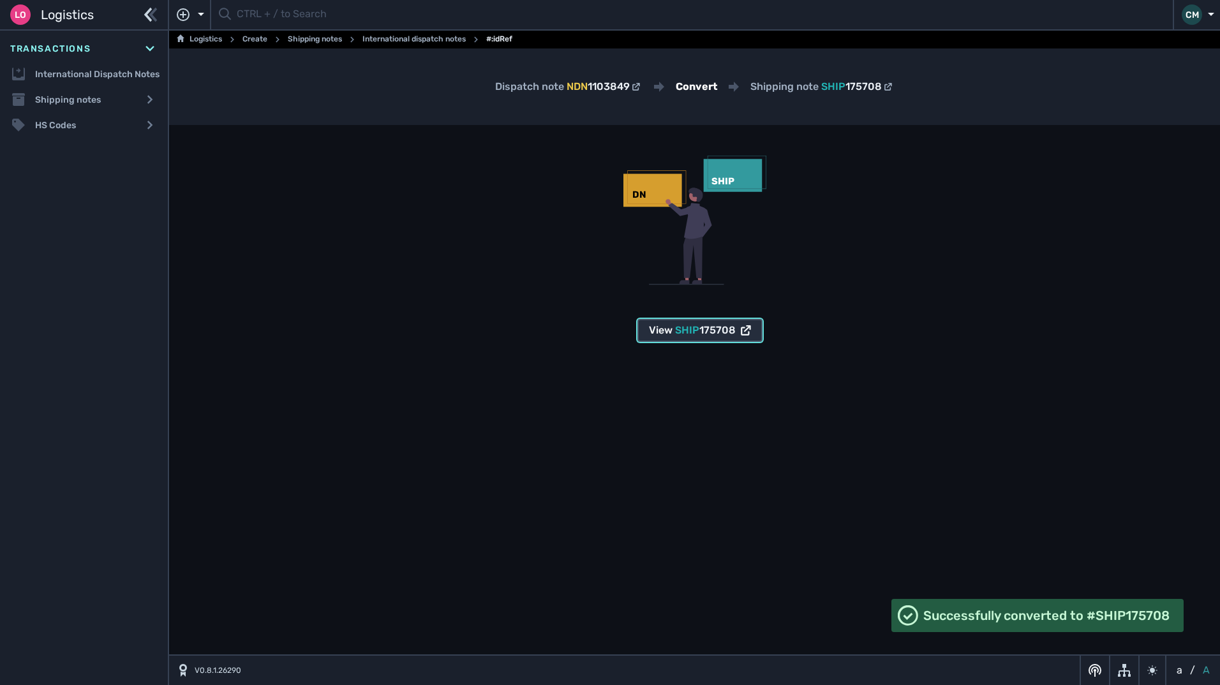
click at [663, 331] on div "View SHIP 175708" at bounding box center [700, 330] width 102 height 15
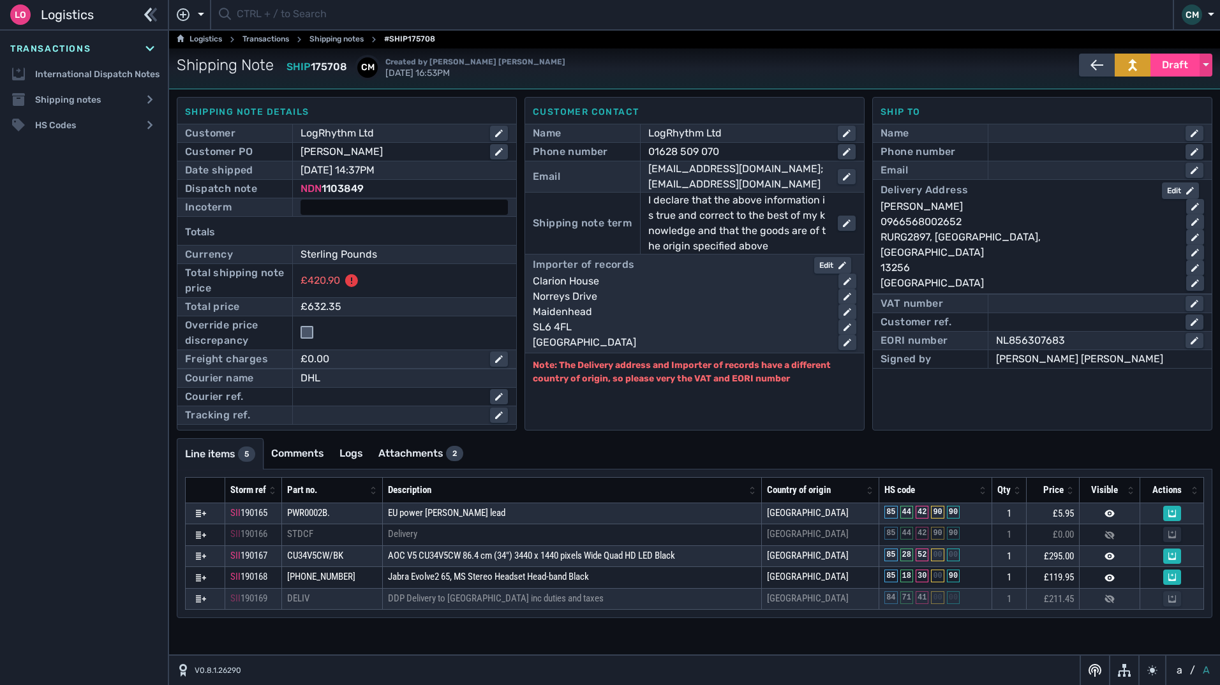
click at [328, 213] on div at bounding box center [404, 207] width 207 height 15
click at [330, 211] on select "- Ex Works - EXW Free Carrier - FCA Carriage Paid To - CPT Carriage Insurance P…" at bounding box center [404, 208] width 205 height 17
select select "[object Object]"
click at [302, 200] on select "- Ex Works - EXW Free Carrier - FCA Carriage Paid To - CPT Carriage Insurance P…" at bounding box center [404, 208] width 205 height 17
click at [304, 335] on input "checkbox" at bounding box center [307, 332] width 13 height 13
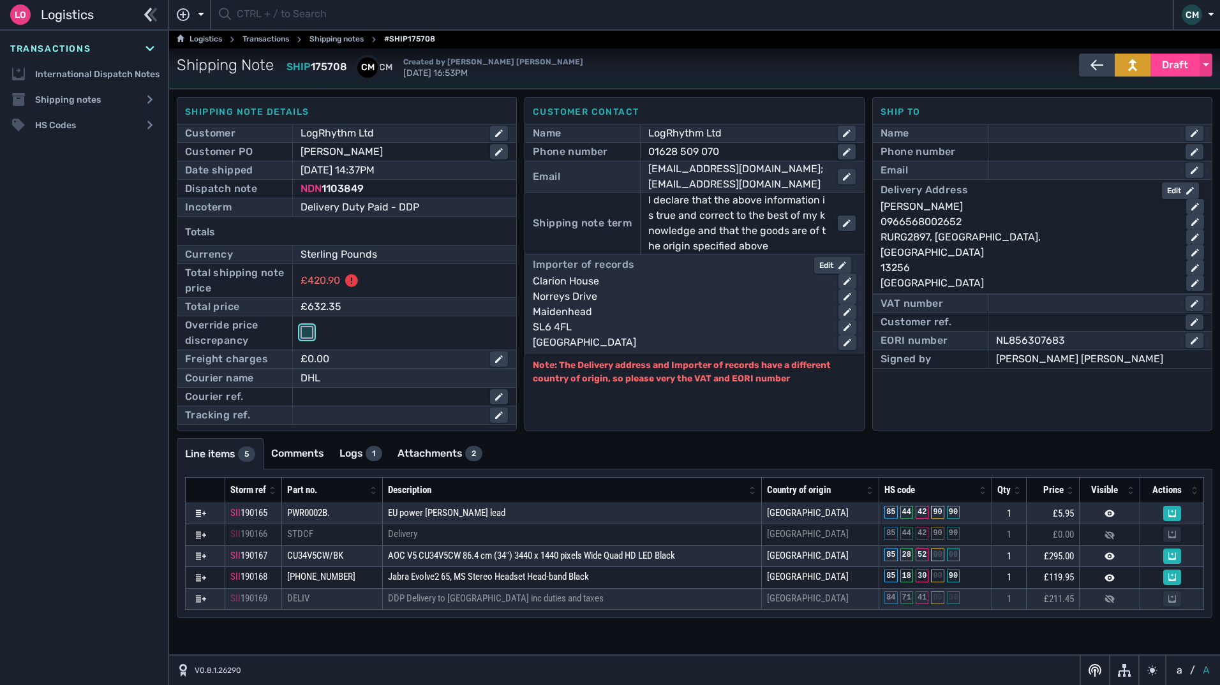
checkbox input "true"
click at [827, 261] on div "Edit" at bounding box center [832, 265] width 27 height 11
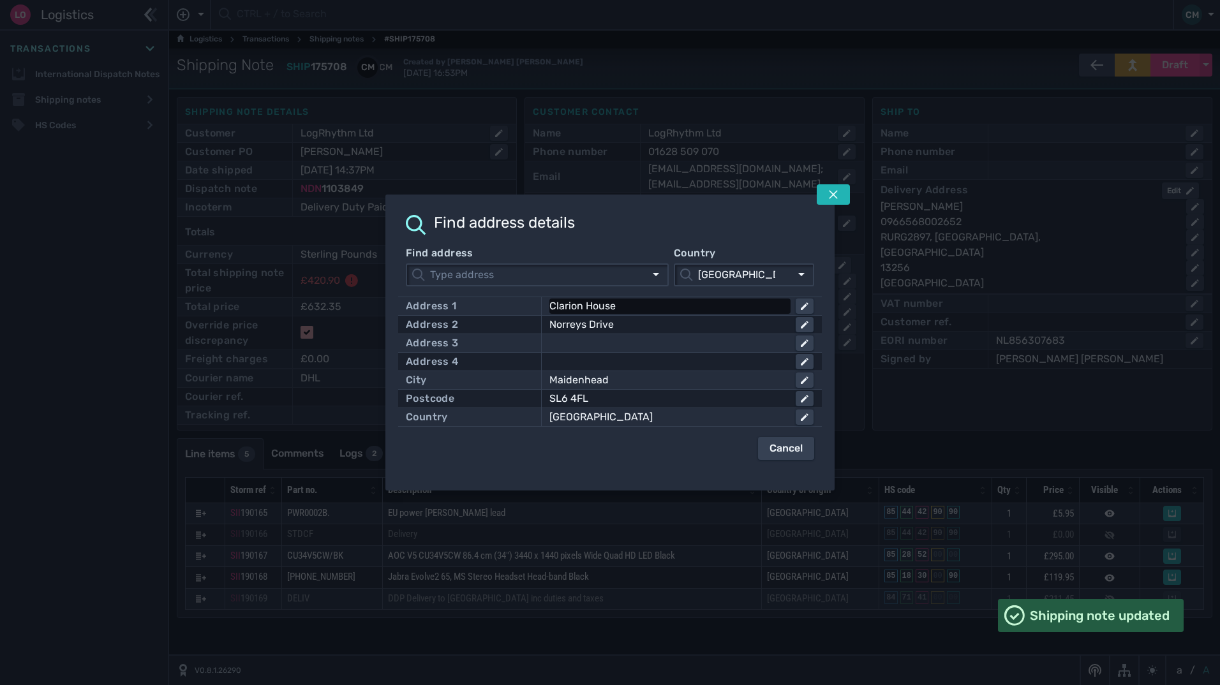
click at [652, 305] on div "Clarion House" at bounding box center [667, 306] width 236 height 15
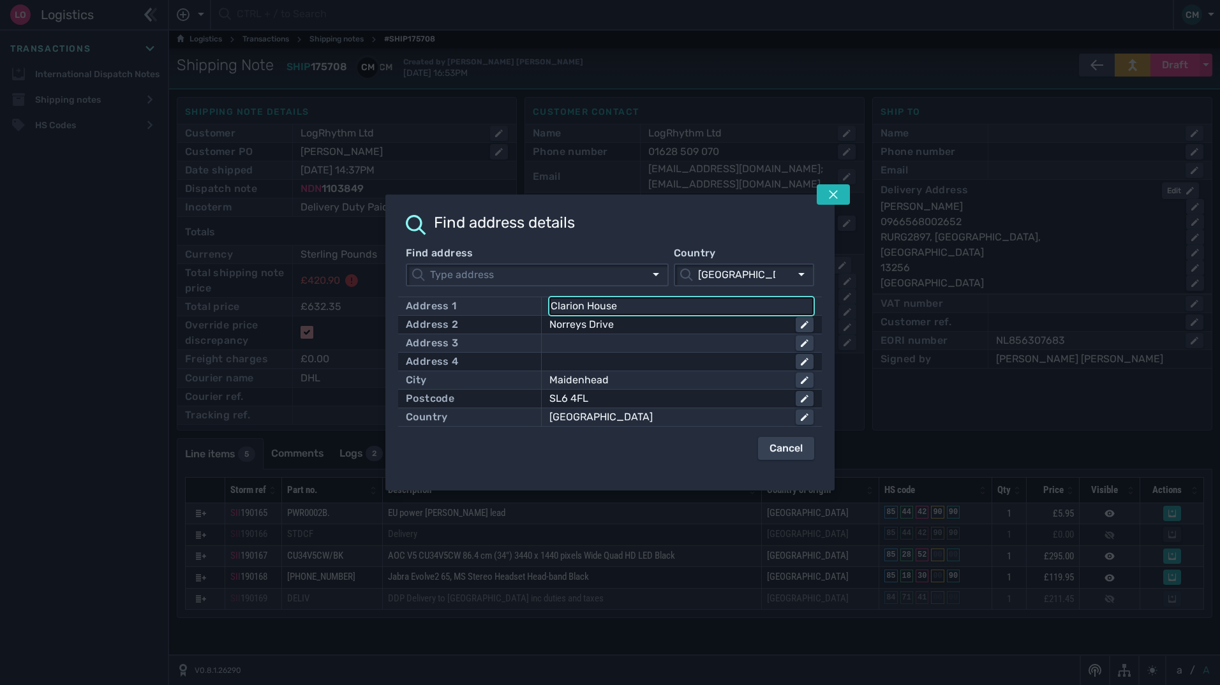
click at [652, 305] on input "Clarion House" at bounding box center [682, 306] width 262 height 15
click button "submit" at bounding box center [0, 0] width 0 height 0
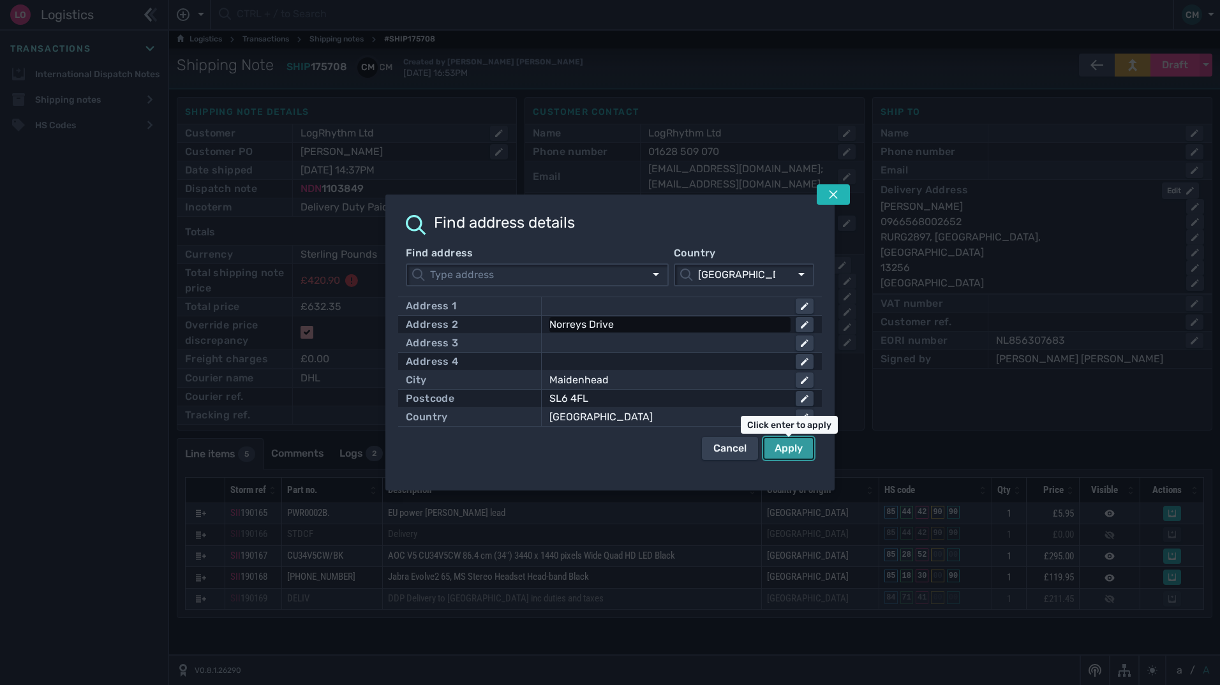
click at [653, 325] on div "Norreys Drive" at bounding box center [667, 324] width 236 height 15
click at [653, 325] on input "Norreys Drive" at bounding box center [682, 324] width 262 height 15
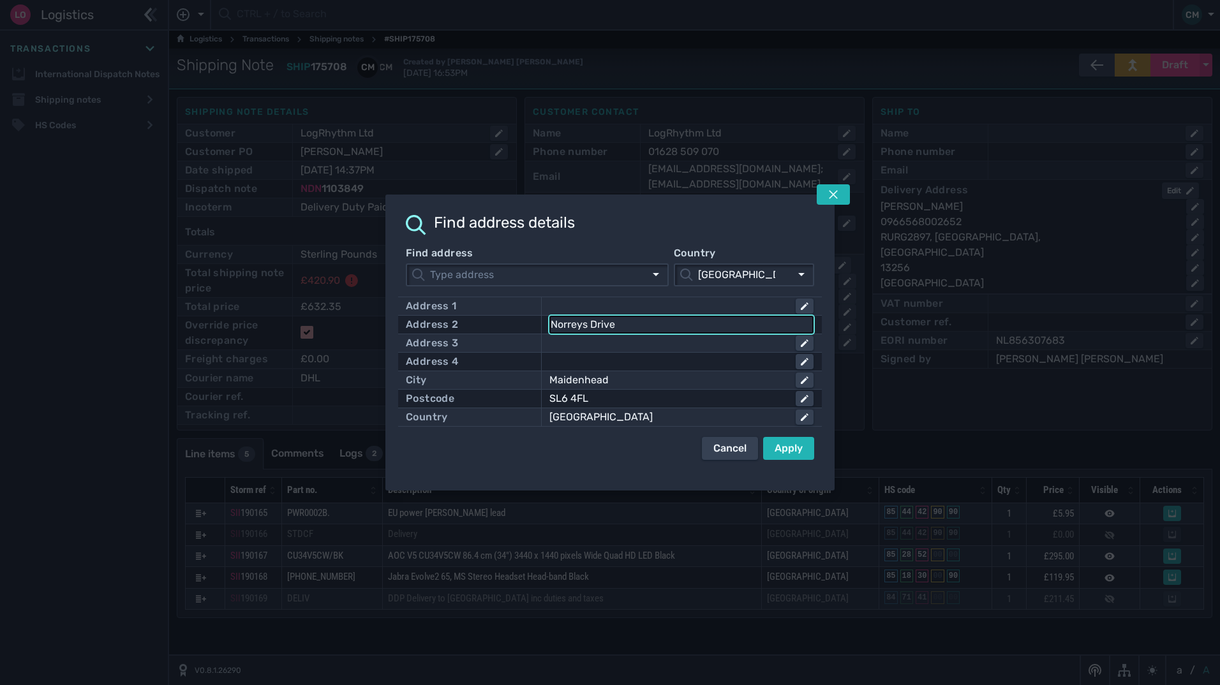
click at [653, 325] on input "Norreys Drive" at bounding box center [682, 324] width 262 height 15
click button "submit" at bounding box center [0, 0] width 0 height 0
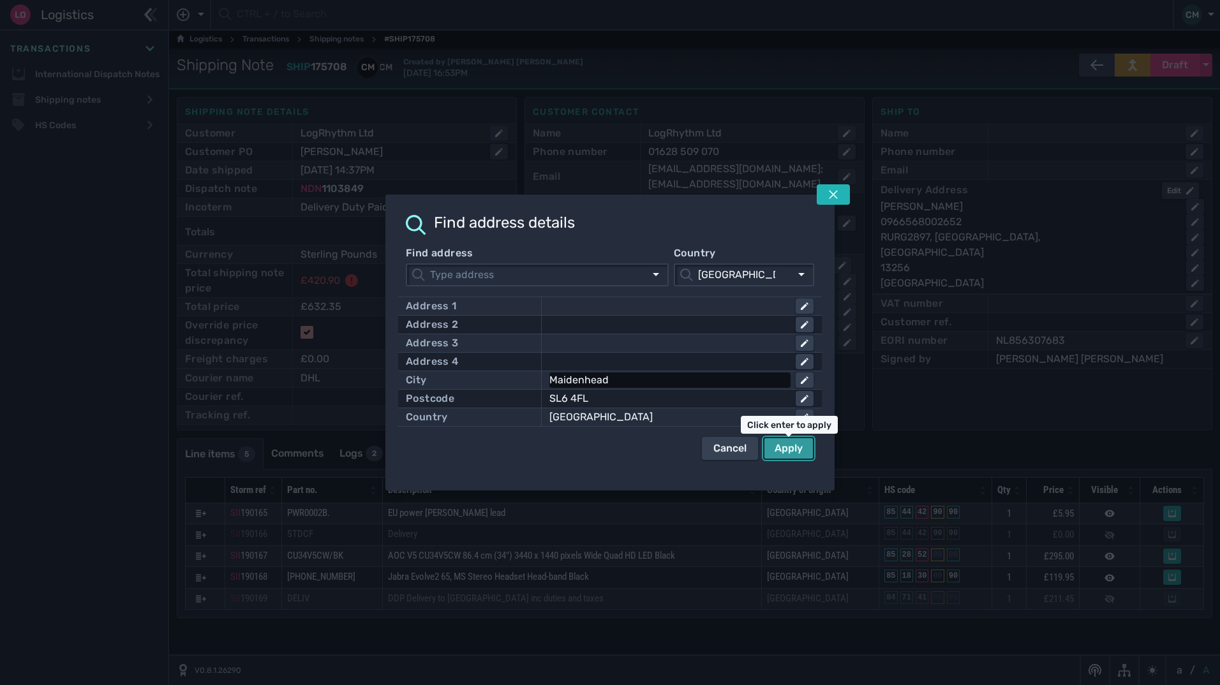
click at [663, 380] on div "Maidenhead" at bounding box center [667, 380] width 236 height 15
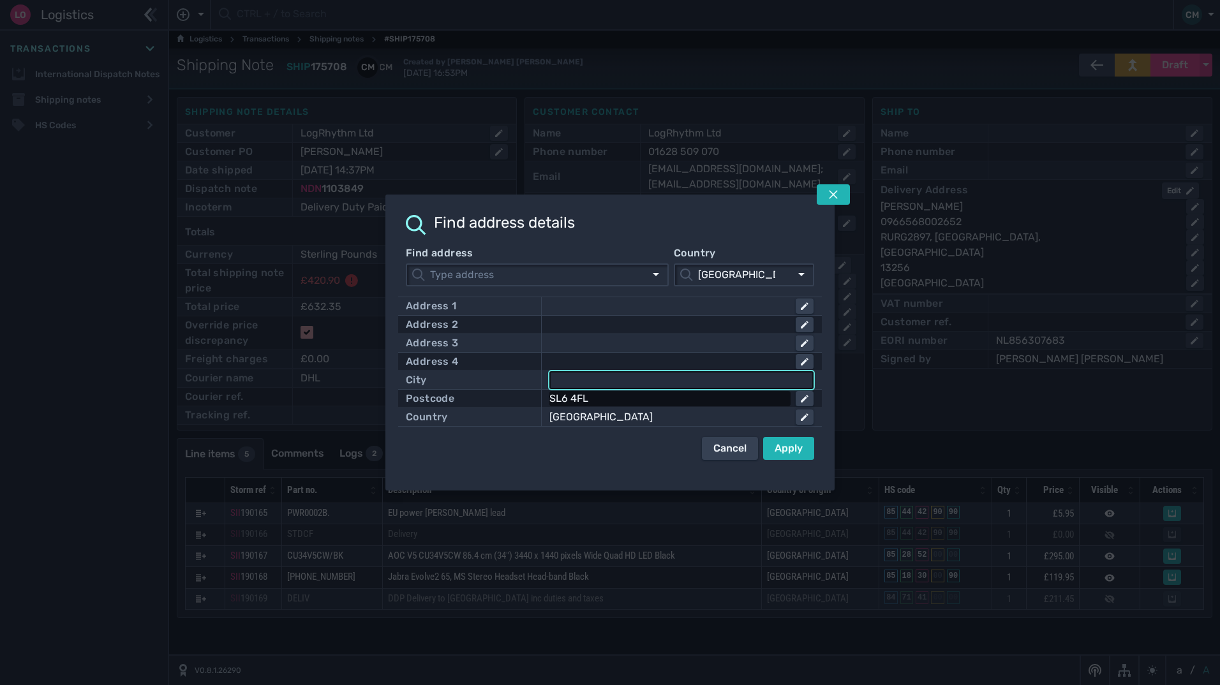
click at [608, 401] on div "SL6 4FL" at bounding box center [667, 398] width 236 height 15
click at [608, 401] on input "SL6 4FL" at bounding box center [682, 398] width 262 height 15
type input "S"
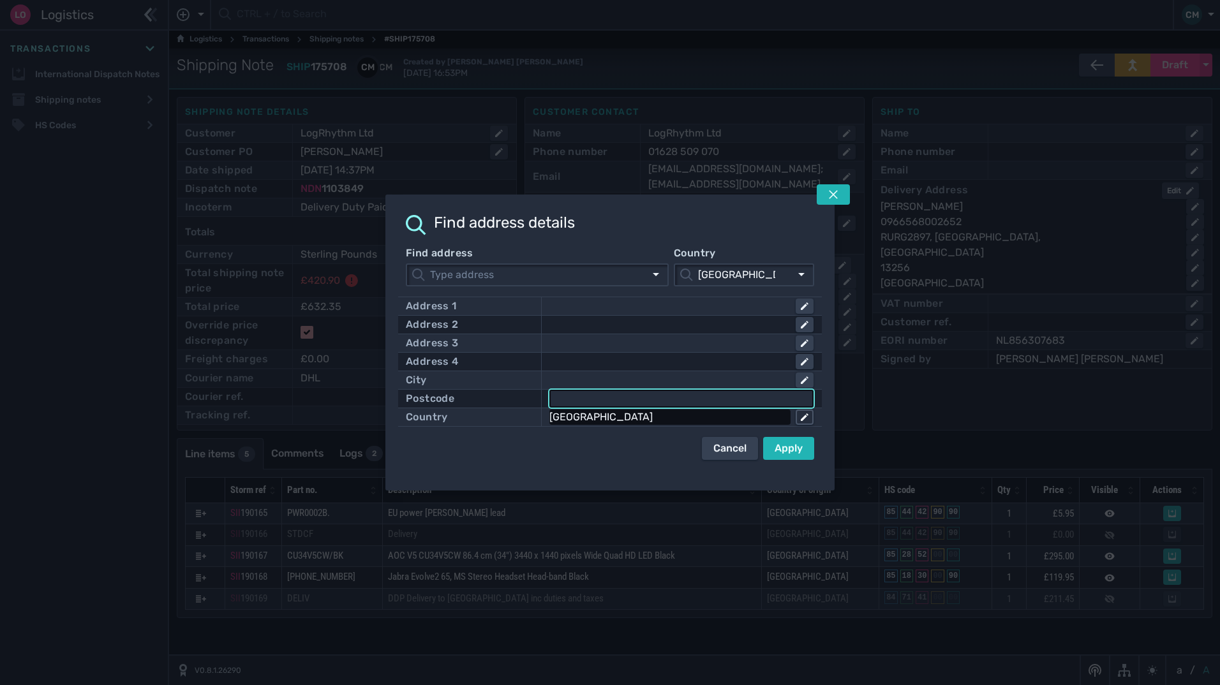
click at [804, 419] on body "Lo Logistics Lo Logistics Add another module Transactions International Dispatc…" at bounding box center [610, 342] width 1220 height 685
click at [705, 417] on div "[GEOGRAPHIC_DATA]" at bounding box center [667, 417] width 236 height 15
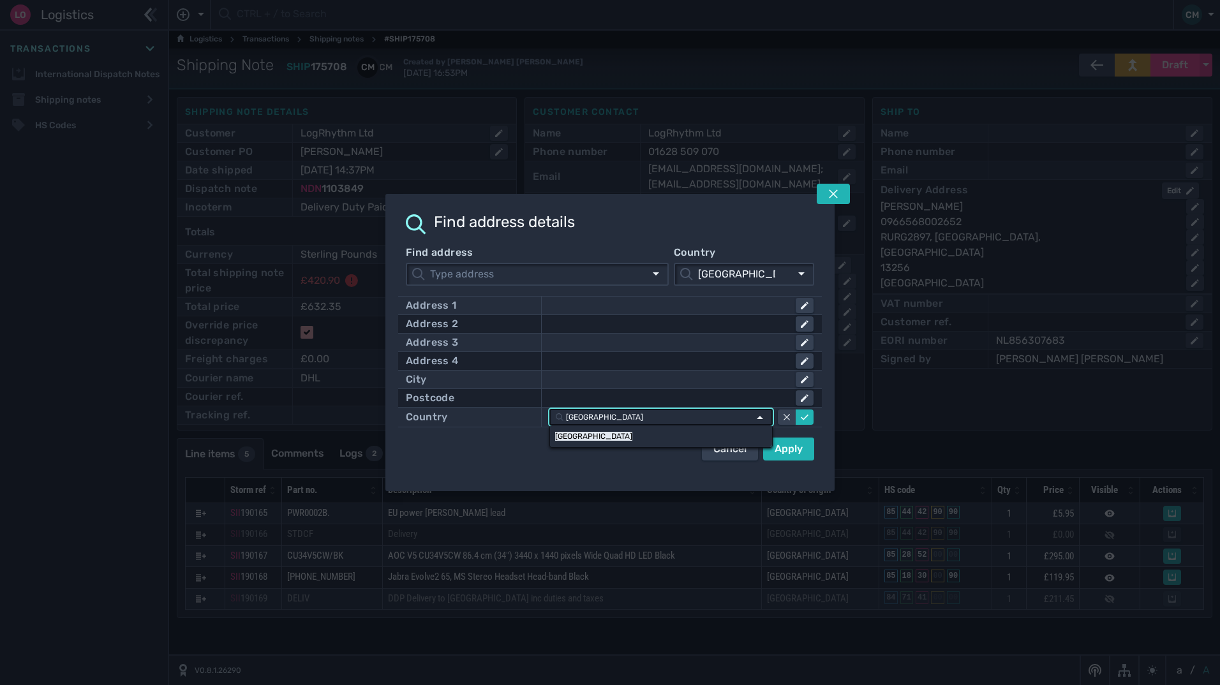
drag, startPoint x: 705, startPoint y: 417, endPoint x: 572, endPoint y: 408, distance: 133.6
click at [572, 408] on div "[GEOGRAPHIC_DATA] [GEOGRAPHIC_DATA]" at bounding box center [660, 417] width 223 height 19
type input "saudi"
click at [593, 444] on link "[GEOGRAPHIC_DATA]" at bounding box center [661, 437] width 222 height 22
click at [798, 445] on div "Apply" at bounding box center [789, 448] width 28 height 15
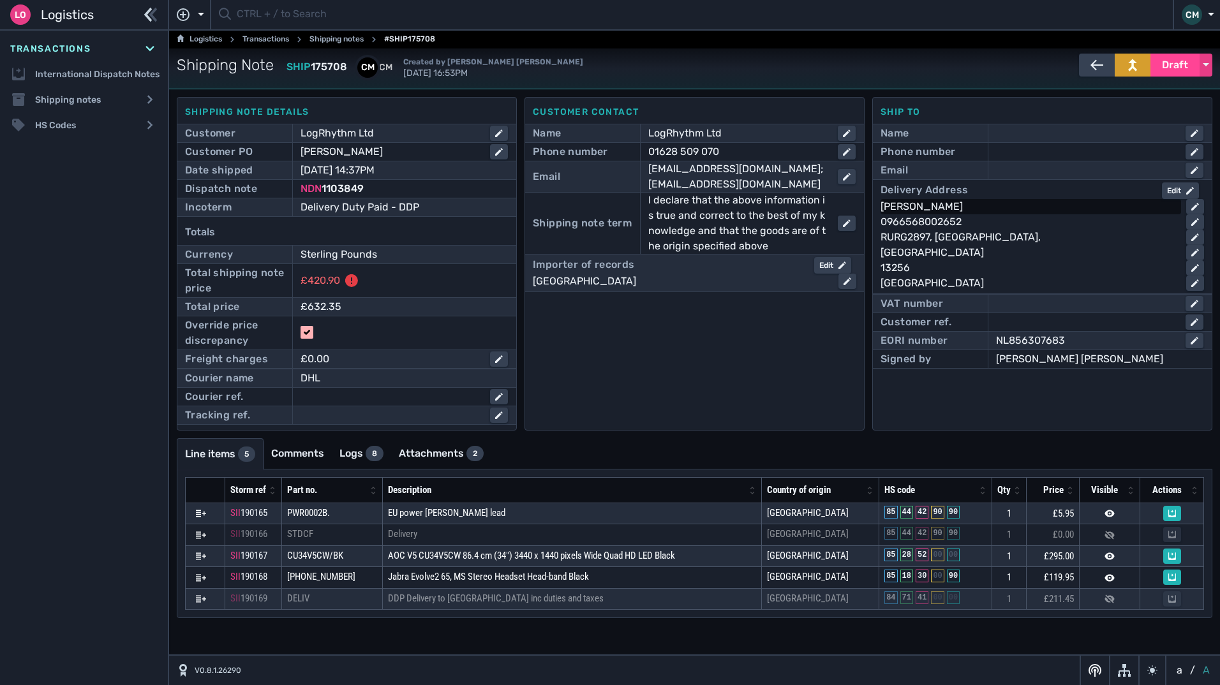
click at [960, 210] on div "[PERSON_NAME]" at bounding box center [1028, 206] width 295 height 15
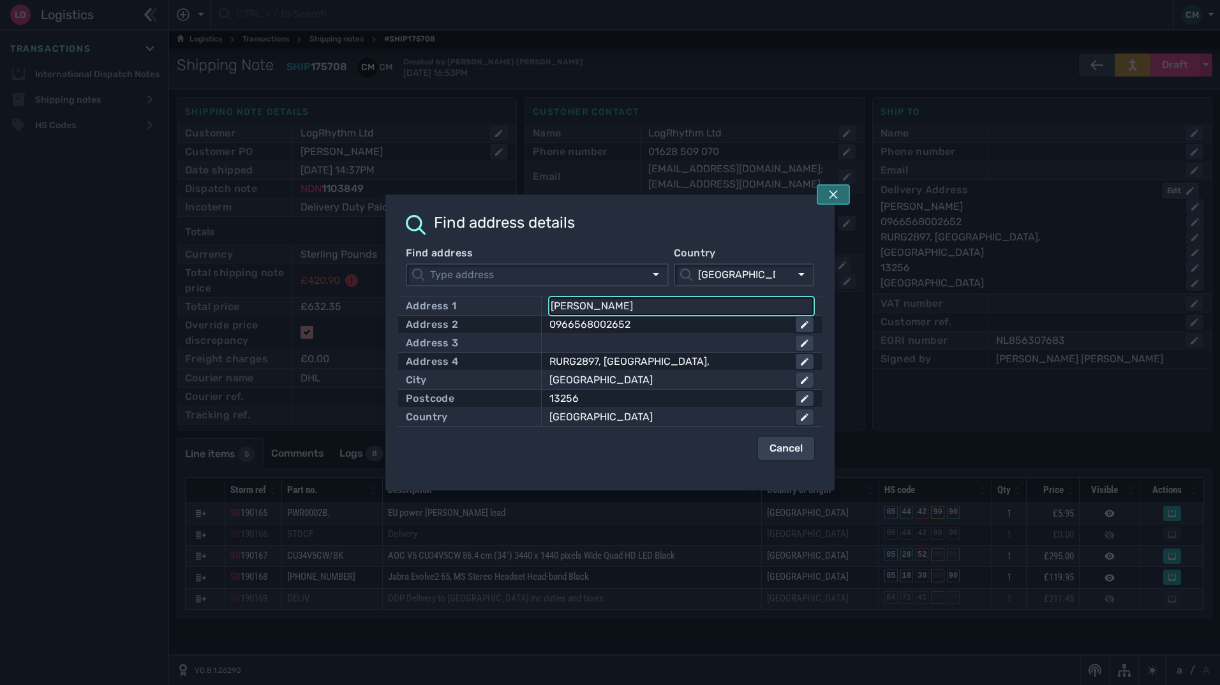
click at [838, 201] on button at bounding box center [833, 194] width 33 height 20
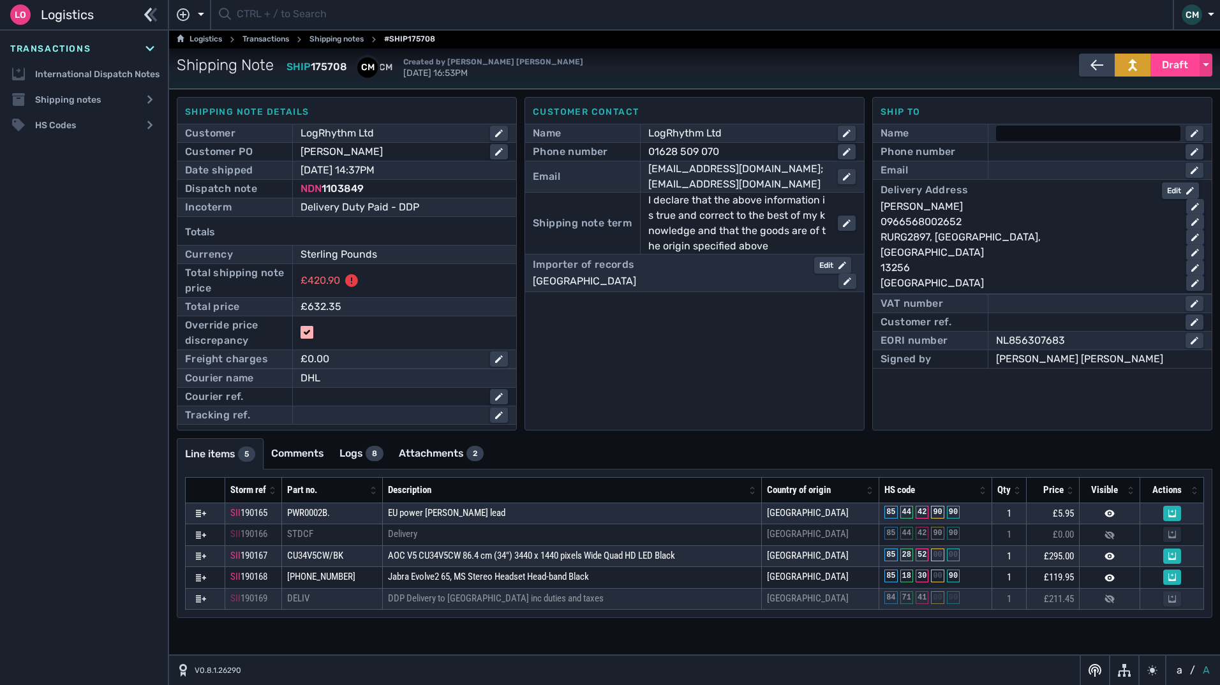
click at [1040, 137] on div at bounding box center [1088, 133] width 184 height 15
paste input "[PERSON_NAME]"
type input "[PERSON_NAME]"
click at [1021, 170] on div at bounding box center [1088, 170] width 184 height 15
paste input "[PERSON_NAME][EMAIL_ADDRESS][DOMAIN_NAME]"
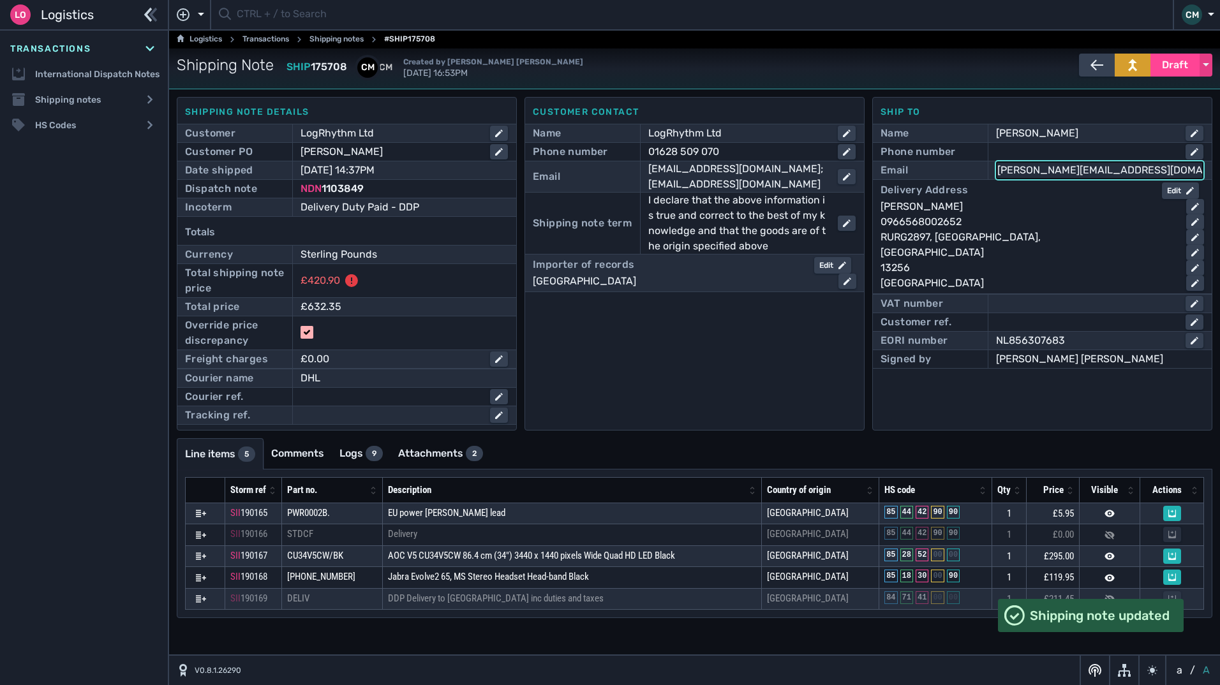
type input "[PERSON_NAME][EMAIL_ADDRESS][DOMAIN_NAME]"
click at [1055, 145] on div at bounding box center [1088, 151] width 184 height 15
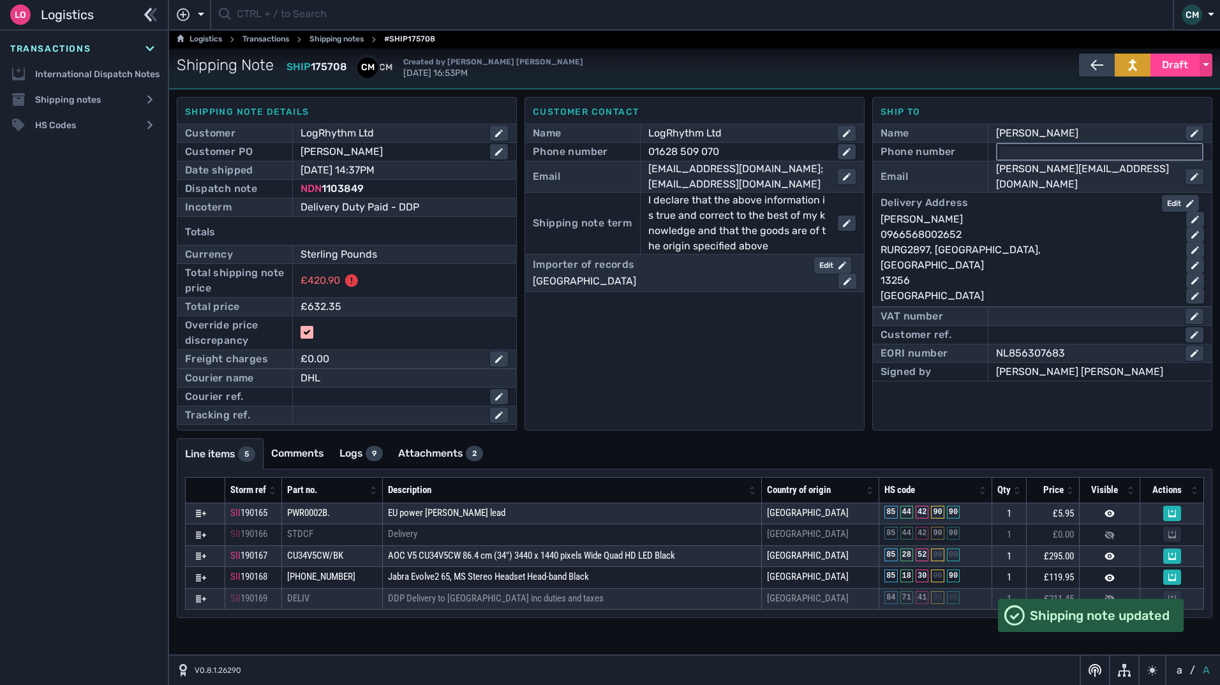
paste input "0966568002652"
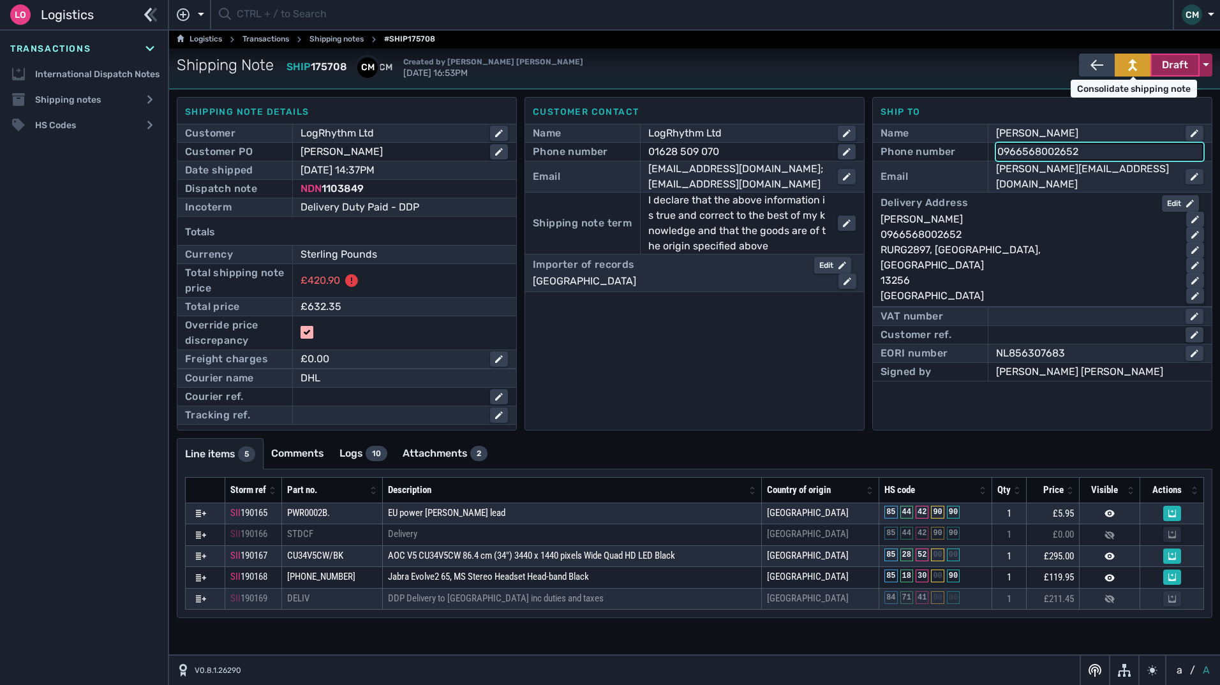
type input "0966568002652"
click at [1181, 66] on span "Draft" at bounding box center [1175, 64] width 26 height 15
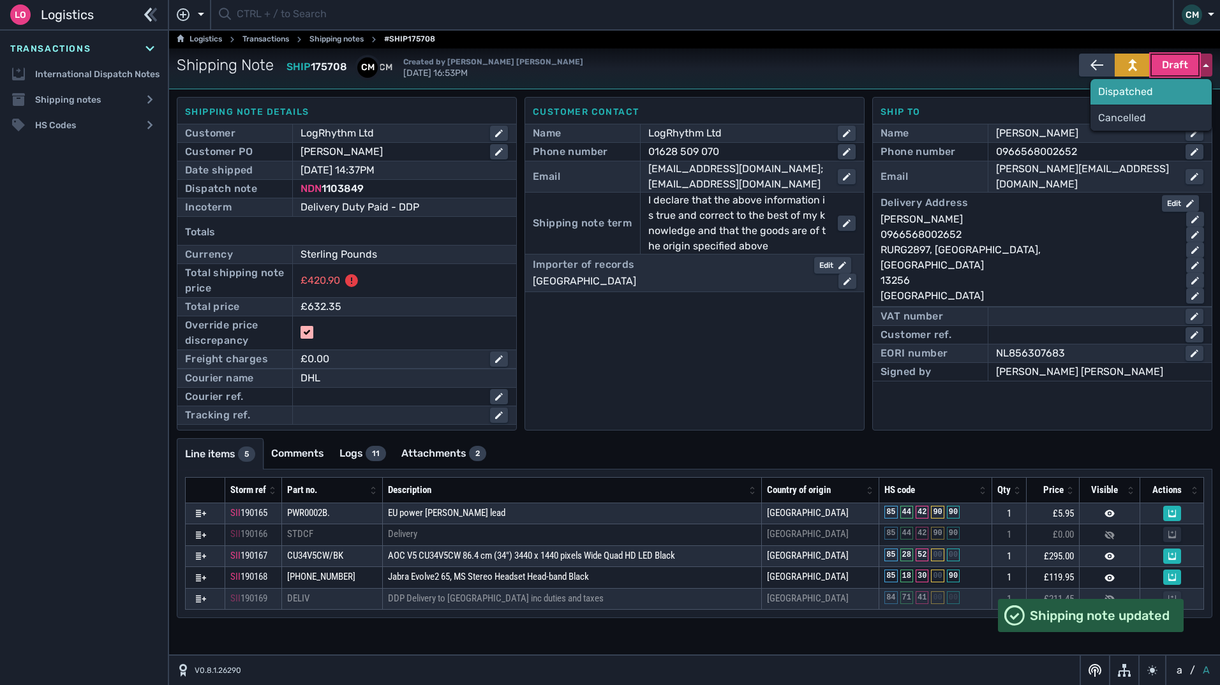
click at [1141, 100] on div "Dispatched" at bounding box center [1151, 92] width 121 height 26
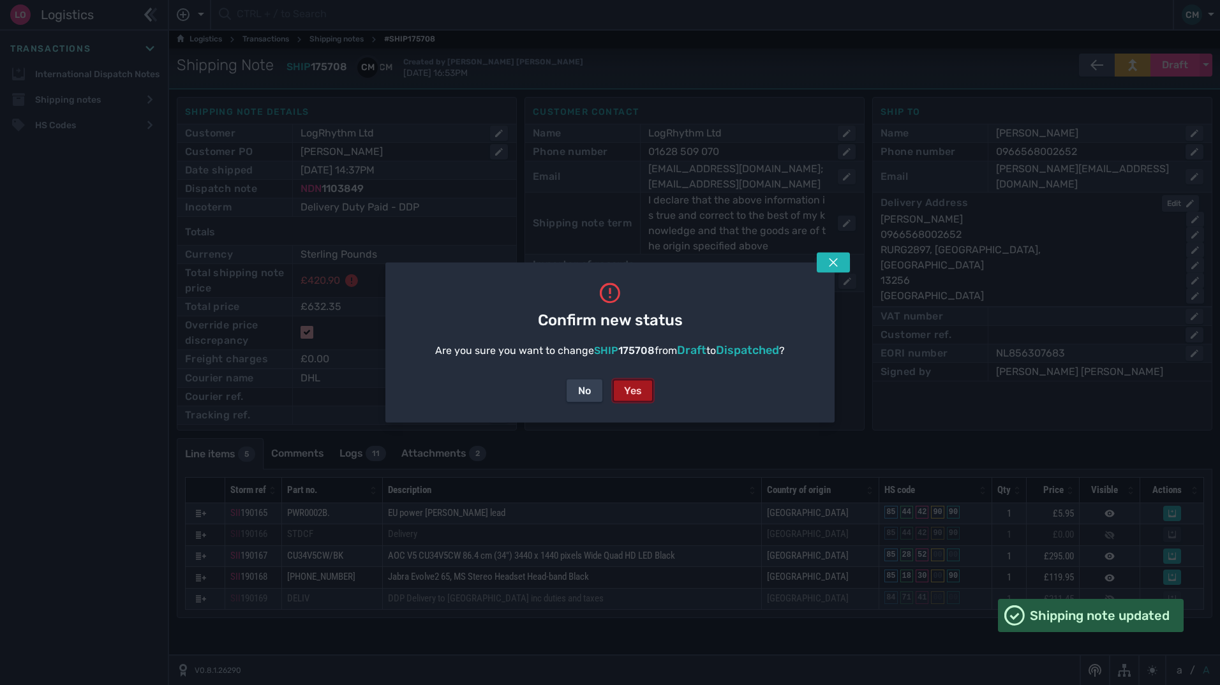
click at [629, 400] on button "Yes" at bounding box center [633, 391] width 41 height 23
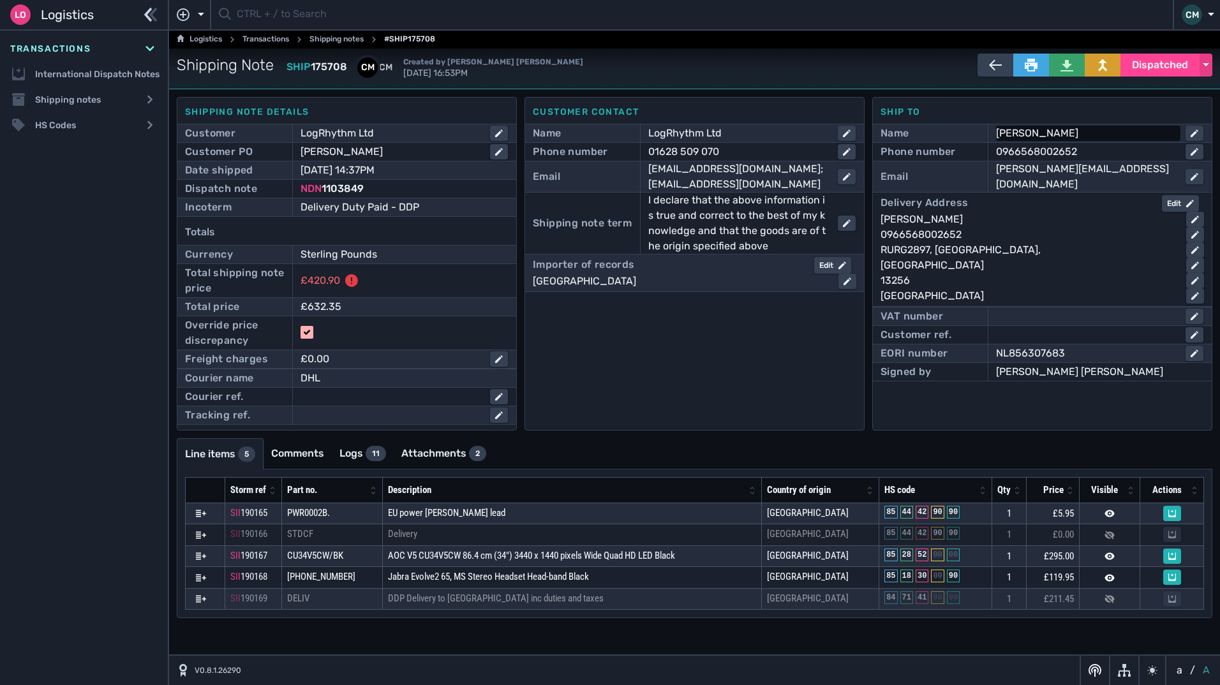
click at [1056, 133] on div "[PERSON_NAME]" at bounding box center [1085, 133] width 179 height 15
click at [1056, 133] on input "[PERSON_NAME]" at bounding box center [1099, 133] width 205 height 15
drag, startPoint x: 1160, startPoint y: 170, endPoint x: 992, endPoint y: 175, distance: 167.3
click at [992, 175] on div "[PERSON_NAME][EMAIL_ADDRESS][DOMAIN_NAME]" at bounding box center [1096, 176] width 216 height 31
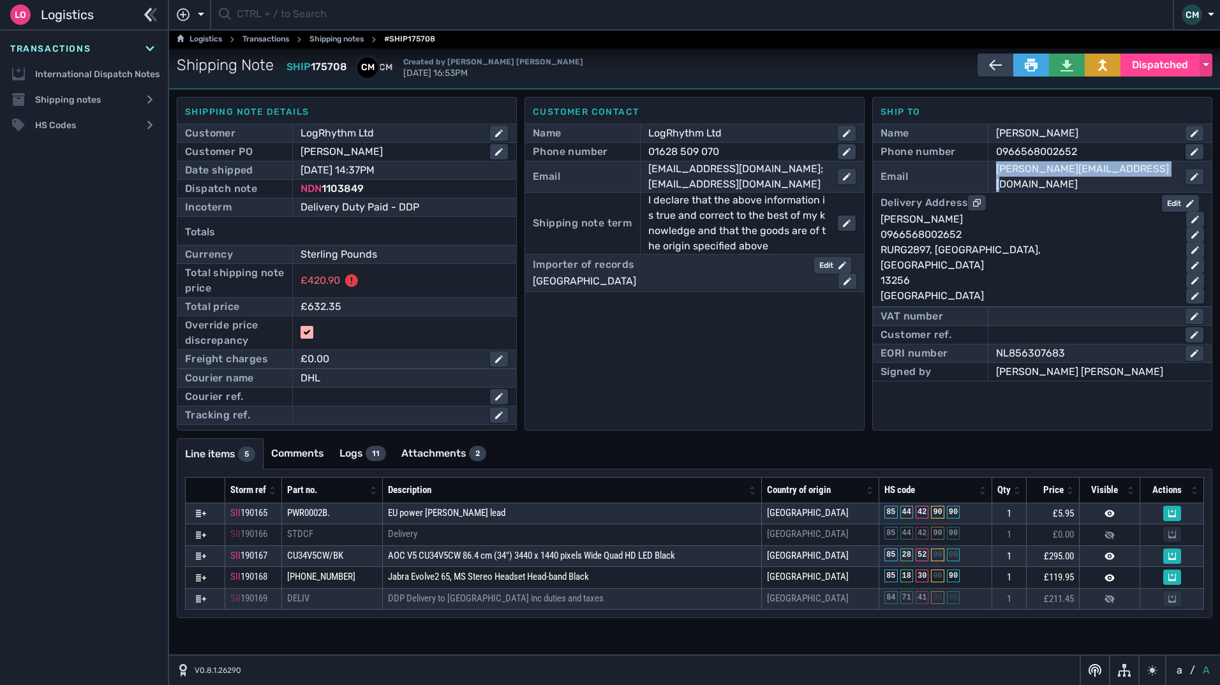
copy div "[PERSON_NAME][EMAIL_ADDRESS][DOMAIN_NAME]"
click at [1092, 153] on div "0966568002652" at bounding box center [1085, 151] width 179 height 15
drag, startPoint x: 1092, startPoint y: 153, endPoint x: 1024, endPoint y: 149, distance: 67.7
click at [1024, 149] on input "0966568002652" at bounding box center [1099, 151] width 205 height 15
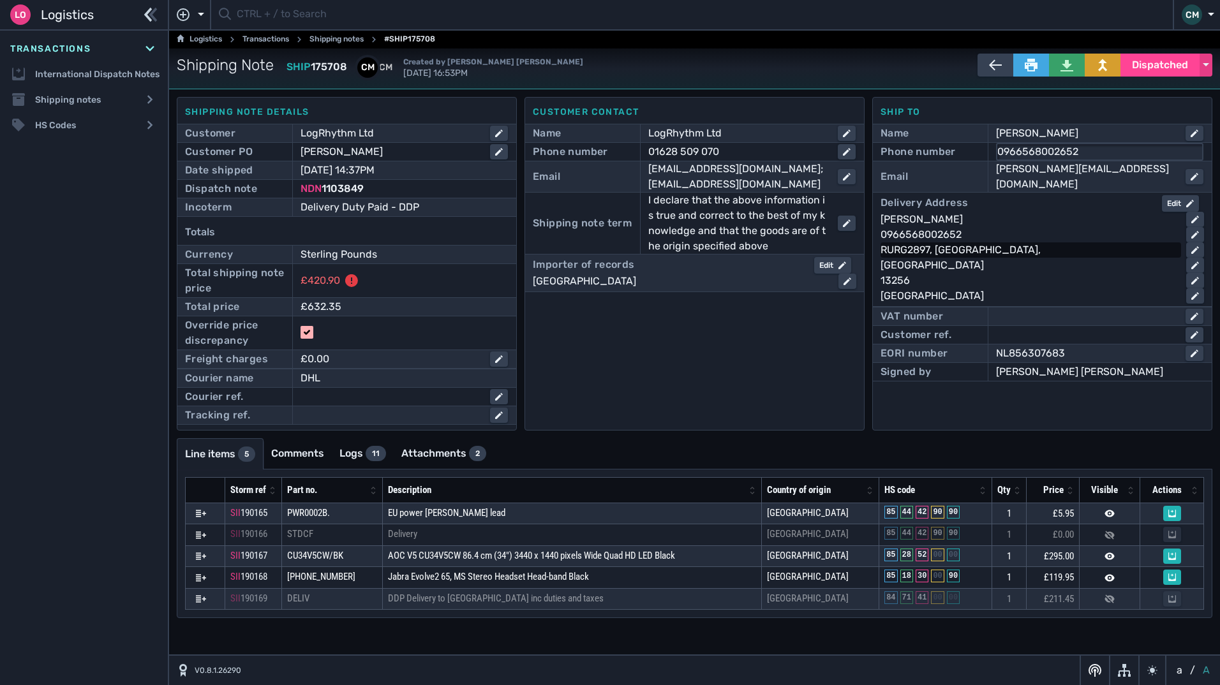
click at [976, 243] on div "RURG2897, [GEOGRAPHIC_DATA]," at bounding box center [1028, 250] width 295 height 15
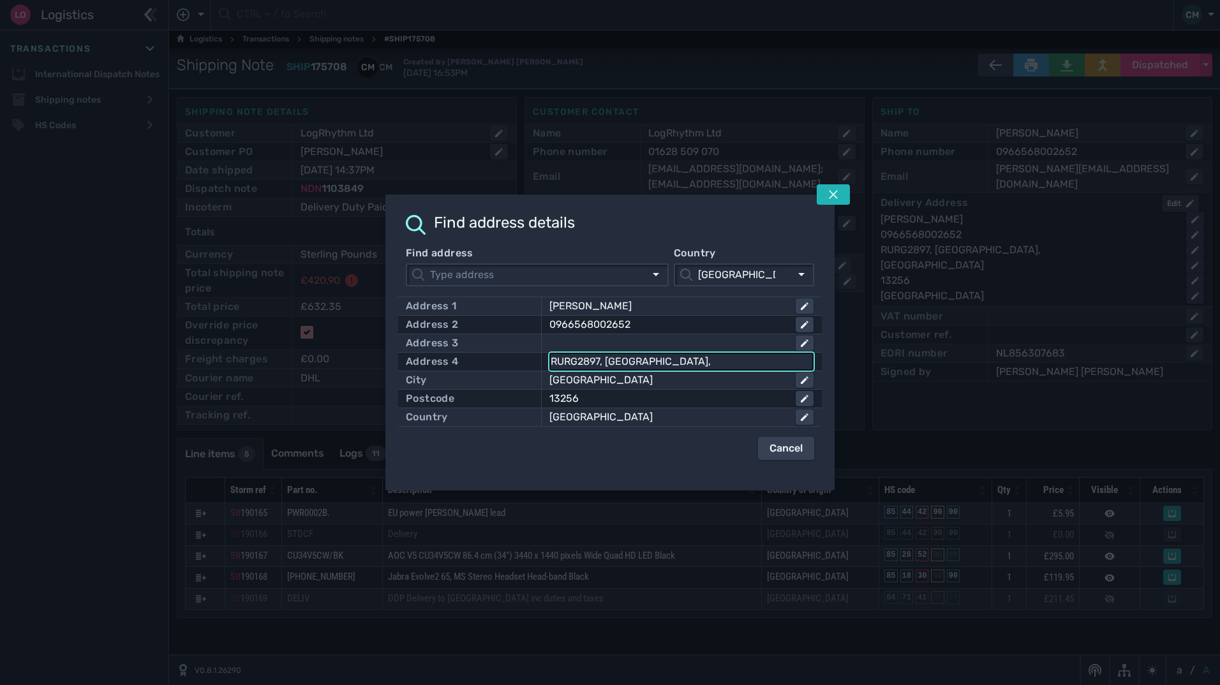
drag, startPoint x: 651, startPoint y: 361, endPoint x: 338, endPoint y: 318, distance: 316.2
click at [338, 318] on div "Find address details Find address Country [GEOGRAPHIC_DATA] [GEOGRAPHIC_DATA] A…" at bounding box center [610, 342] width 1220 height 685
click at [657, 361] on input "RURG2897, [GEOGRAPHIC_DATA]," at bounding box center [682, 361] width 262 height 15
drag, startPoint x: 537, startPoint y: 356, endPoint x: 504, endPoint y: 351, distance: 32.9
click at [504, 351] on div "Address 1 [PERSON_NAME] Address 2 0966568002652 Address 3 Address [GEOGRAPHIC_D…" at bounding box center [610, 362] width 424 height 130
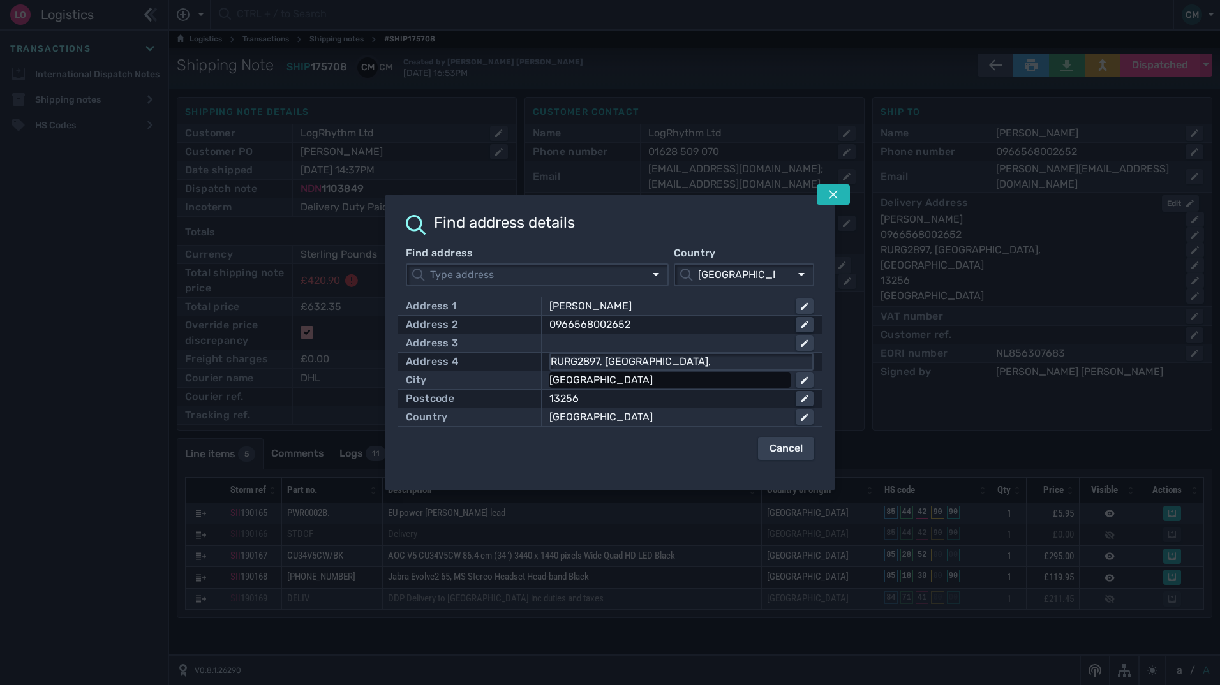
click at [603, 382] on div "[GEOGRAPHIC_DATA]" at bounding box center [667, 380] width 236 height 15
click at [603, 382] on input "[GEOGRAPHIC_DATA]" at bounding box center [682, 380] width 262 height 15
click at [611, 404] on div "13256" at bounding box center [667, 398] width 236 height 15
click at [611, 404] on input "13256" at bounding box center [682, 398] width 262 height 15
click at [699, 616] on div at bounding box center [610, 342] width 1220 height 685
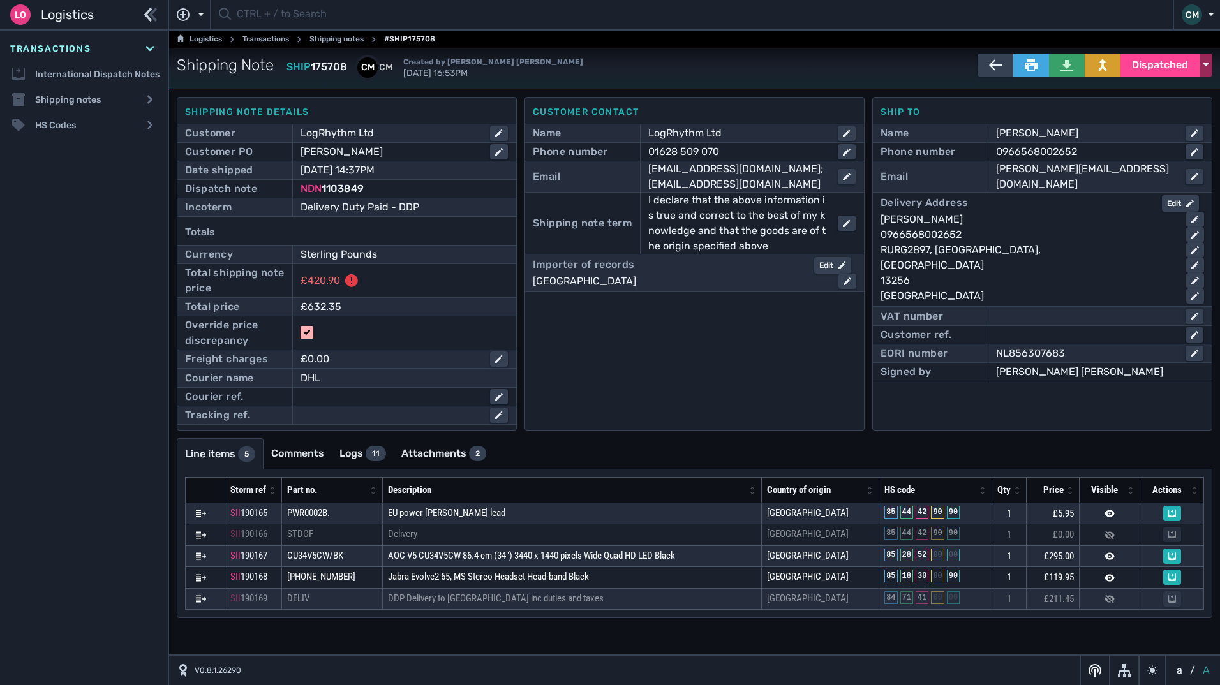
drag, startPoint x: 1142, startPoint y: 63, endPoint x: 1122, endPoint y: 86, distance: 30.8
click at [1142, 63] on span "Dispatched" at bounding box center [1160, 64] width 56 height 15
click at [1075, 69] on button at bounding box center [1067, 65] width 36 height 23
